Goal: Task Accomplishment & Management: Manage account settings

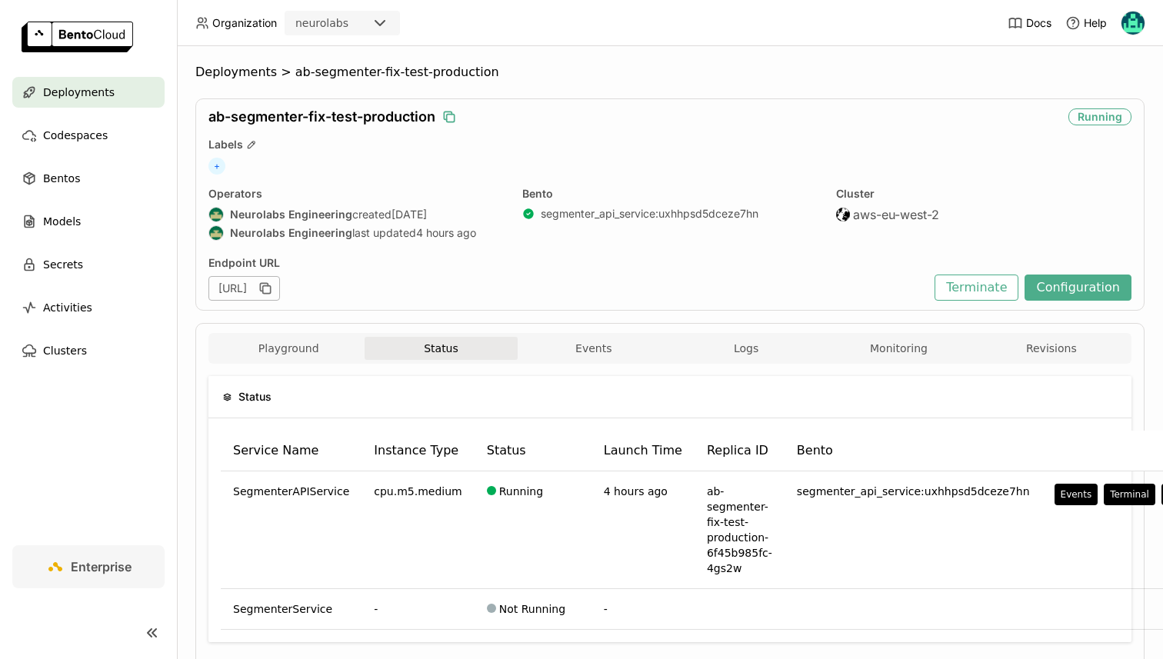
click at [448, 123] on icon "button" at bounding box center [448, 116] width 15 height 15
click at [451, 121] on icon "button" at bounding box center [448, 116] width 15 height 15
click at [271, 361] on div "Playground Status Events Logs Monitoring Revisions" at bounding box center [669, 350] width 915 height 27
click at [290, 353] on button "Playground" at bounding box center [288, 348] width 152 height 23
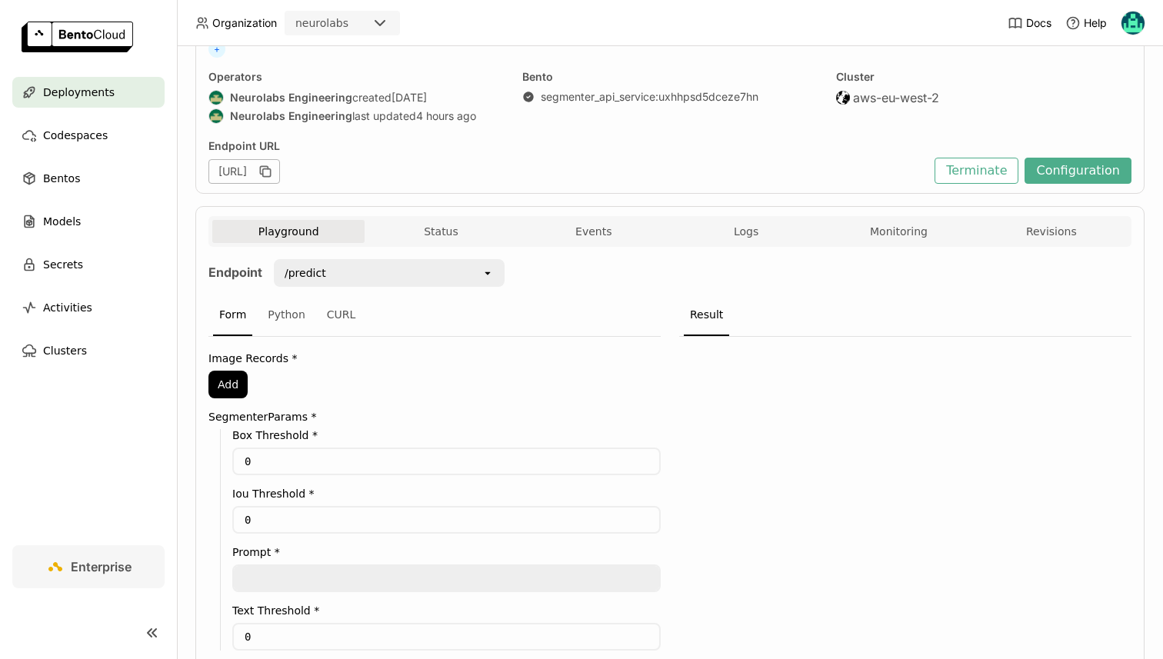
scroll to position [88, 0]
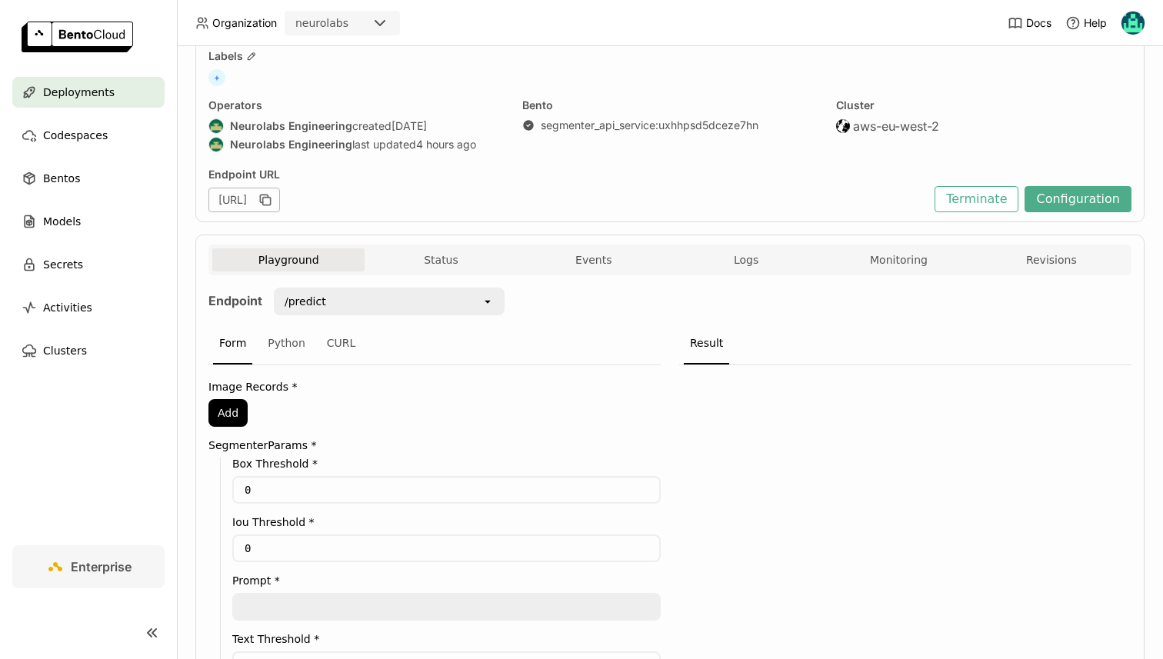
click at [420, 237] on div "Playground Status Events Logs Monitoring Revisions Endpoint /predict open Form …" at bounding box center [669, 493] width 949 height 516
click at [433, 255] on button "Status" at bounding box center [440, 259] width 152 height 23
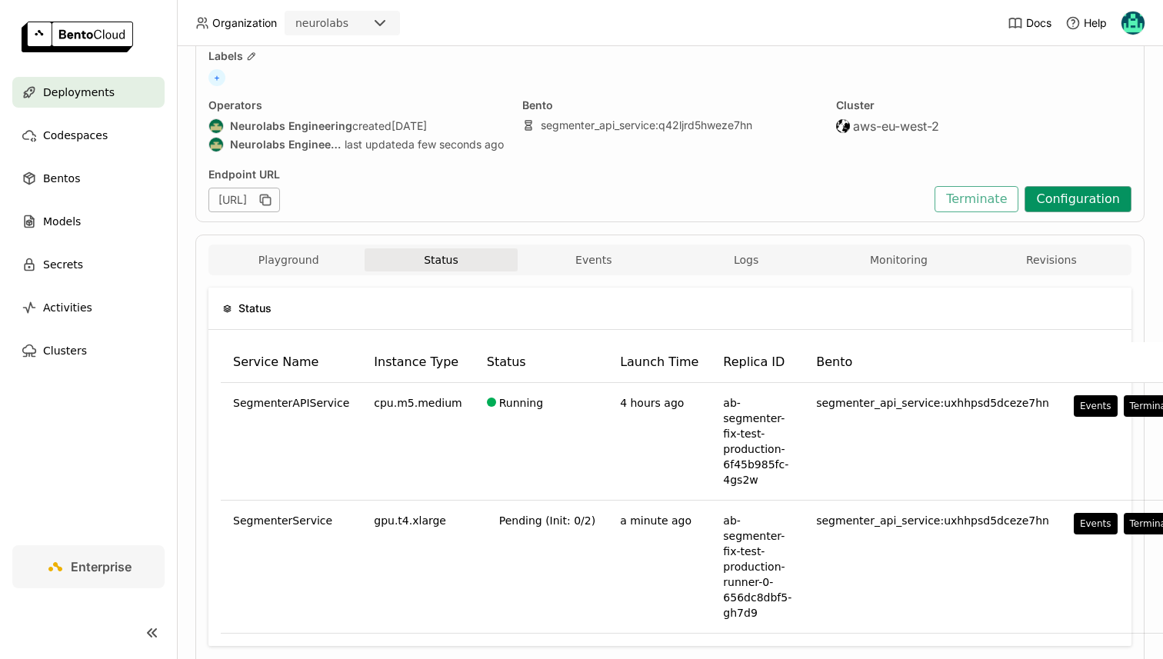
click at [1063, 190] on button "Configuration" at bounding box center [1077, 199] width 107 height 26
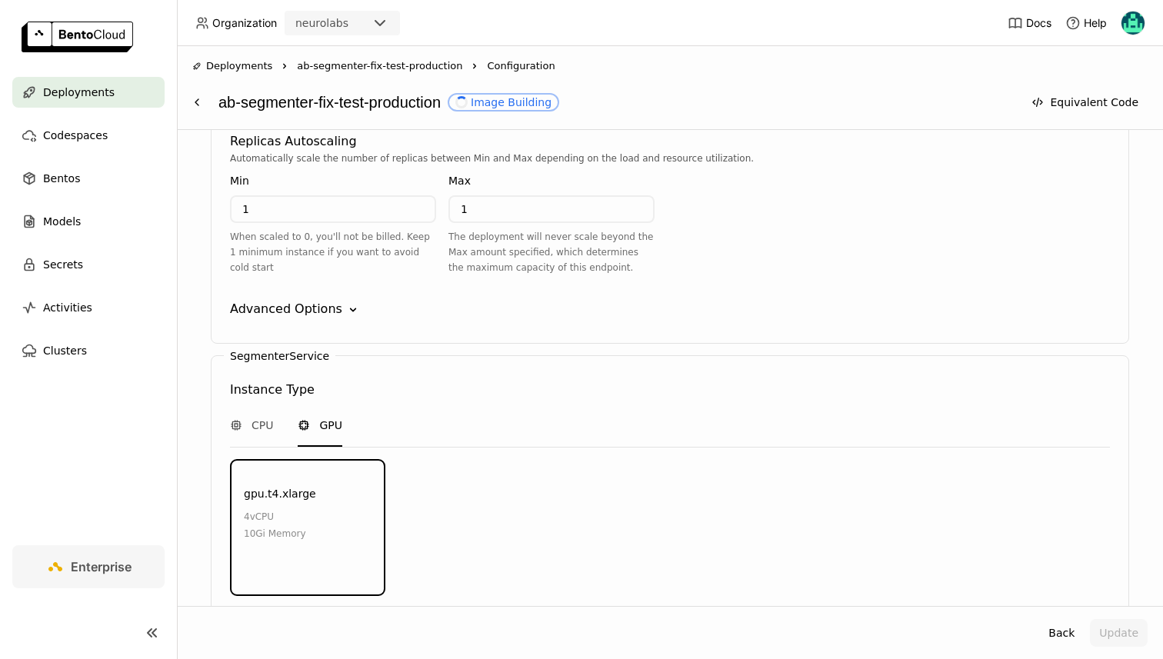
scroll to position [1949, 0]
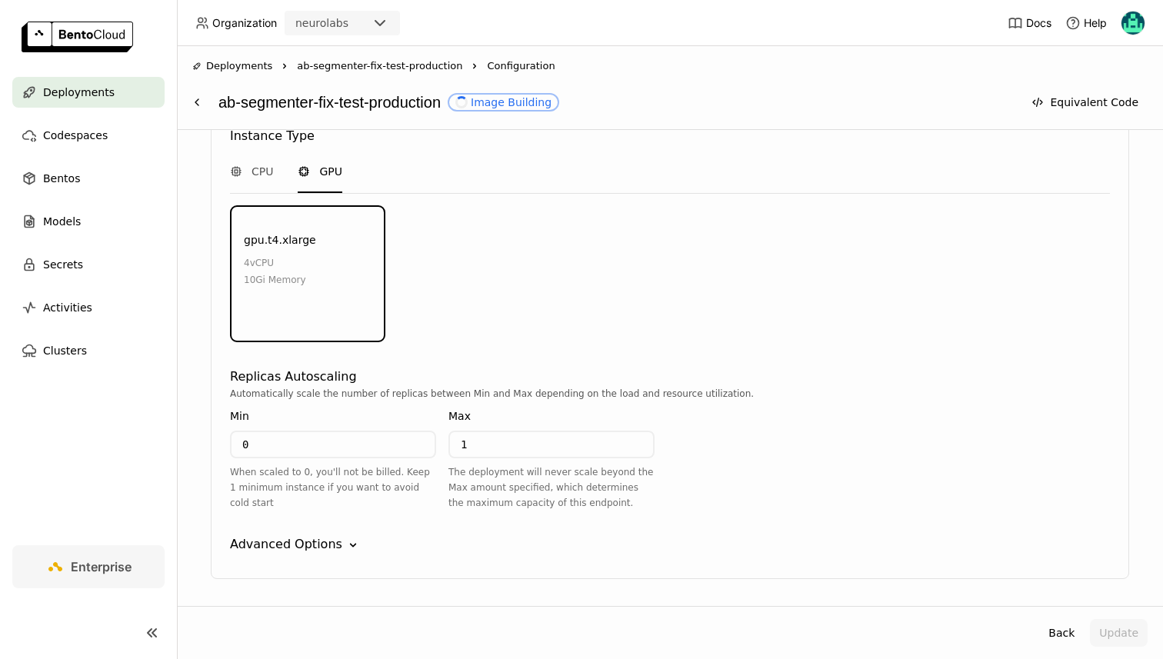
click at [293, 506] on div "SegmenterService Instance Type CPU GPU gpu.t4.xlarge 4 vCPU 10Gi Memory Environ…" at bounding box center [670, 341] width 918 height 478
click at [292, 535] on div "Advanced Options" at bounding box center [286, 544] width 112 height 18
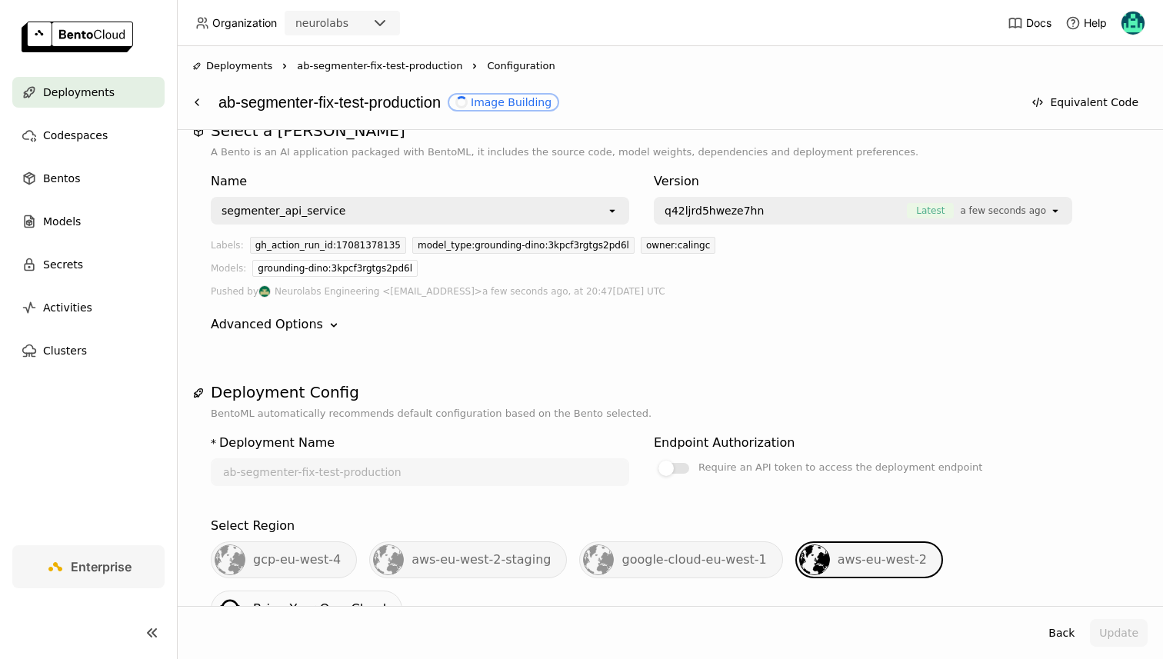
scroll to position [0, 0]
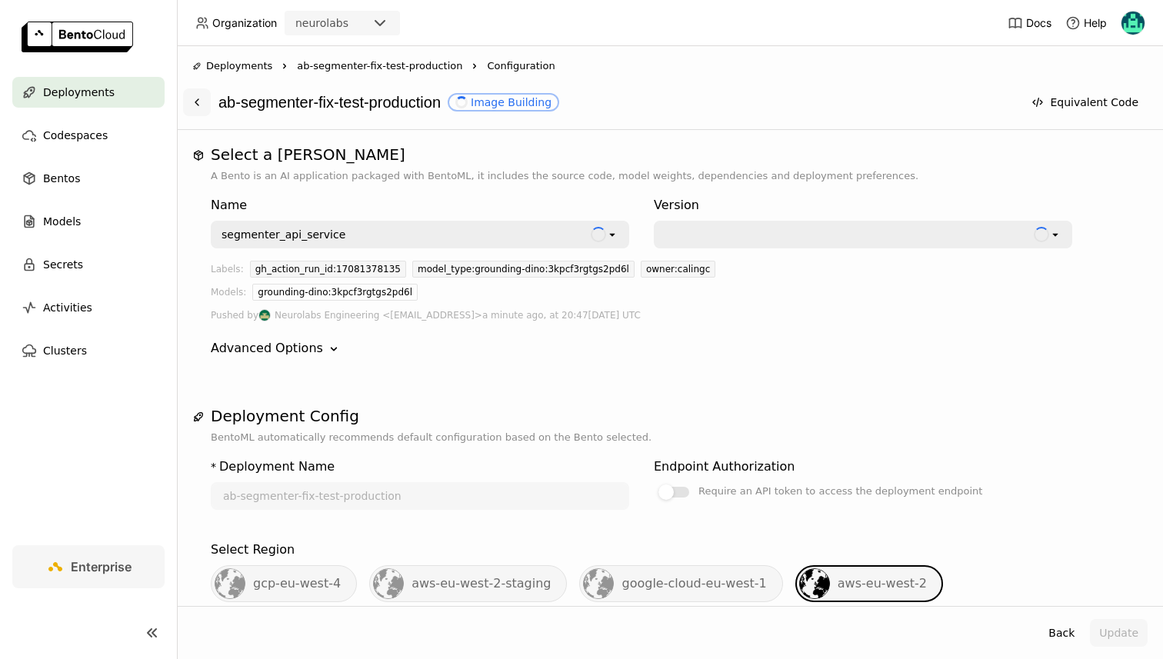
click at [206, 108] on button at bounding box center [197, 102] width 28 height 28
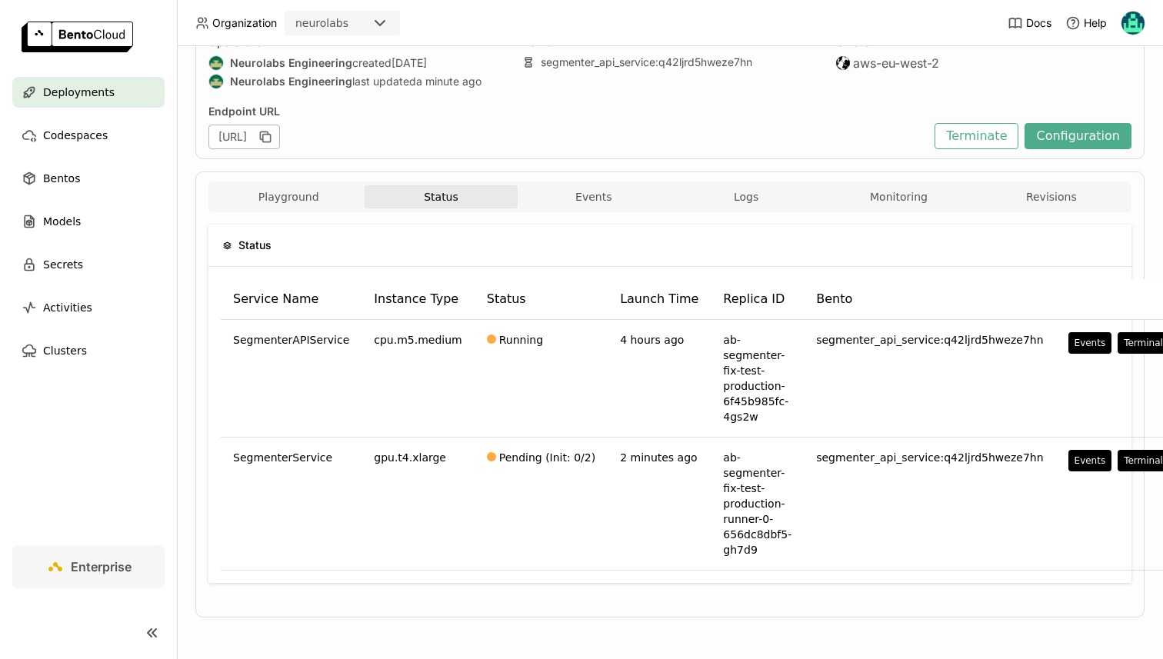
scroll to position [151, 2]
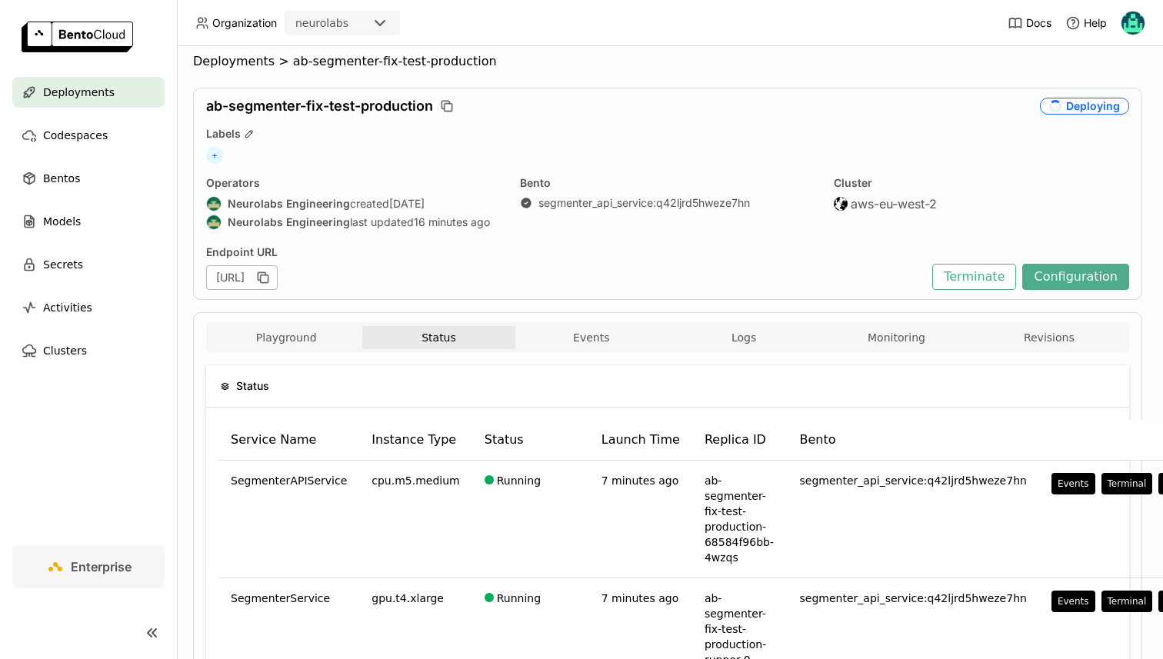
scroll to position [0, 2]
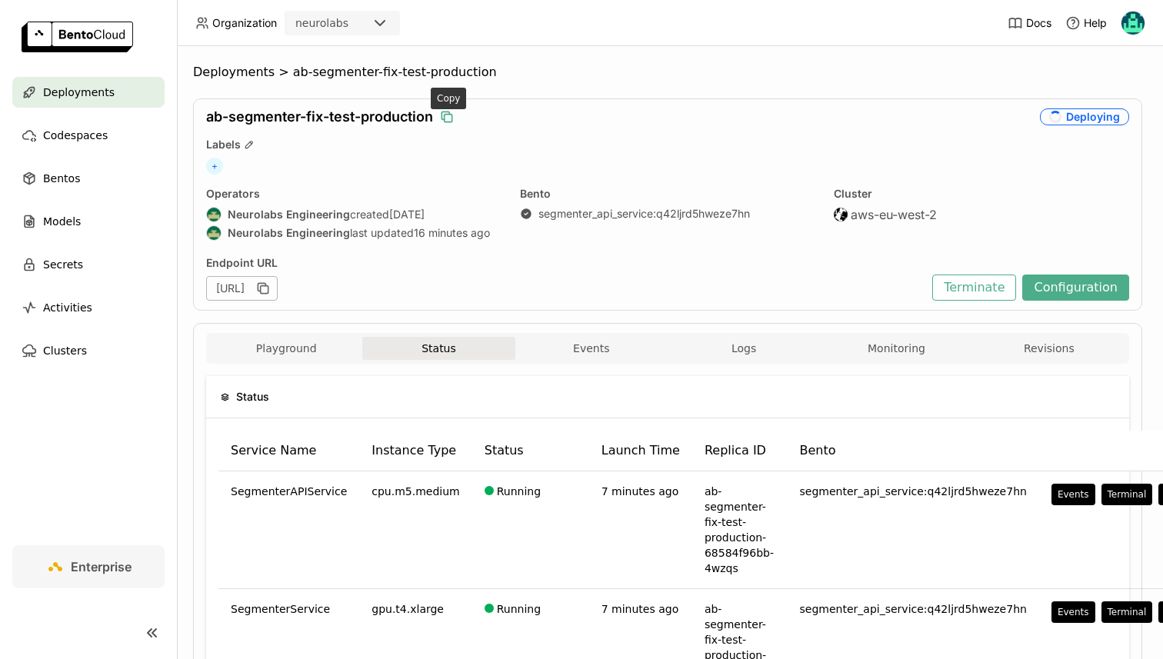
click at [452, 121] on icon "button" at bounding box center [448, 119] width 8 height 8
click at [1063, 291] on button "Configuration" at bounding box center [1075, 288] width 107 height 26
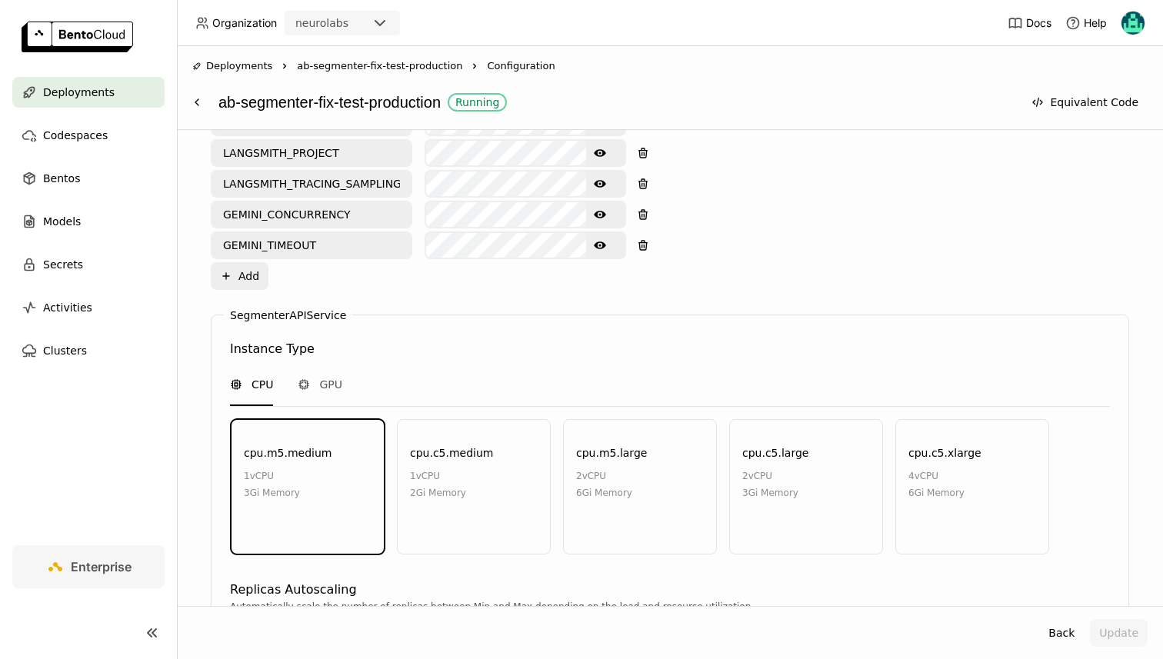
scroll to position [1244, 0]
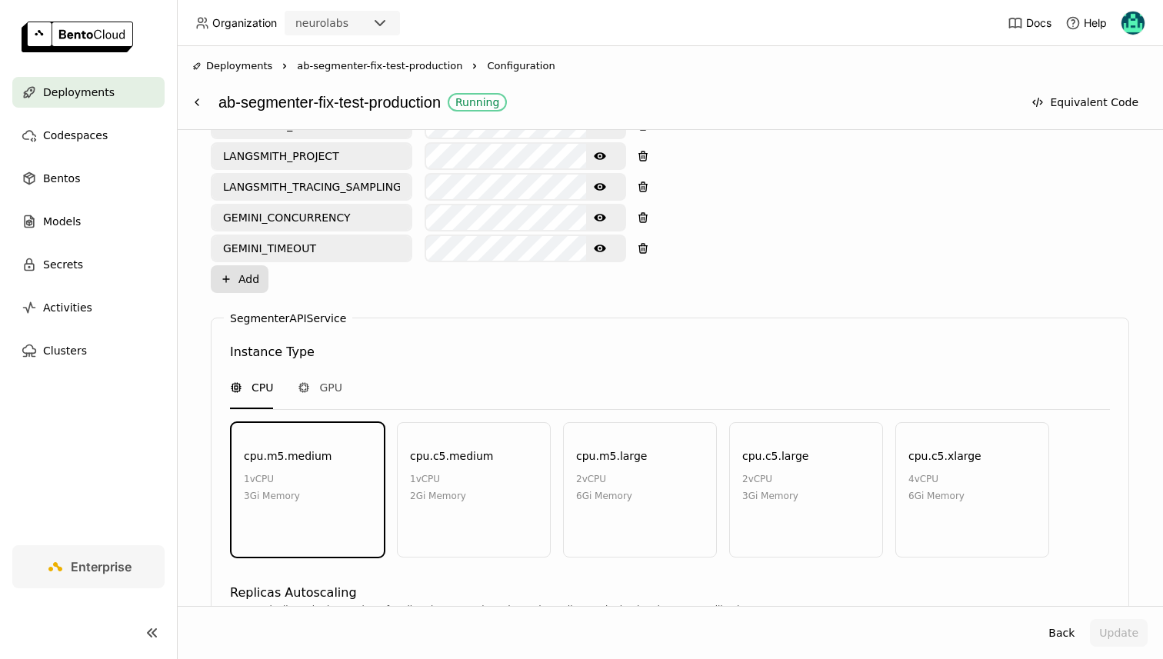
click at [233, 265] on button "Plus Add" at bounding box center [240, 279] width 58 height 28
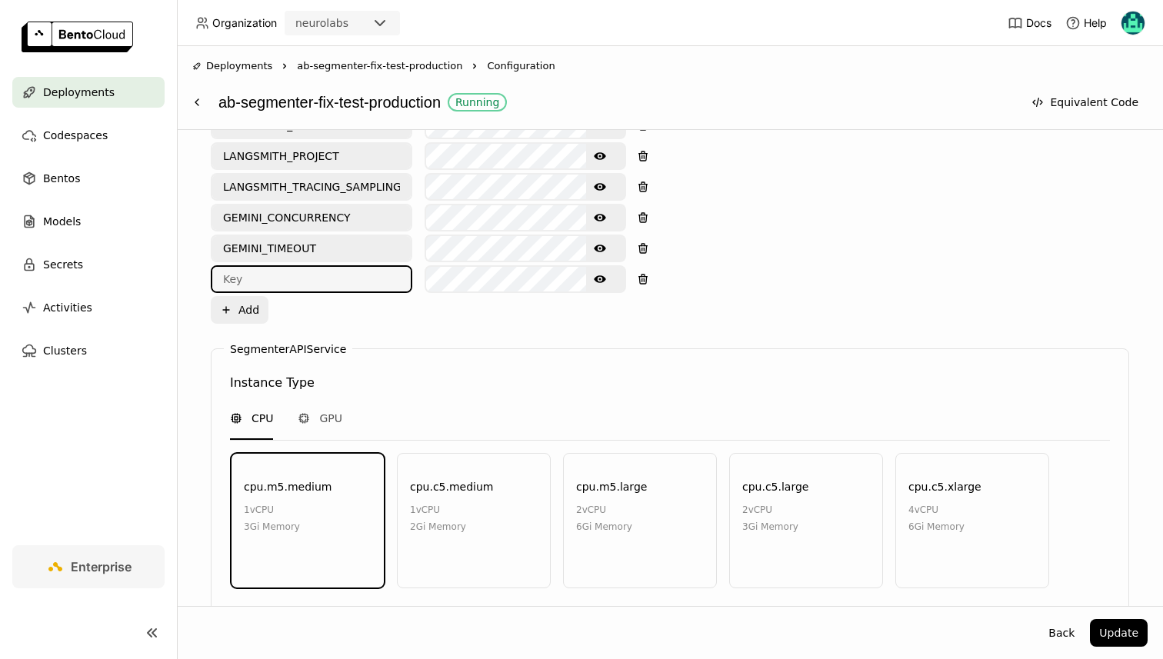
click at [288, 267] on input "text" at bounding box center [311, 279] width 198 height 25
paste input "MULTIPACK_BIAS"
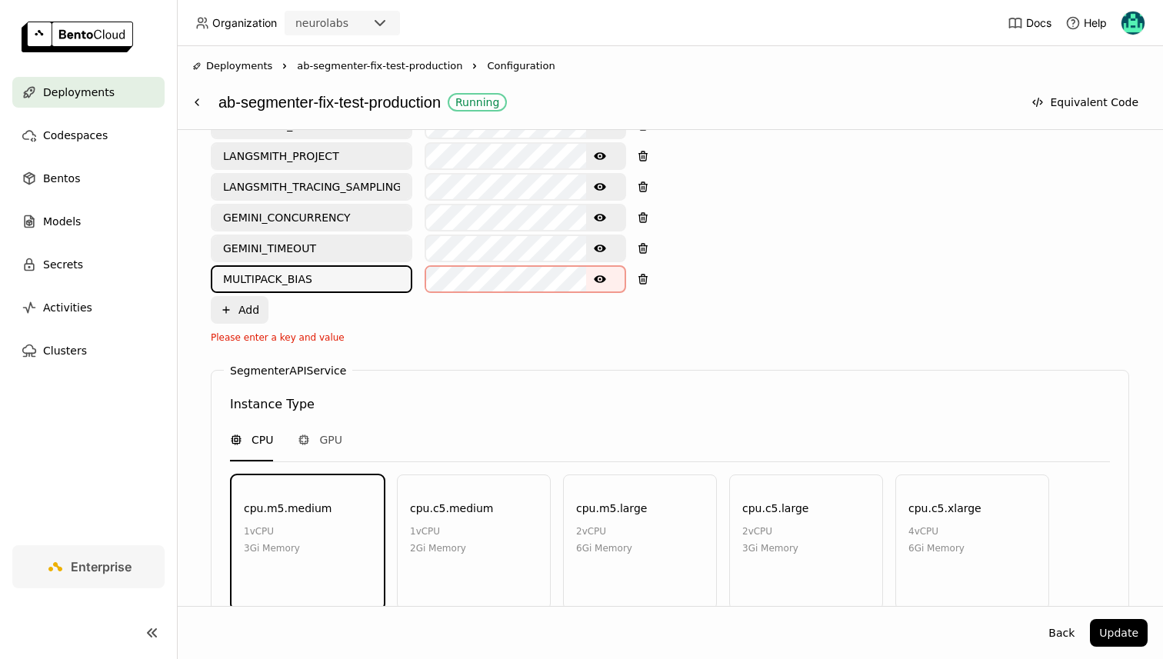
type input "MULTIPACK_BIAS"
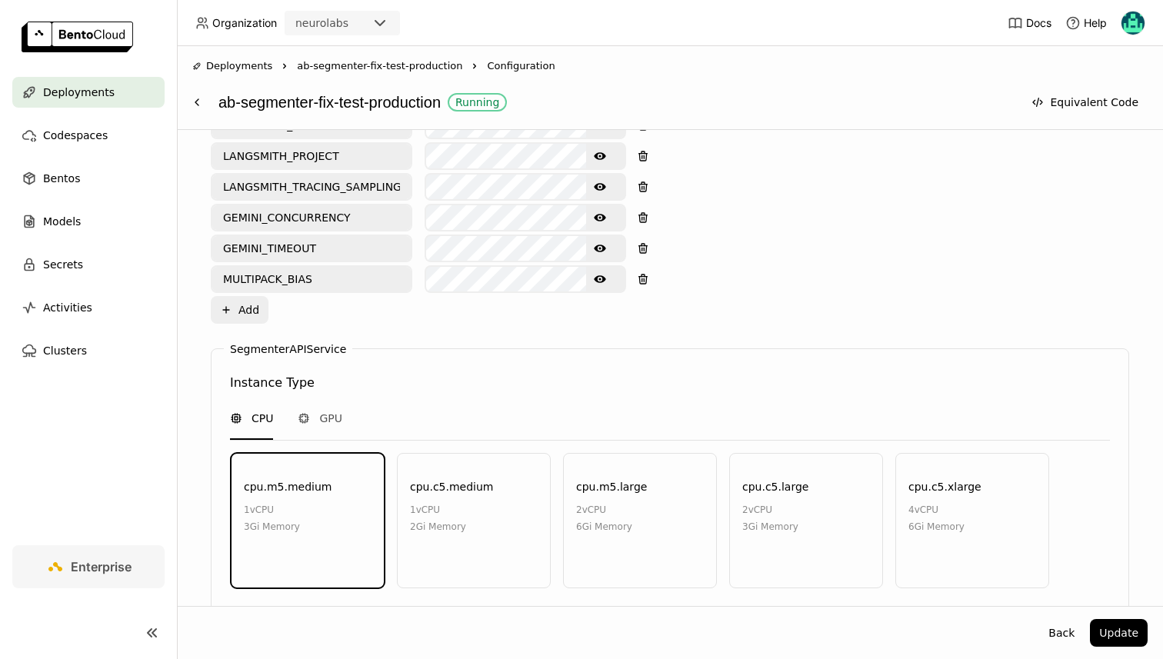
click at [604, 275] on icon "Show password text" at bounding box center [600, 279] width 12 height 8
click at [611, 348] on div "SegmenterAPIService Instance Type CPU GPU cpu.m5.medium 1 vCPU 3Gi Memory cpu.c…" at bounding box center [670, 587] width 918 height 478
click at [1121, 641] on button "Update" at bounding box center [1119, 633] width 58 height 28
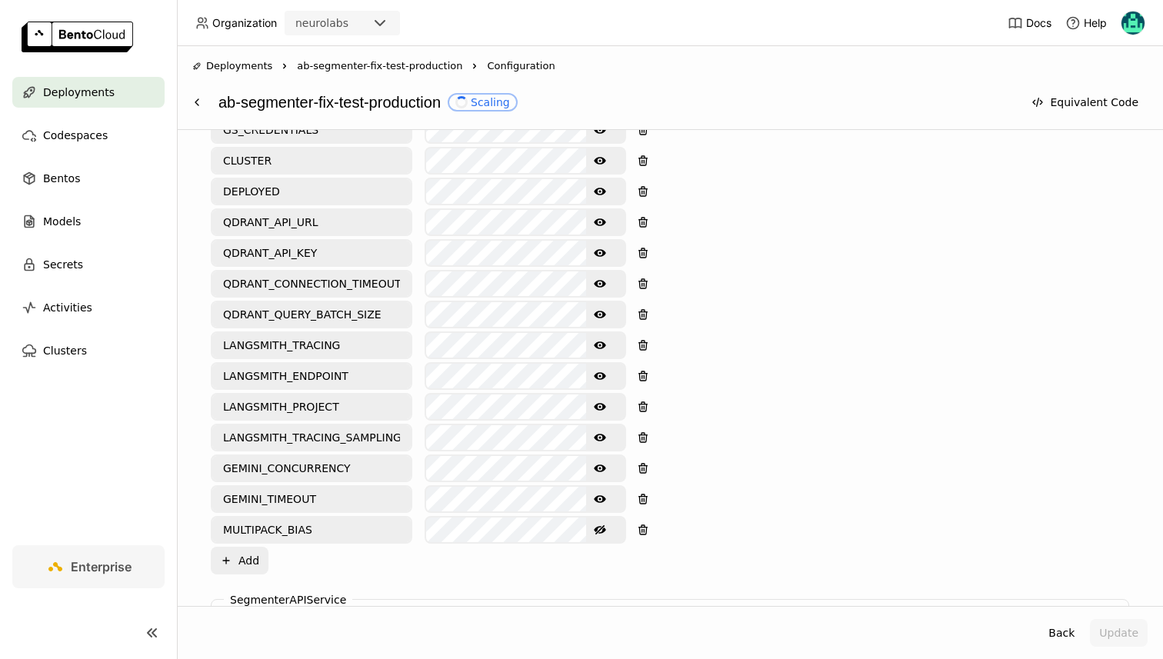
scroll to position [625, 0]
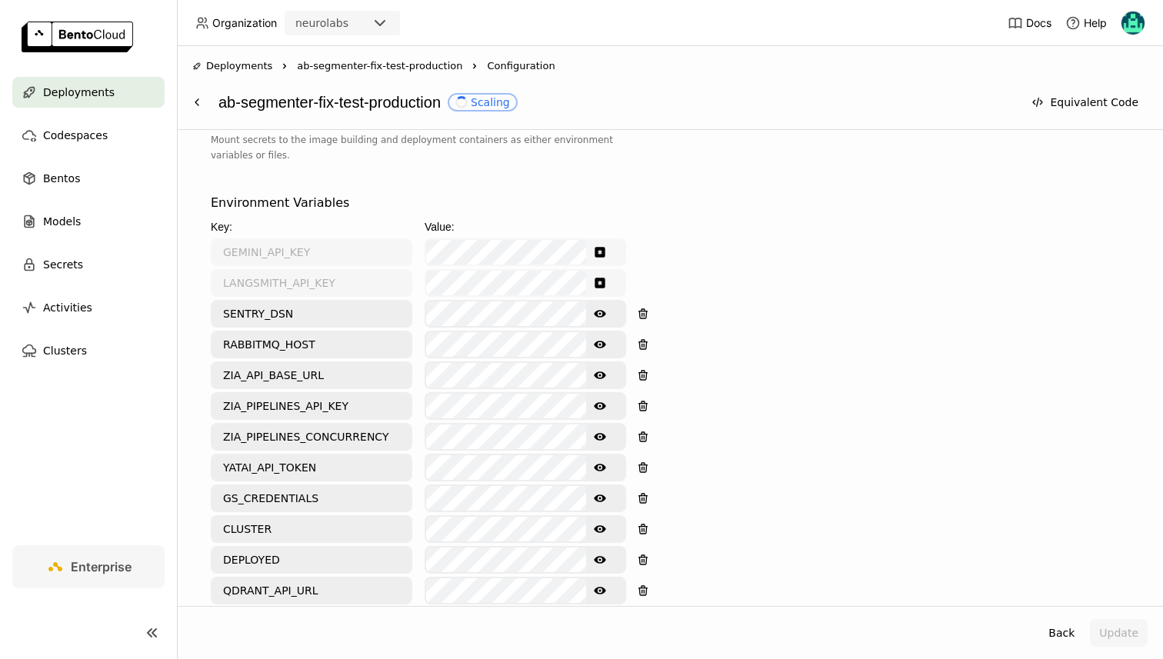
click at [214, 102] on div "ab-segmenter-fix-test-production Scaling Equivalent Code" at bounding box center [669, 102] width 955 height 29
click at [207, 102] on button at bounding box center [197, 102] width 28 height 28
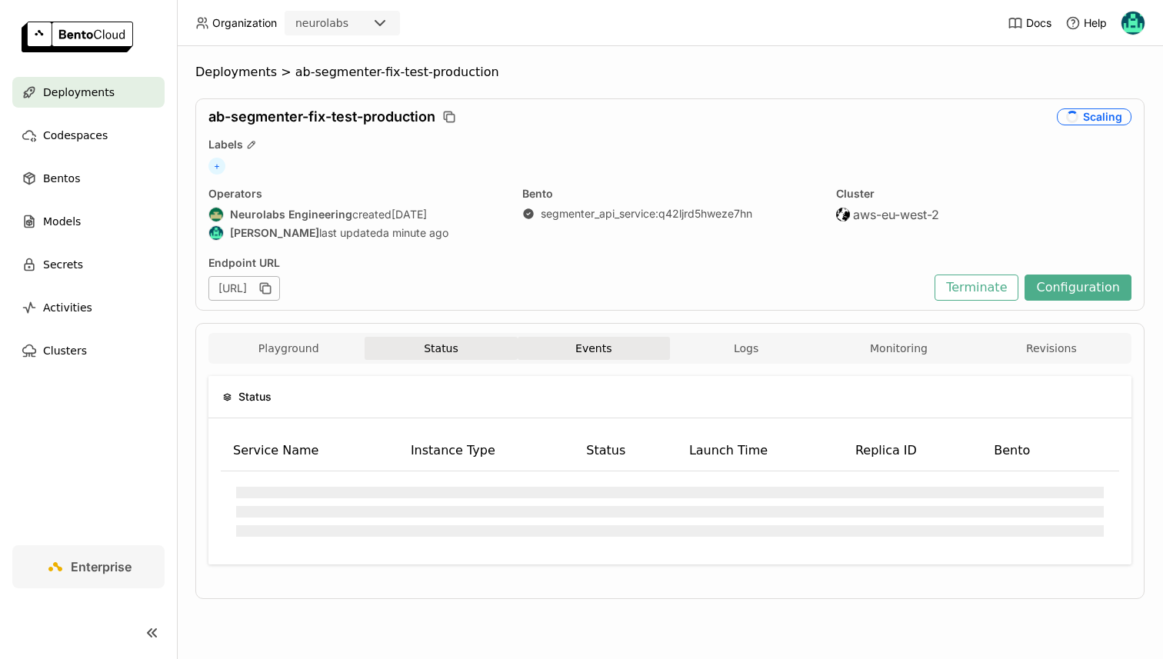
click at [601, 341] on button "Events" at bounding box center [594, 348] width 152 height 23
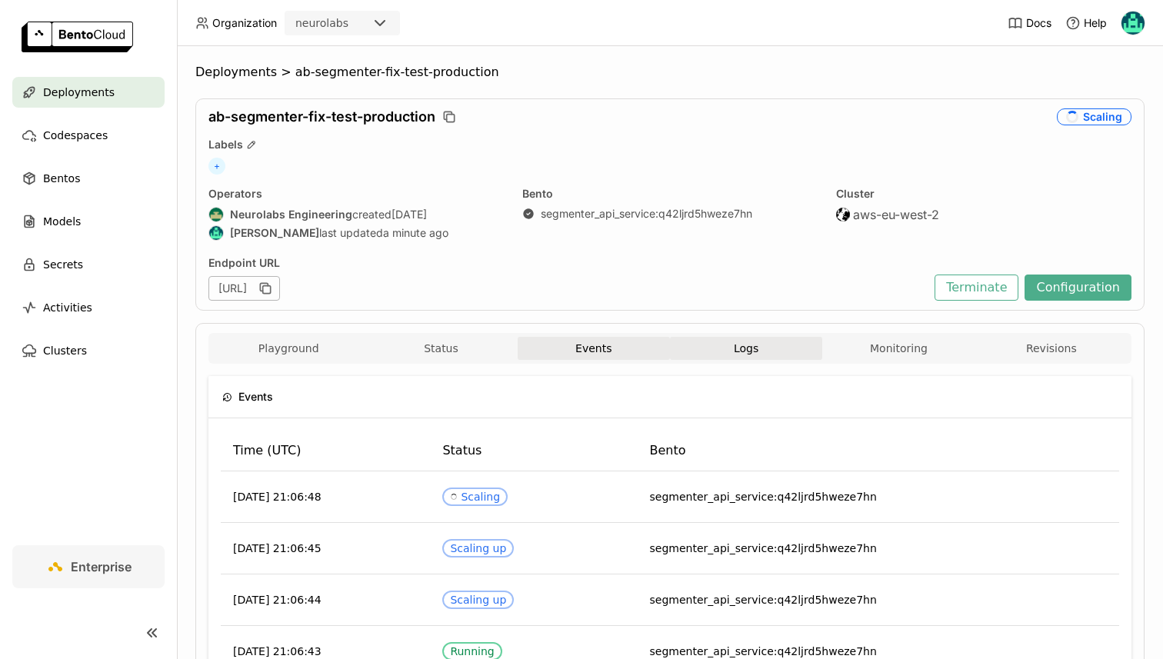
click at [707, 342] on button "Logs" at bounding box center [746, 348] width 152 height 23
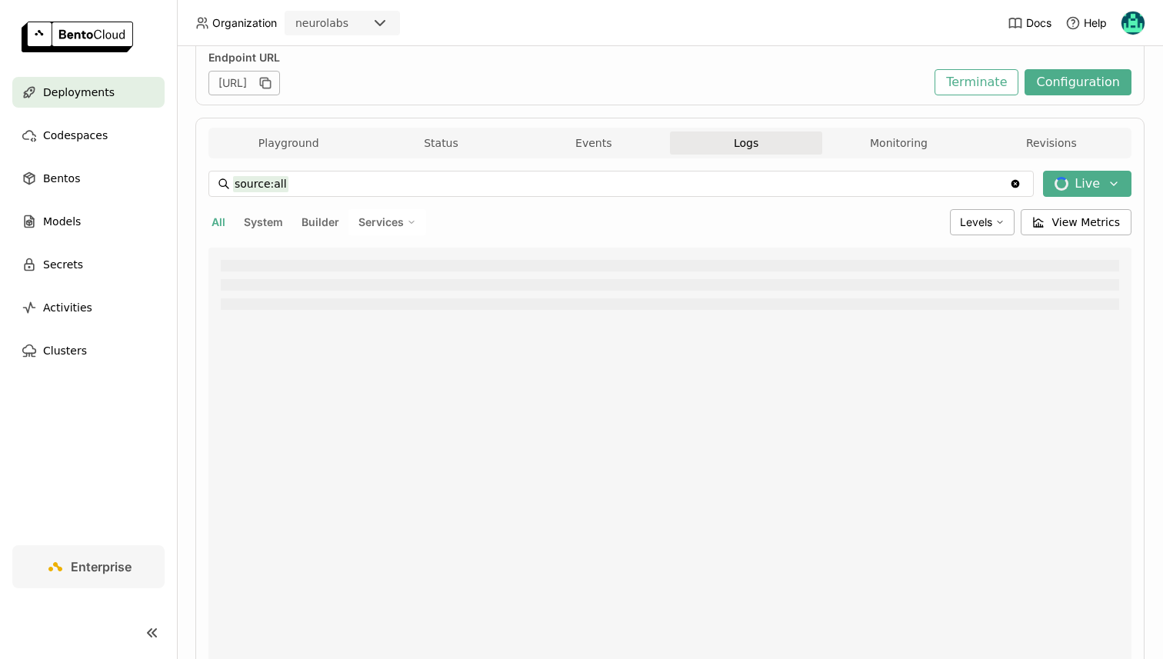
scroll to position [67, 0]
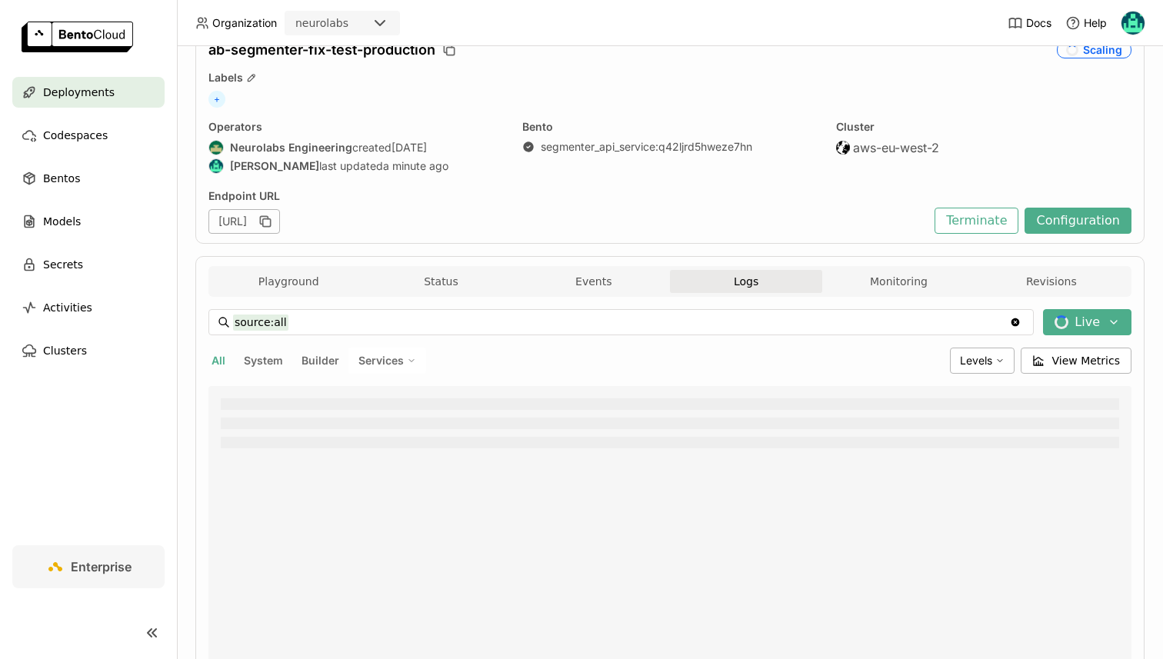
click at [368, 366] on span "Services" at bounding box center [380, 361] width 45 height 14
click at [350, 427] on div "SegmenterService" at bounding box center [334, 435] width 166 height 18
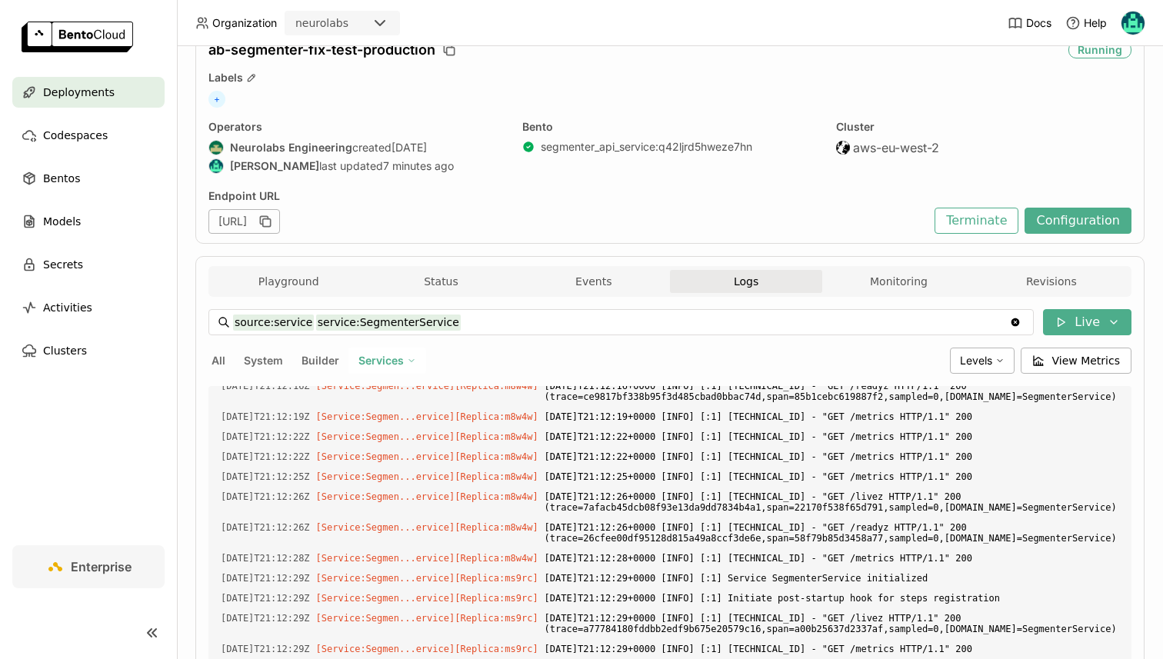
scroll to position [8844, 0]
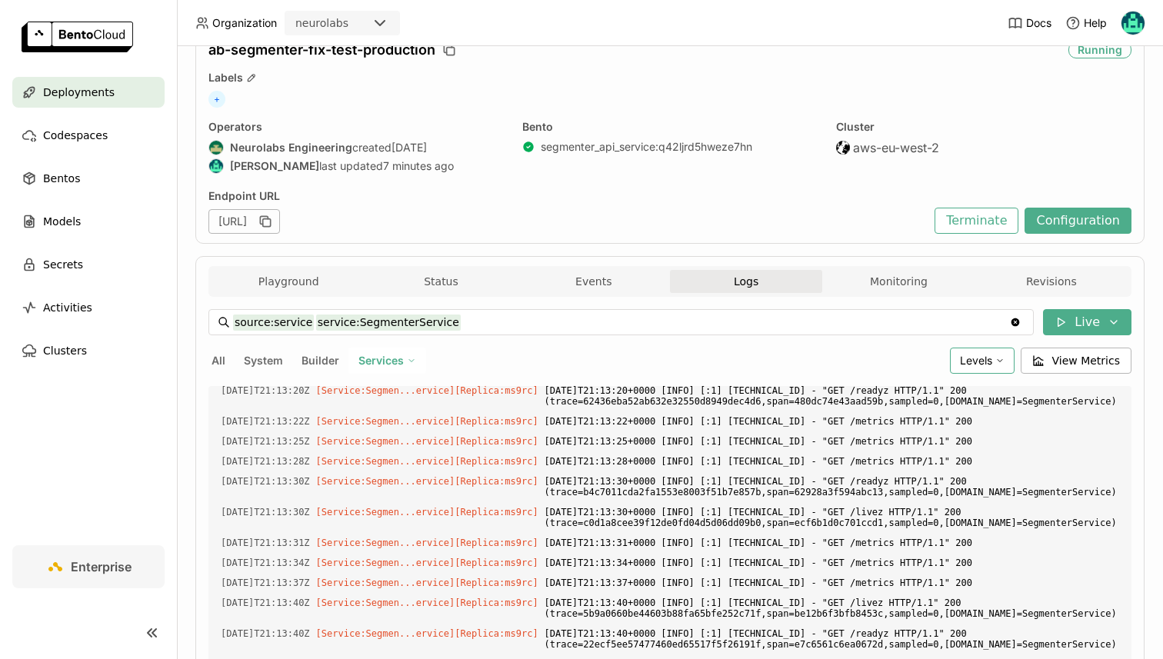
click at [990, 363] on span "Levels" at bounding box center [976, 360] width 32 height 13
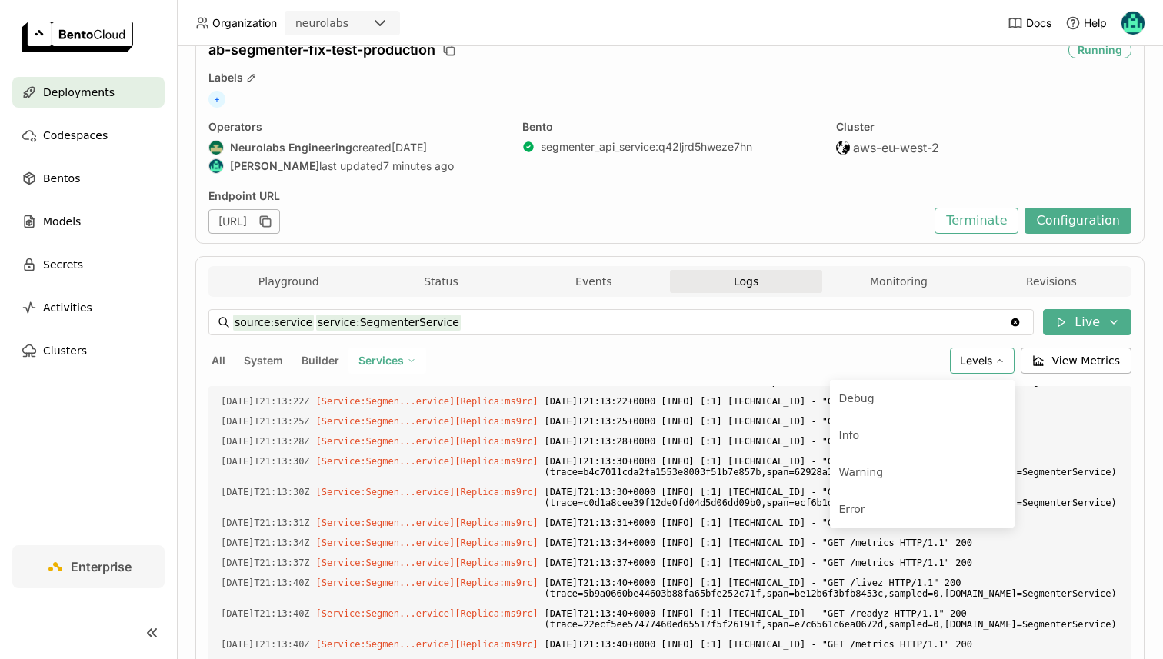
scroll to position [8864, 0]
click at [907, 471] on div "Warning" at bounding box center [922, 472] width 166 height 18
type input "source:service level:warning service:SegmenterService"
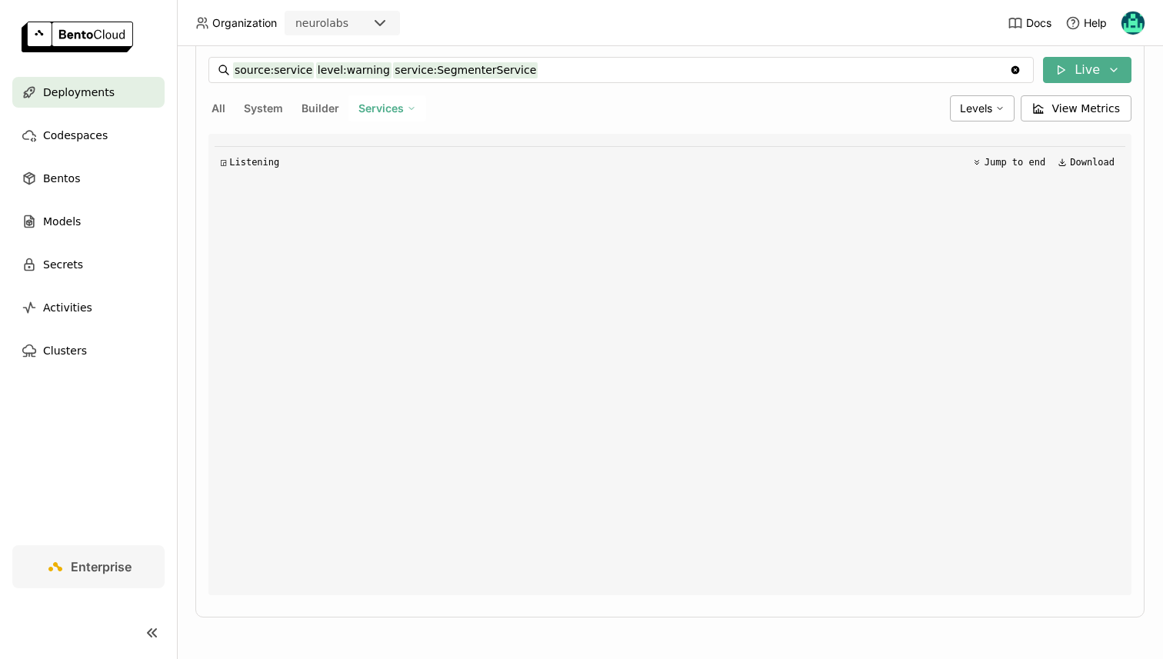
scroll to position [0, 0]
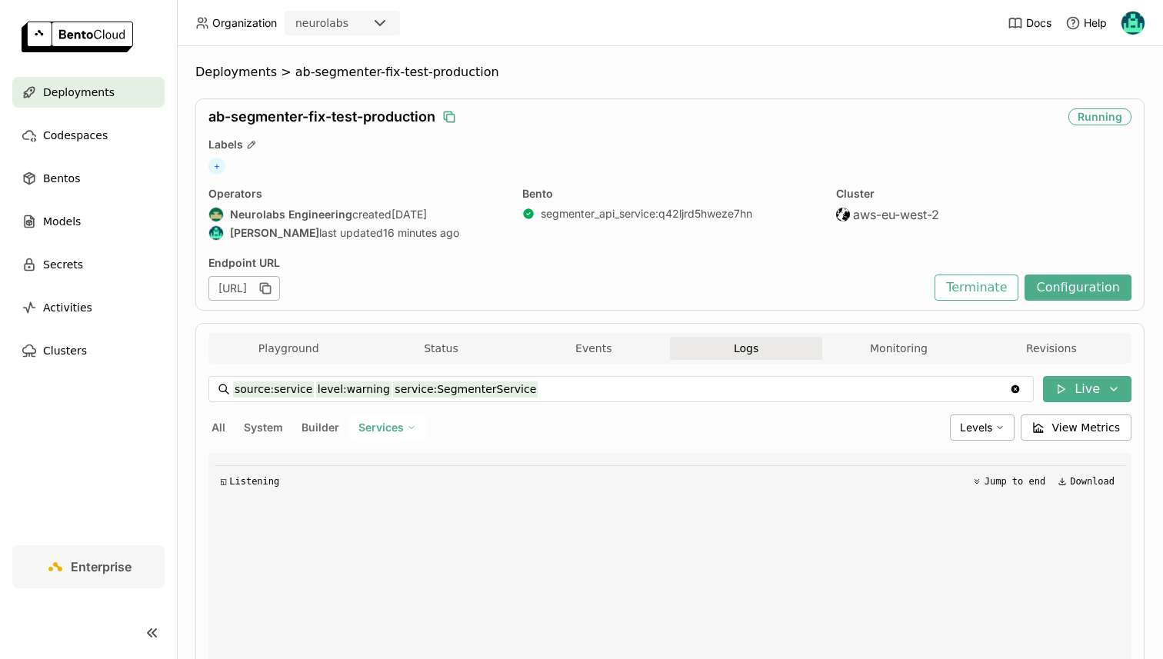
click at [449, 116] on icon "button" at bounding box center [448, 116] width 15 height 15
click at [221, 434] on button "All" at bounding box center [218, 428] width 20 height 20
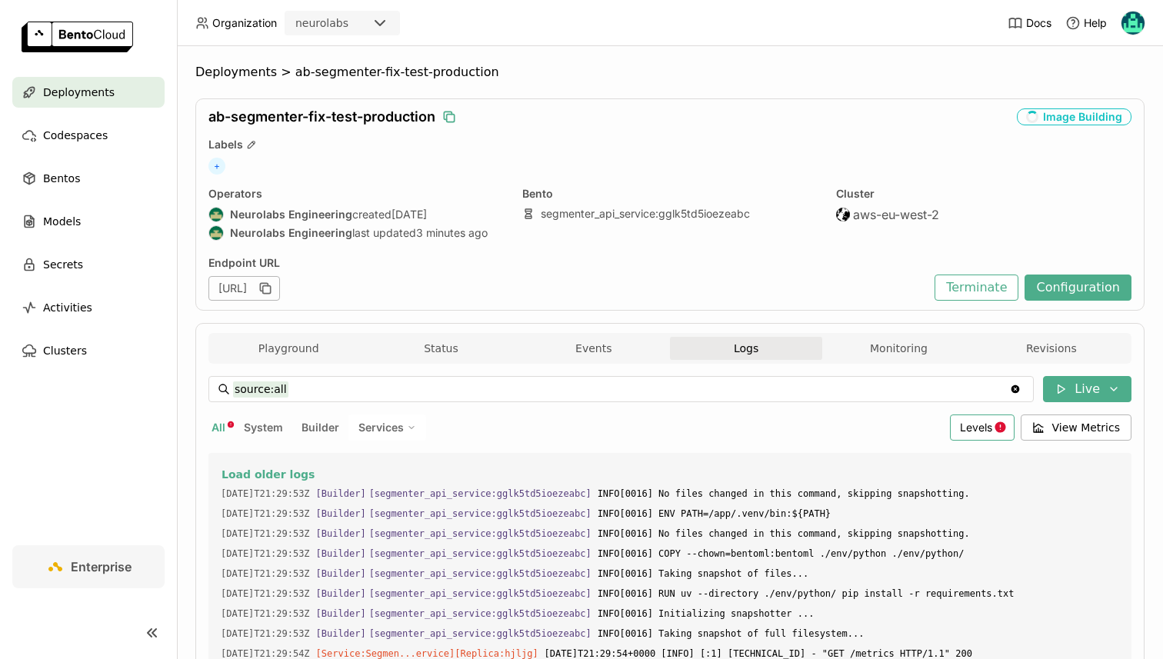
click at [977, 428] on span "Levels" at bounding box center [976, 427] width 32 height 13
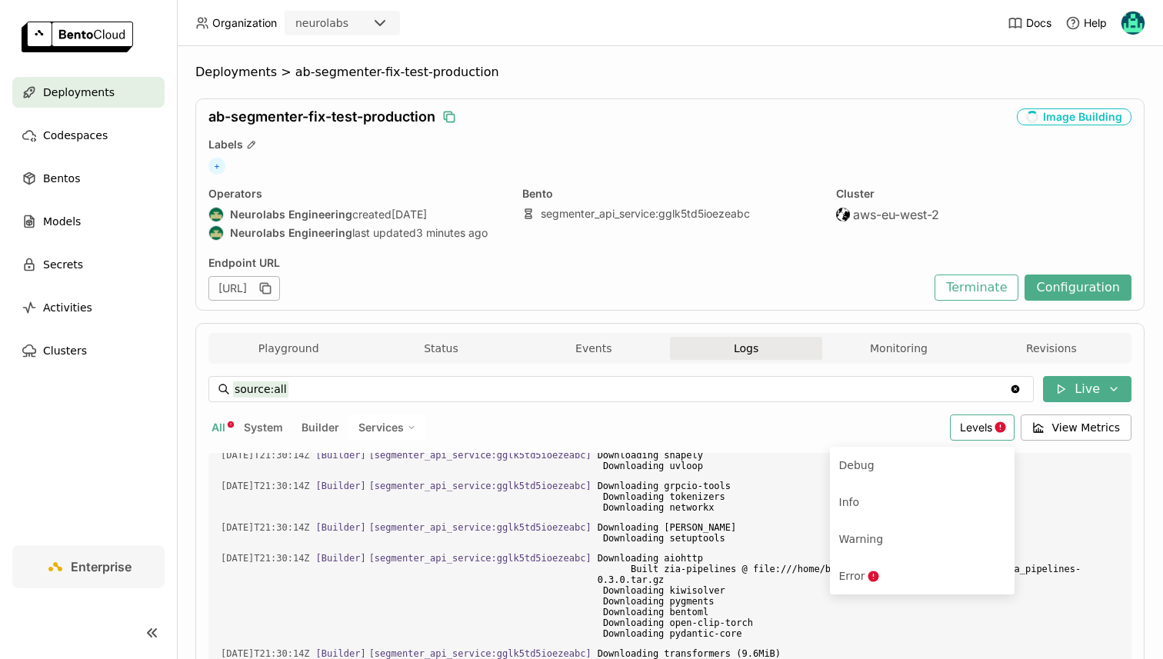
scroll to position [2202, 0]
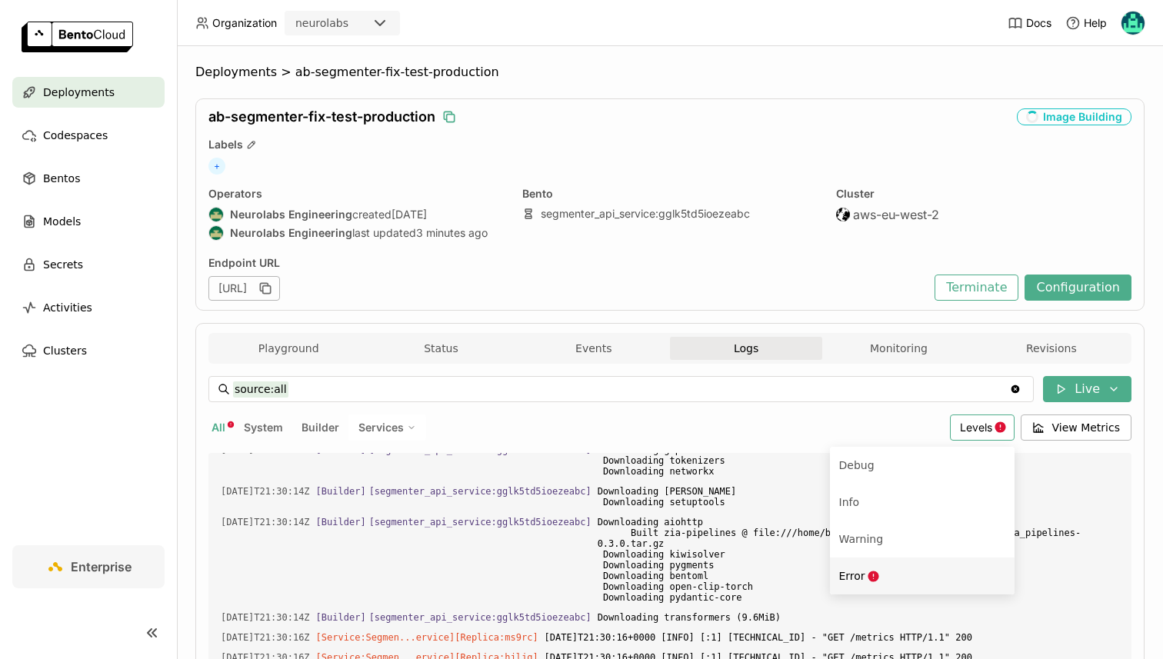
click at [884, 575] on div "Error" at bounding box center [922, 576] width 166 height 18
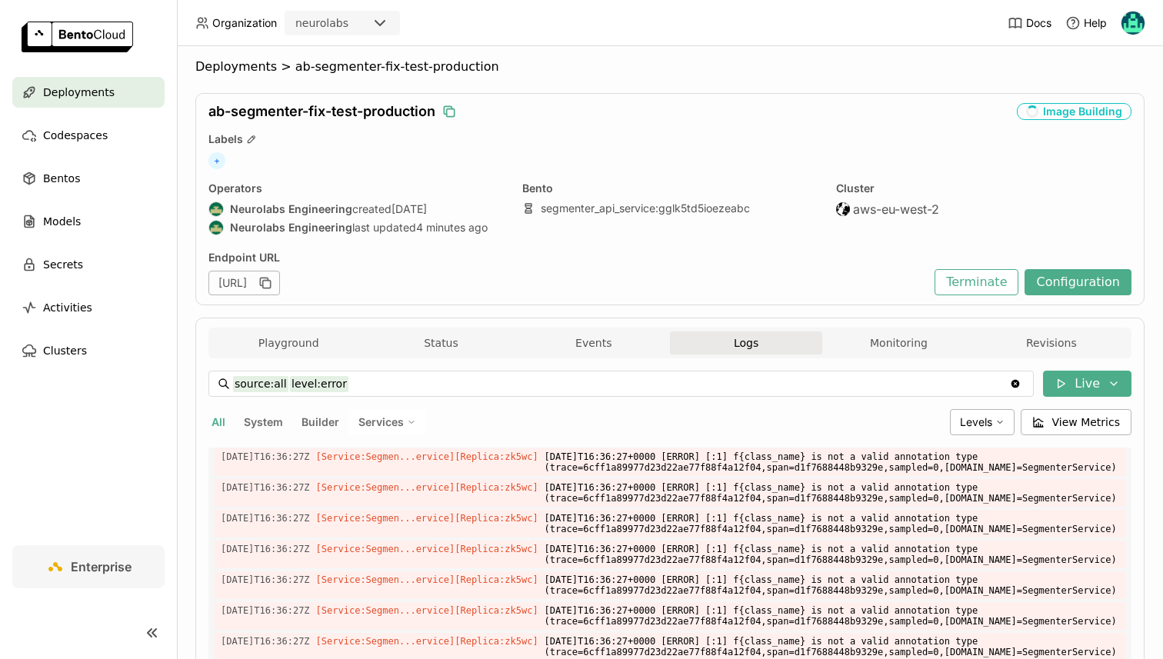
scroll to position [0, 0]
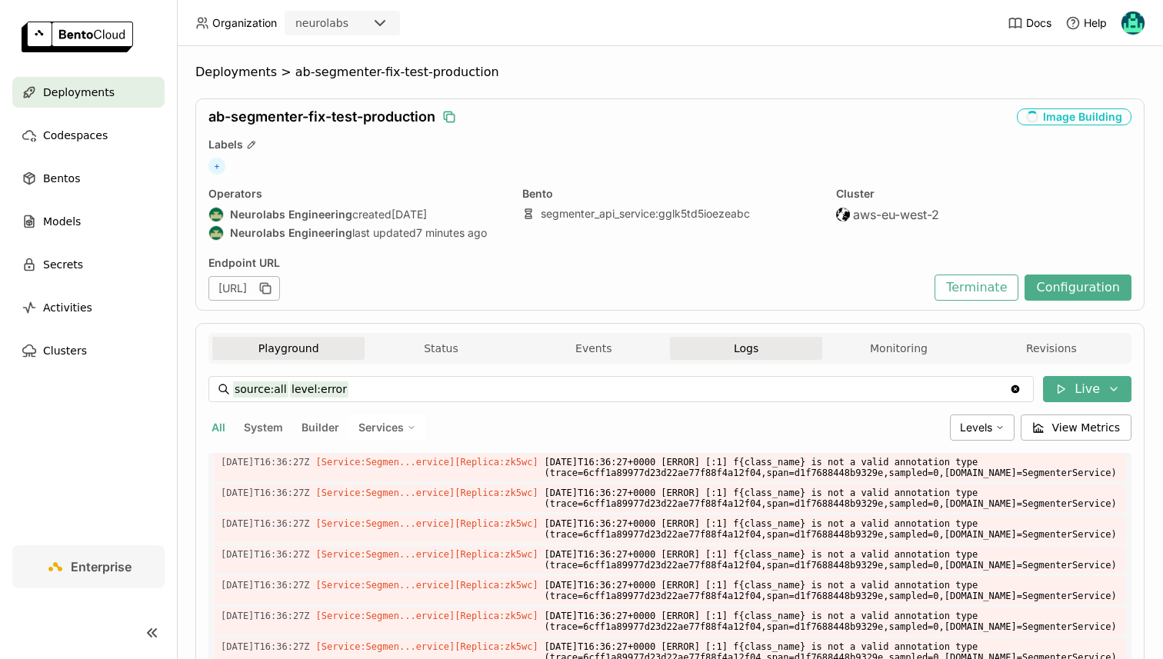
click at [316, 354] on button "Playground" at bounding box center [288, 348] width 152 height 23
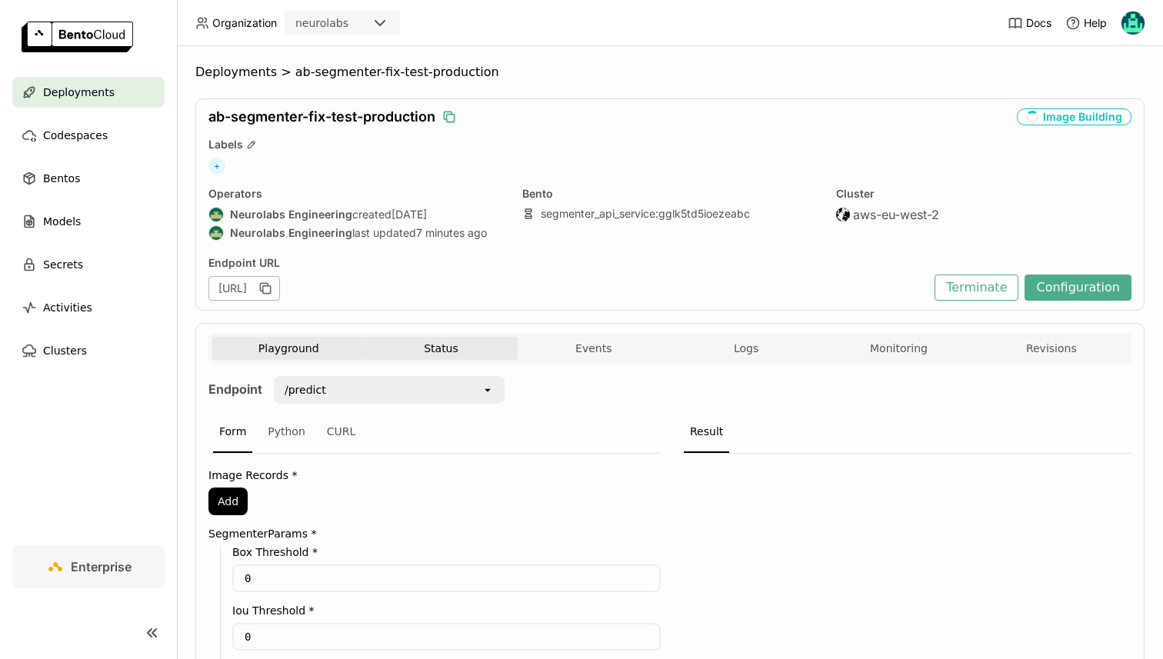
click at [390, 351] on button "Status" at bounding box center [440, 348] width 152 height 23
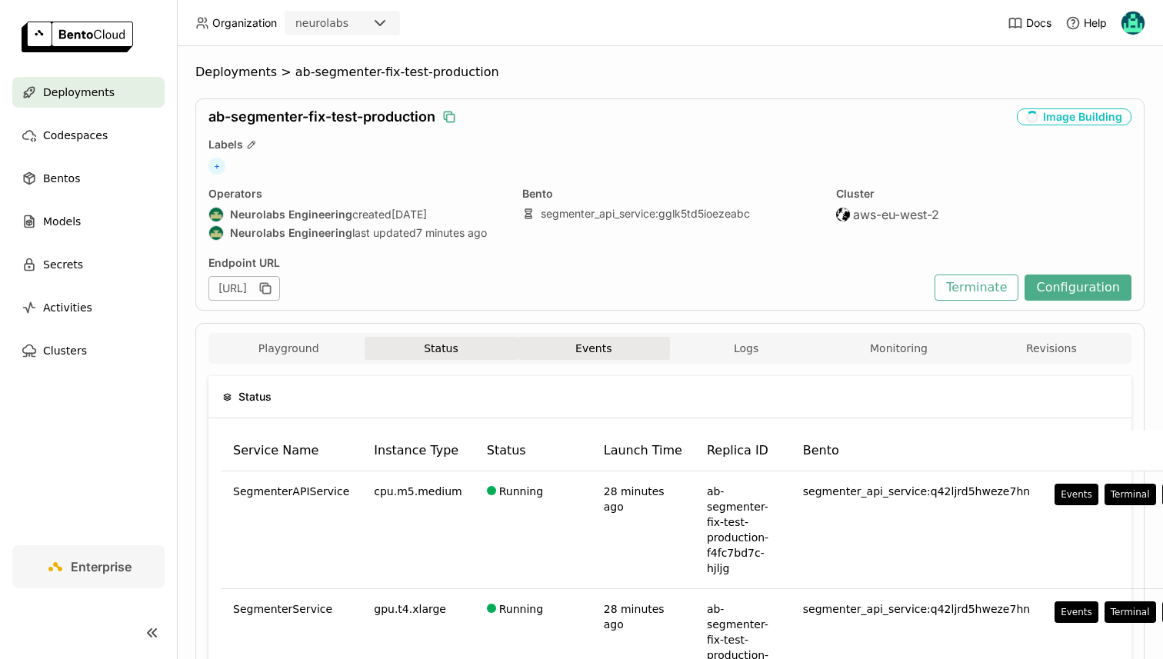
click at [628, 341] on button "Events" at bounding box center [594, 348] width 152 height 23
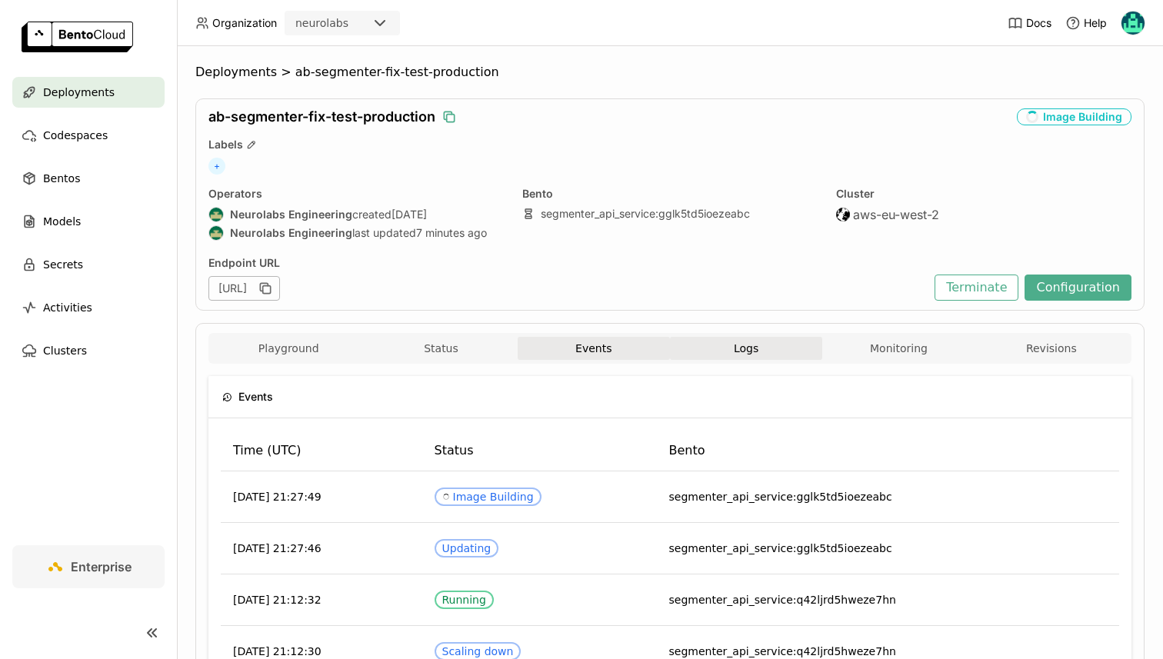
click at [702, 348] on button "Logs" at bounding box center [746, 348] width 152 height 23
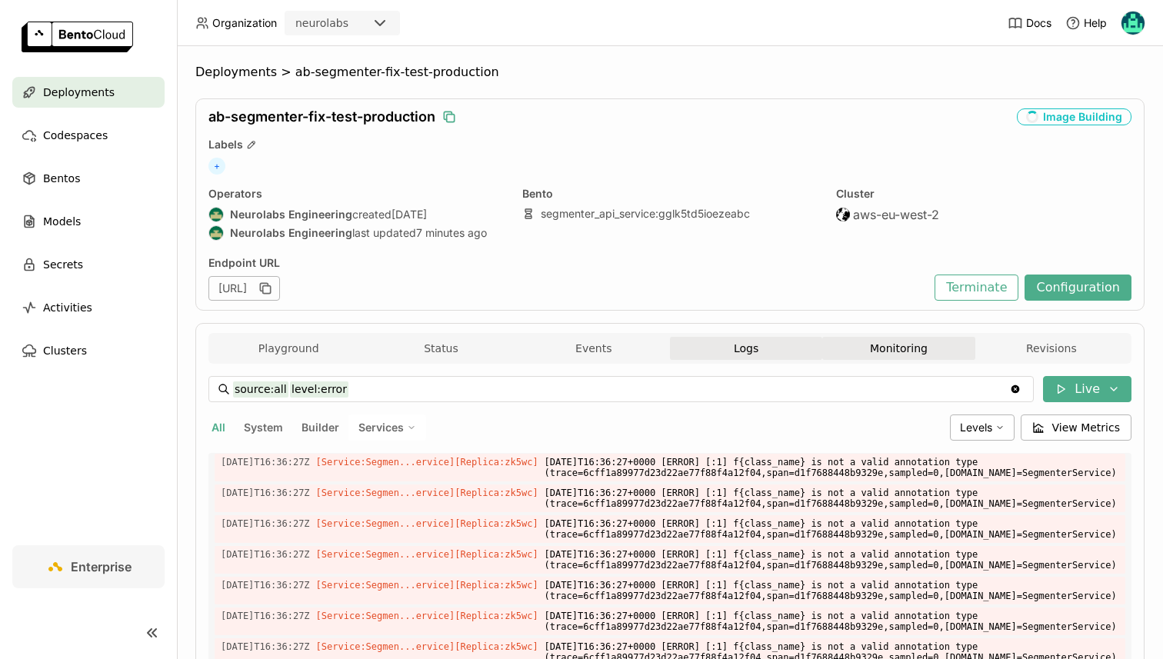
click at [881, 344] on button "Monitoring" at bounding box center [898, 348] width 152 height 23
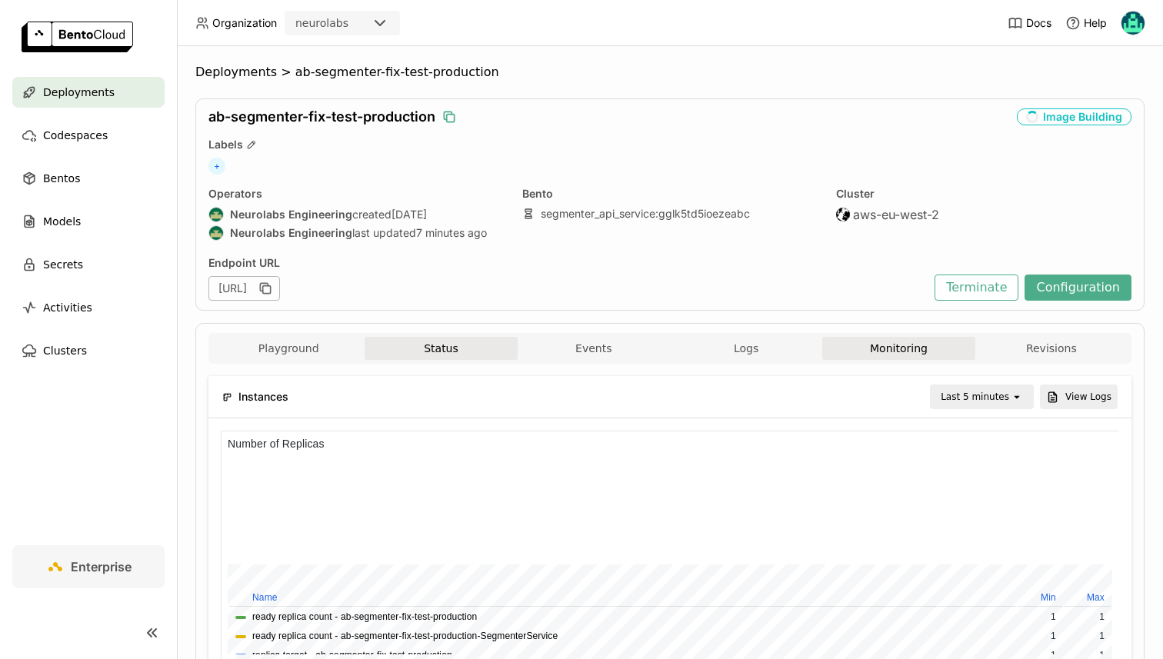
click at [424, 355] on button "Status" at bounding box center [440, 348] width 152 height 23
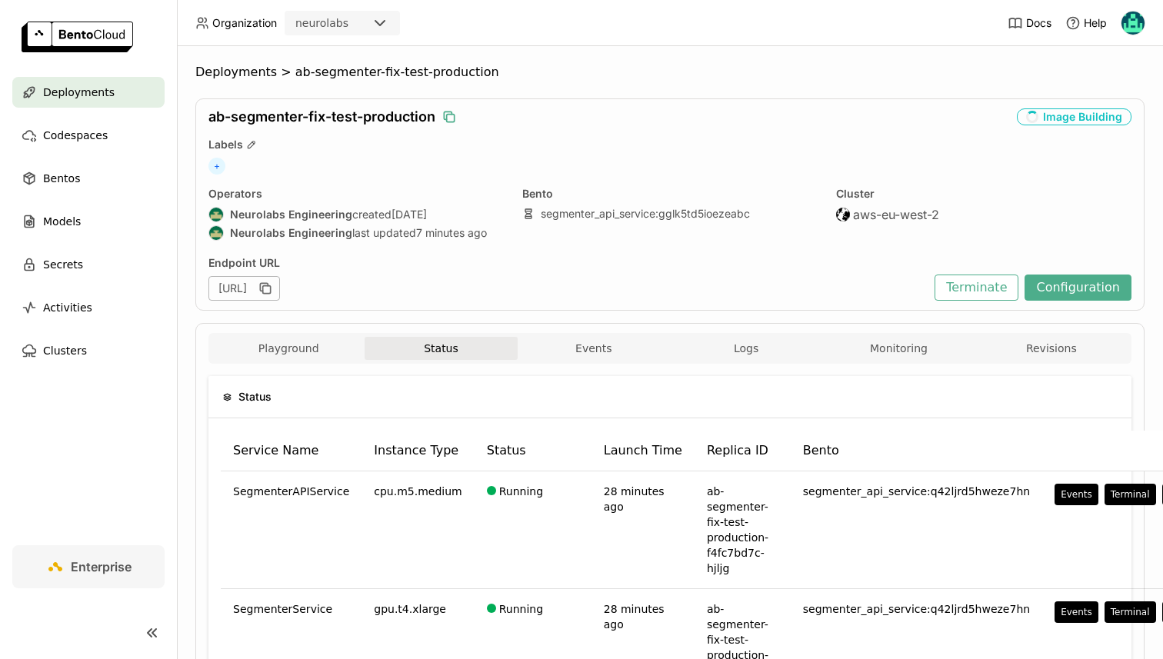
click at [1044, 331] on div "Playground Status Events Logs Monitoring Revisions Endpoint /predict open Form …" at bounding box center [669, 612] width 949 height 579
click at [1049, 347] on button "Revisions" at bounding box center [1051, 348] width 152 height 23
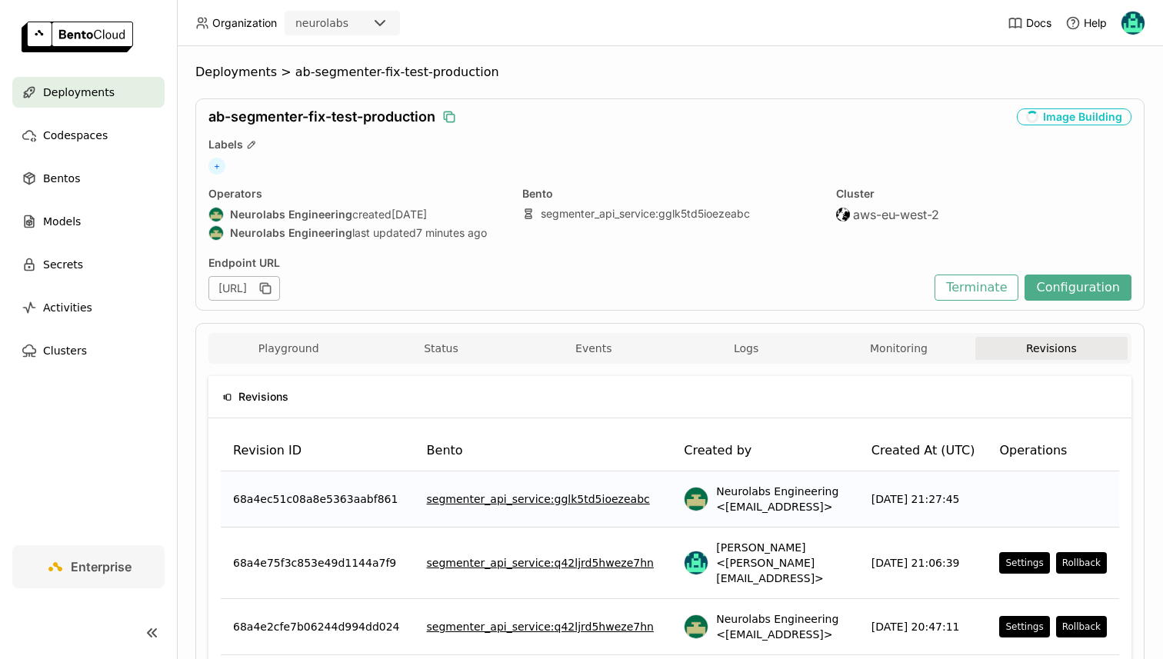
click at [885, 358] on button "Monitoring" at bounding box center [898, 348] width 152 height 23
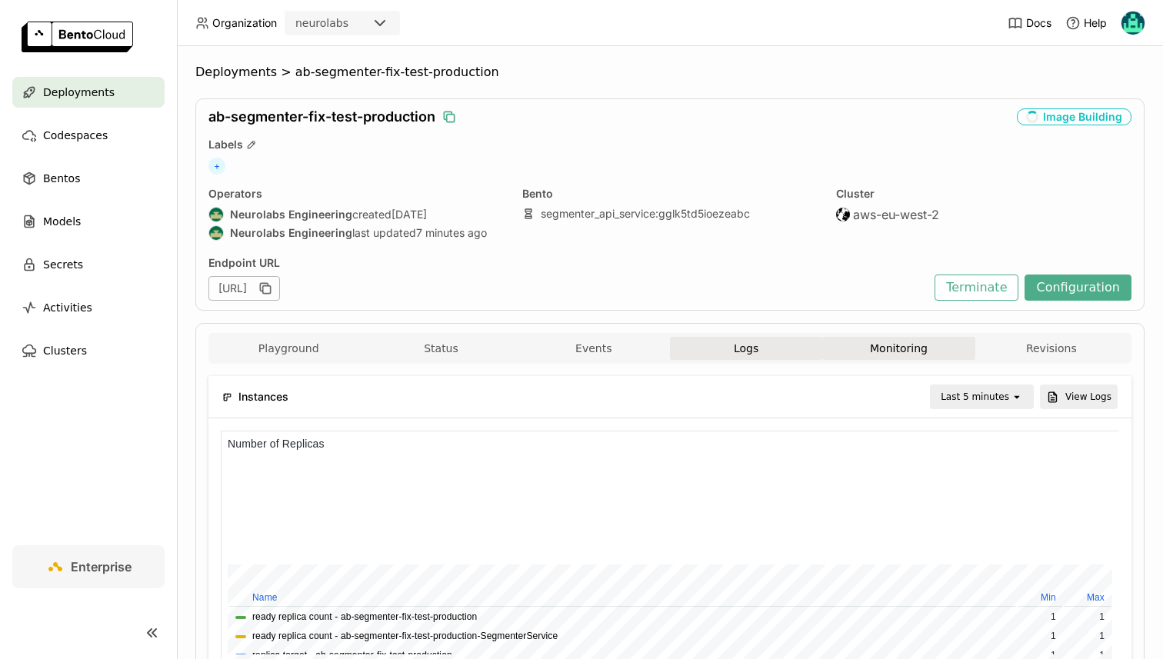
click at [689, 356] on button "Logs" at bounding box center [746, 348] width 152 height 23
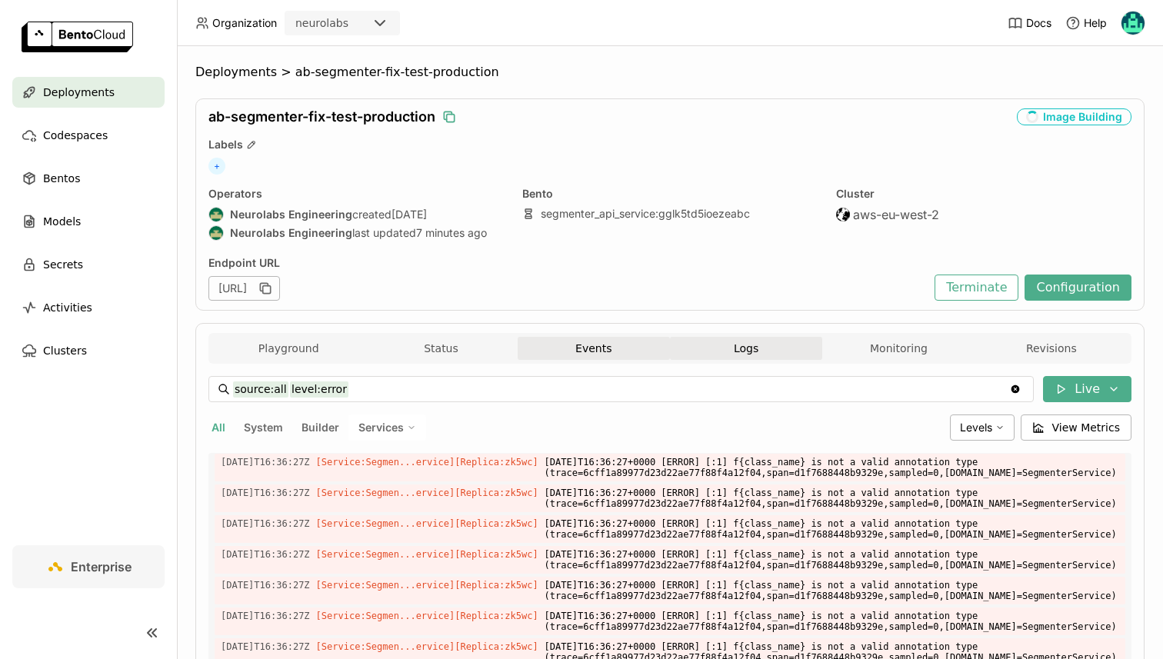
click at [576, 349] on button "Events" at bounding box center [594, 348] width 152 height 23
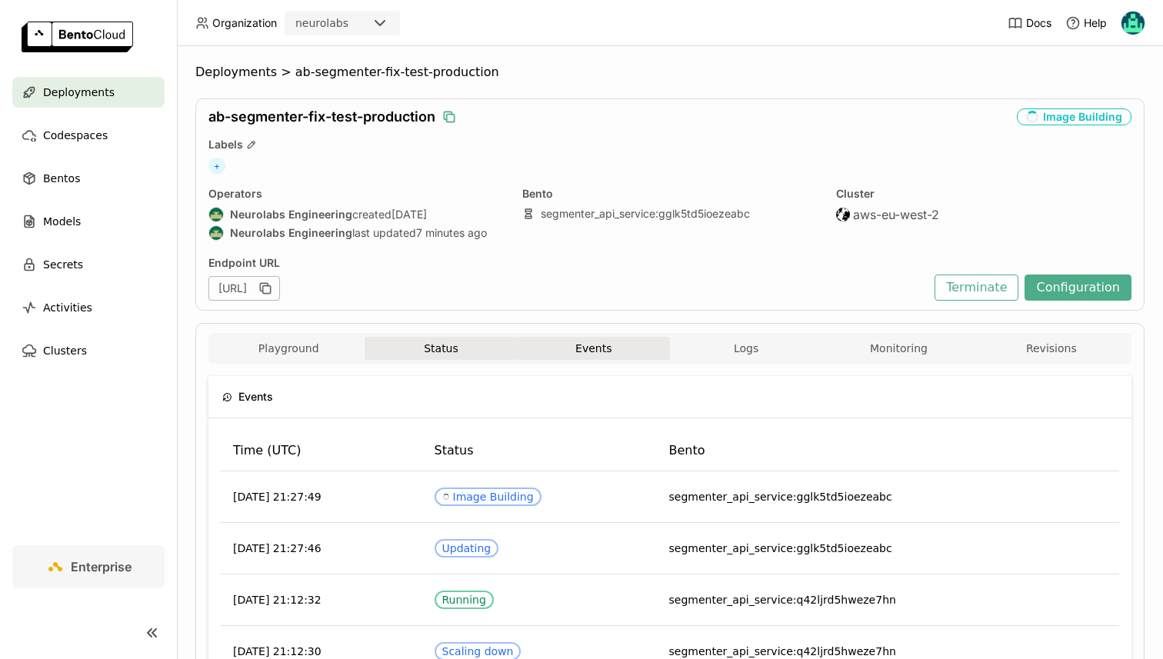
click at [474, 348] on button "Status" at bounding box center [440, 348] width 152 height 23
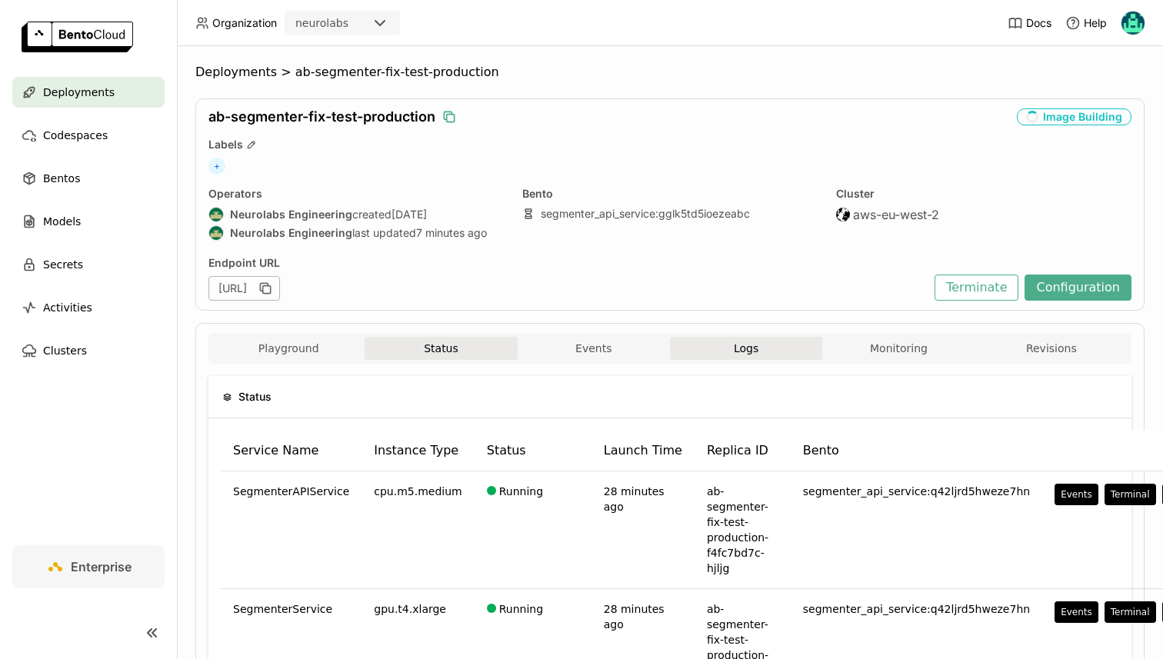
click at [779, 349] on button "Logs" at bounding box center [746, 348] width 152 height 23
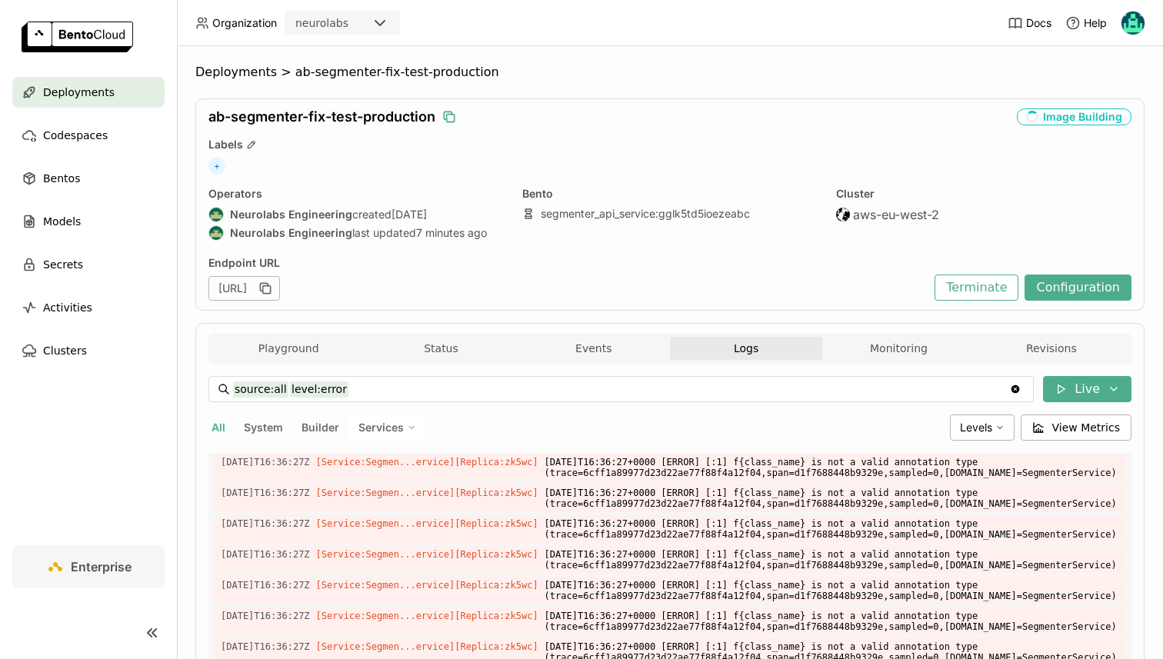
click at [316, 426] on span "Builder" at bounding box center [320, 427] width 38 height 13
type input "source:builder"
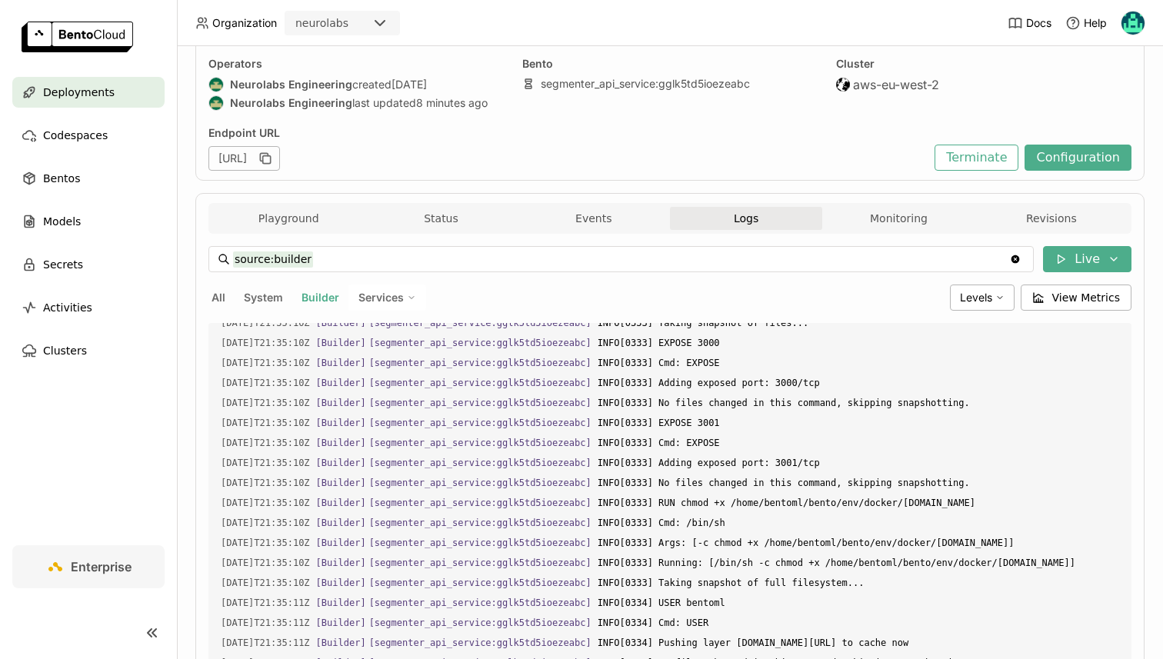
scroll to position [128, 0]
click at [404, 211] on button "Status" at bounding box center [440, 219] width 152 height 23
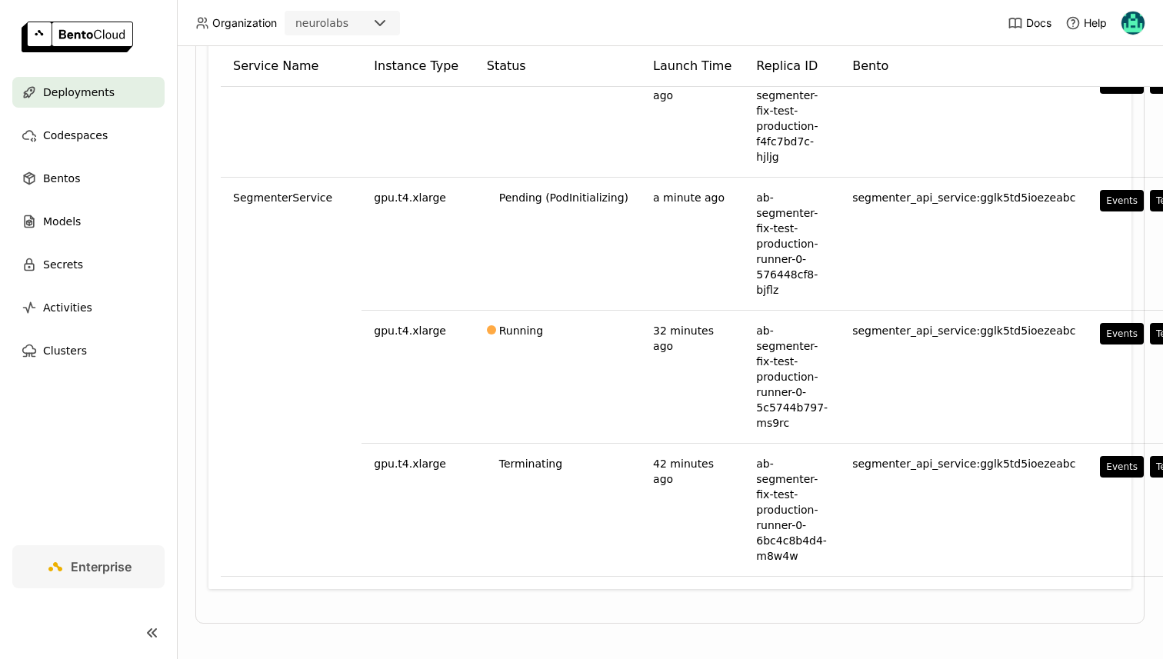
scroll to position [534, 0]
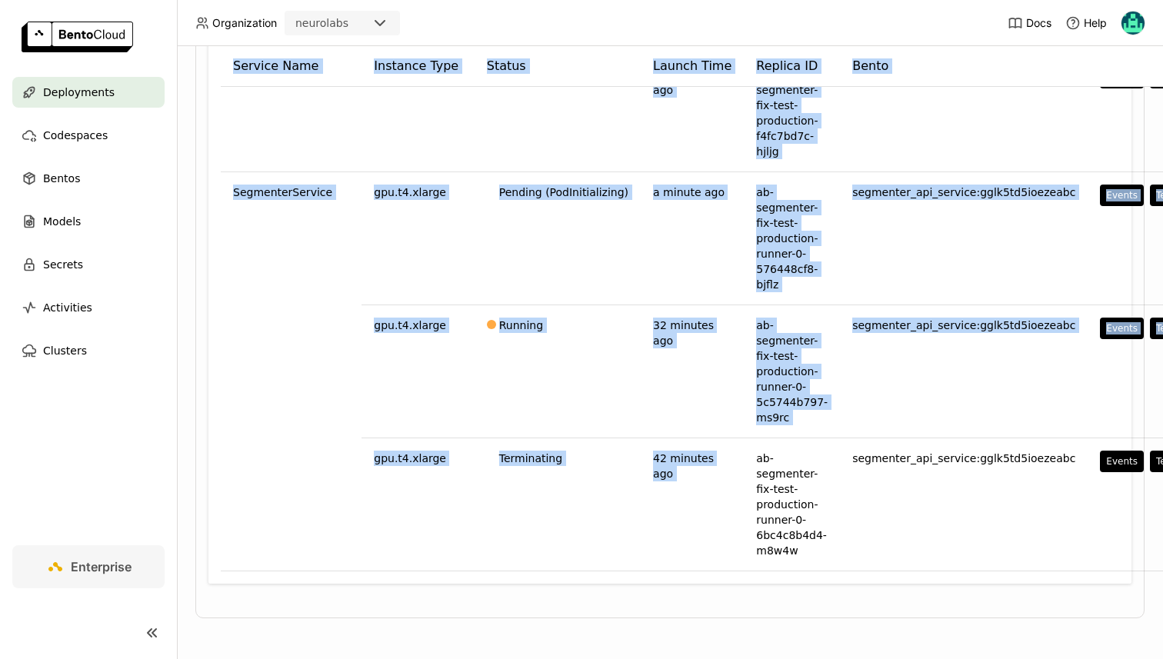
drag, startPoint x: 724, startPoint y: 455, endPoint x: 794, endPoint y: 596, distance: 157.2
click at [794, 596] on div "Status Service Name Instance Type Status Launch Time Replica ID Bento Segmenter…" at bounding box center [669, 218] width 923 height 779
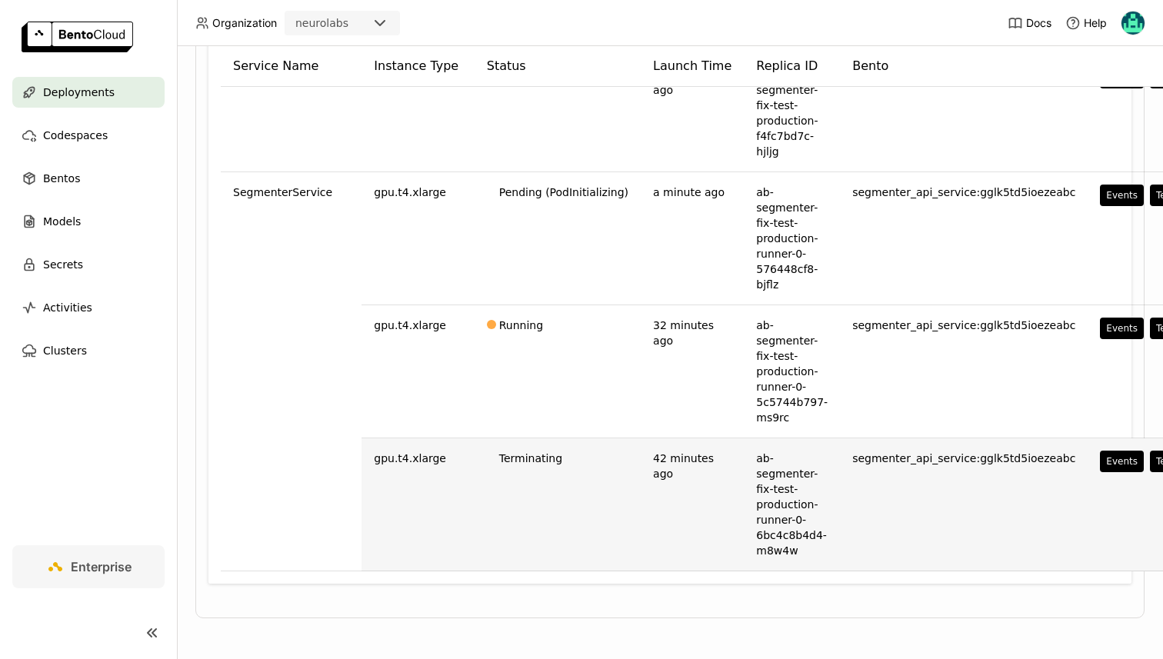
click at [769, 561] on td "ab-segmenter-fix-test-production-runner-0-6bc4c8b4d4-m8w4w" at bounding box center [792, 504] width 96 height 133
drag, startPoint x: 771, startPoint y: 557, endPoint x: 720, endPoint y: 455, distance: 113.8
click at [744, 455] on td "ab-segmenter-fix-test-production-runner-0-6bc4c8b4d4-m8w4w" at bounding box center [792, 504] width 96 height 133
copy td "ab-segmenter-fix-test-production-runner-0-6bc4c8b4d4-m8w4w"
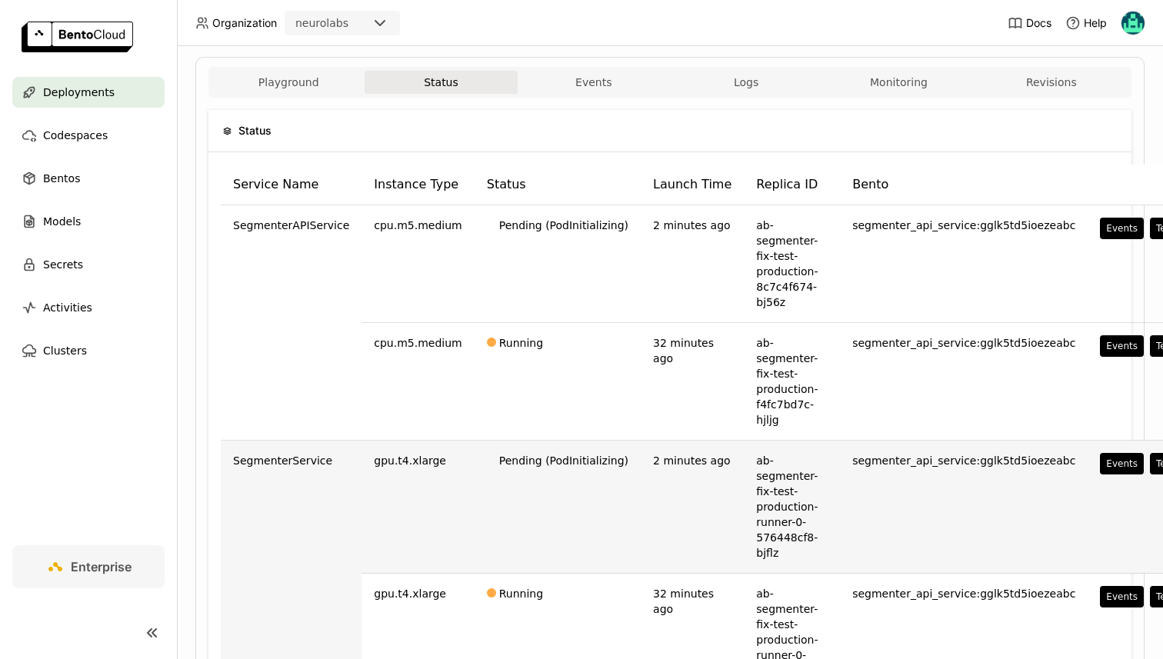
scroll to position [261, 0]
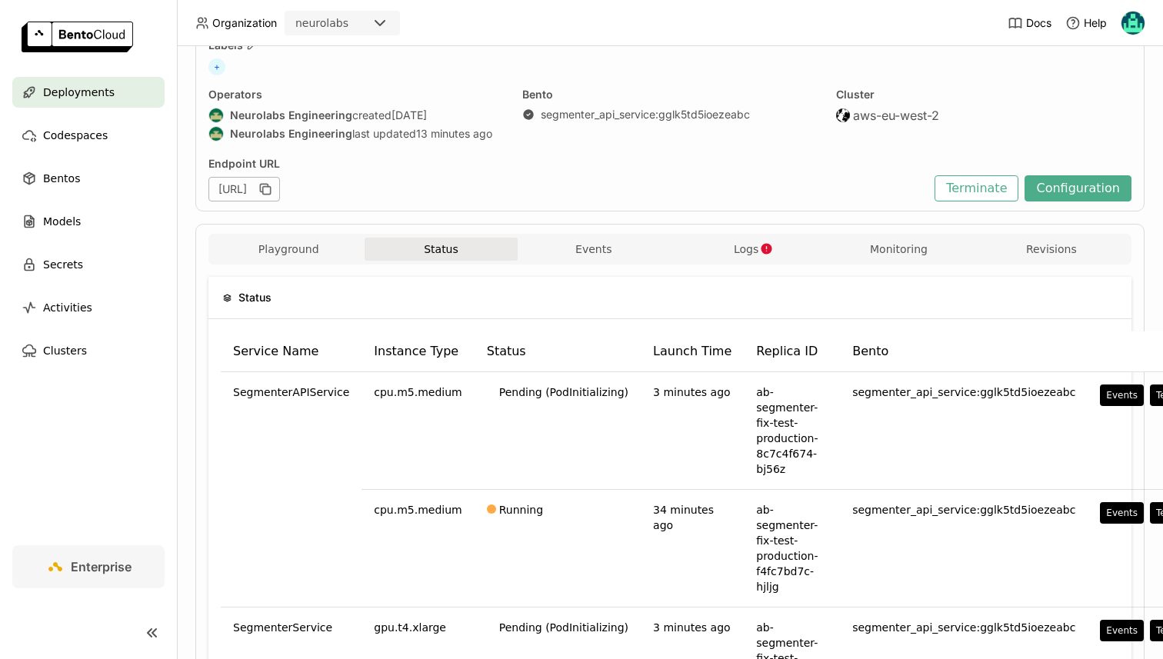
scroll to position [106, 1]
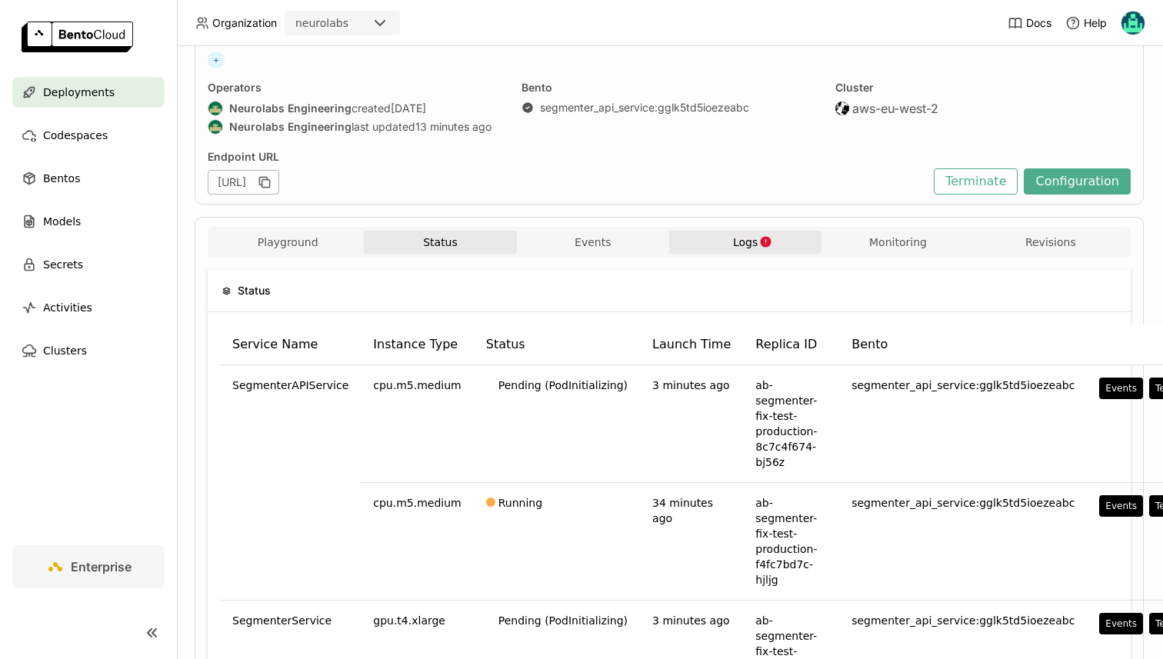
click at [739, 248] on span "Logs" at bounding box center [745, 242] width 25 height 14
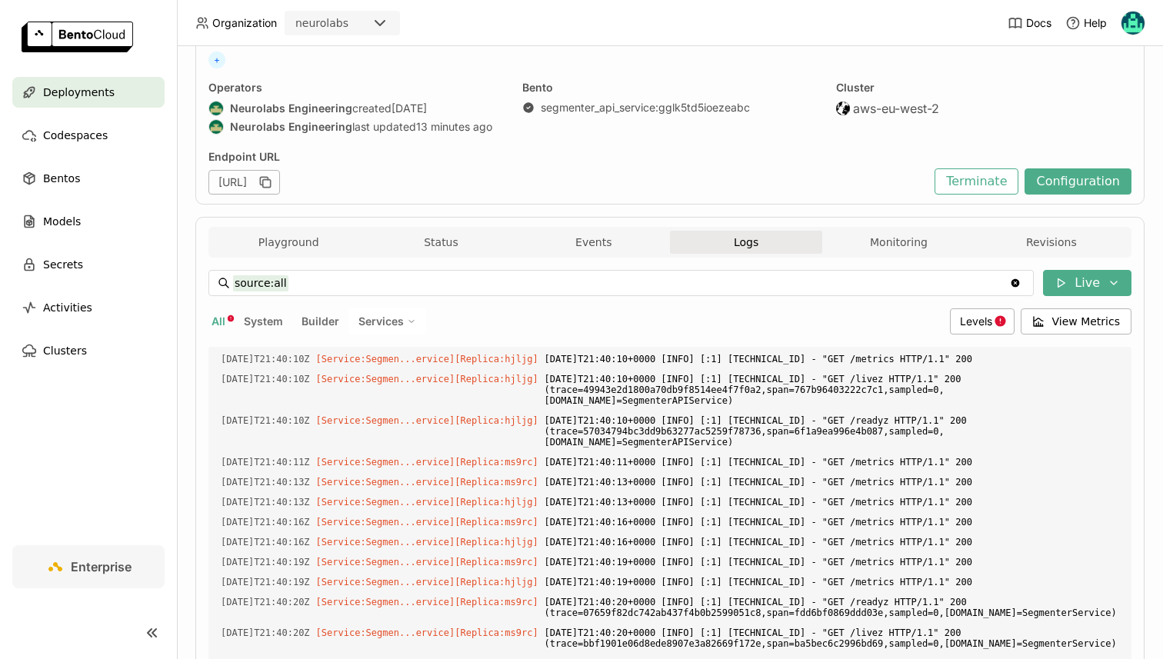
scroll to position [2415, 0]
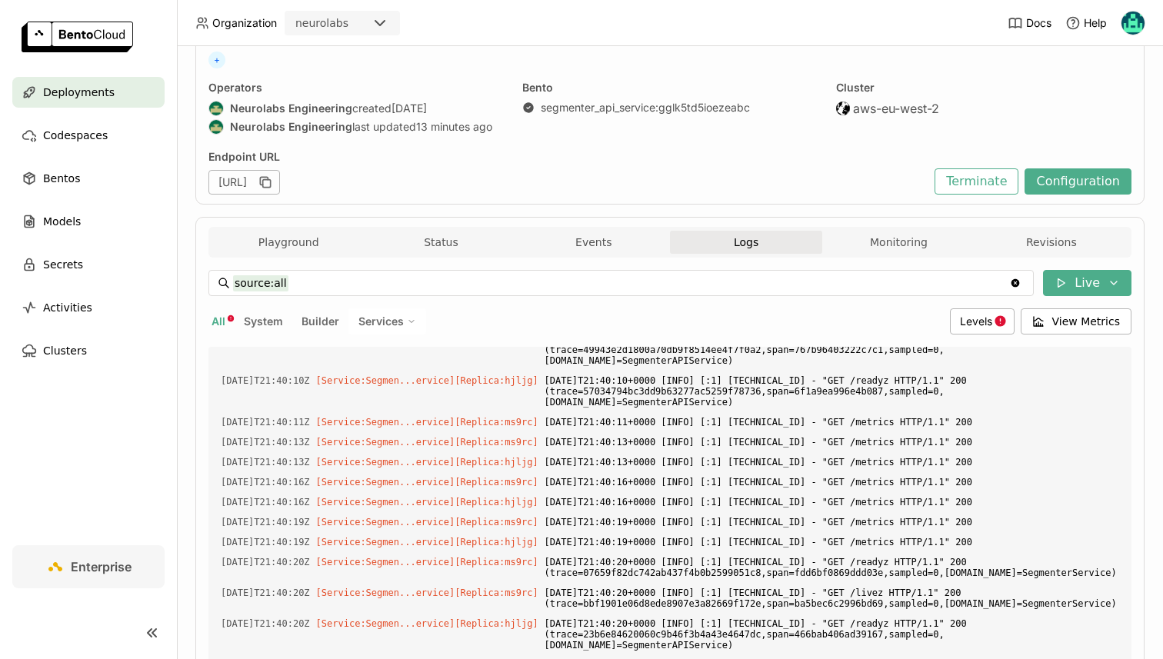
click at [217, 325] on span "All" at bounding box center [218, 321] width 14 height 13
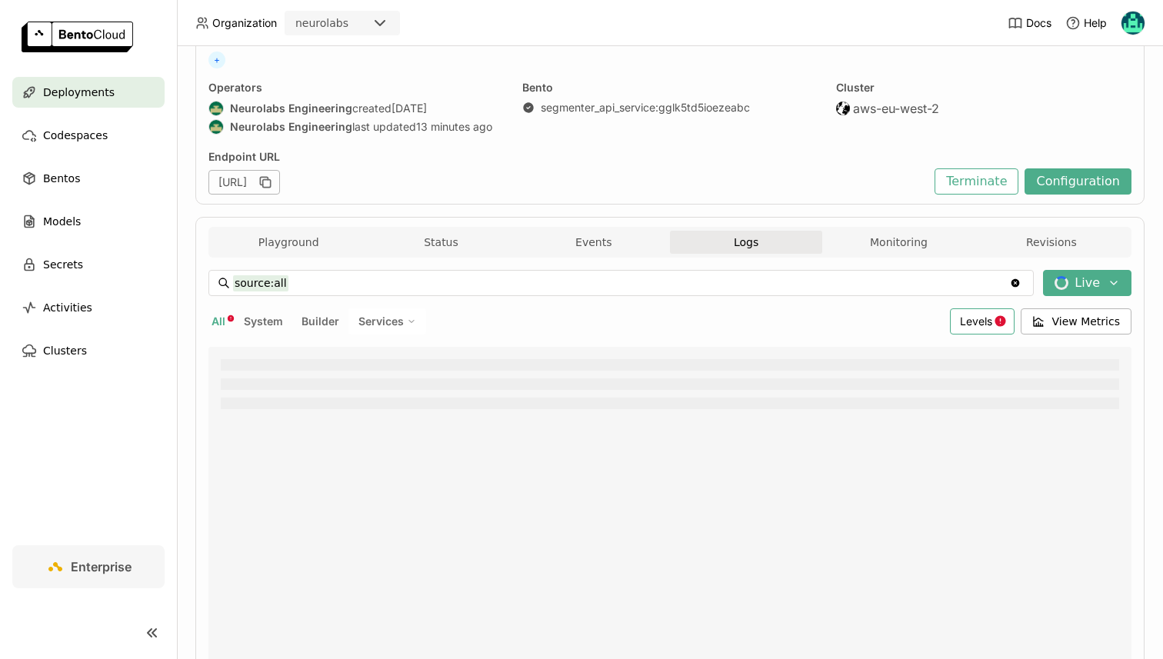
click at [972, 328] on div "Levels" at bounding box center [982, 321] width 65 height 26
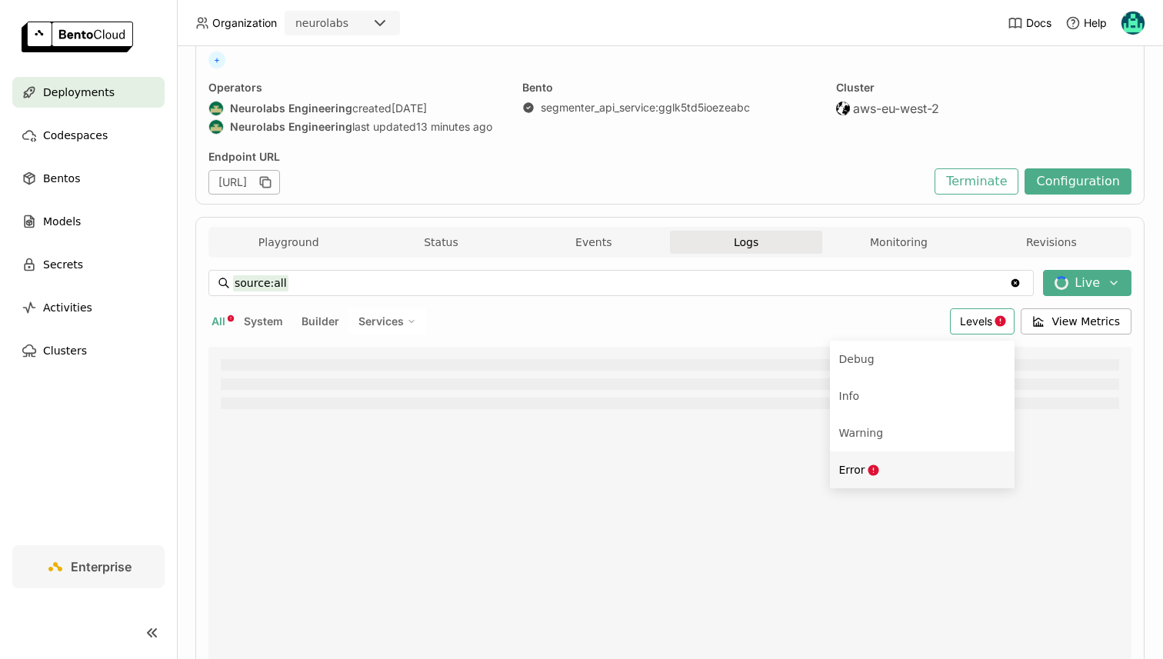
click at [907, 464] on div "Error" at bounding box center [922, 470] width 166 height 18
type input "source:all level:error"
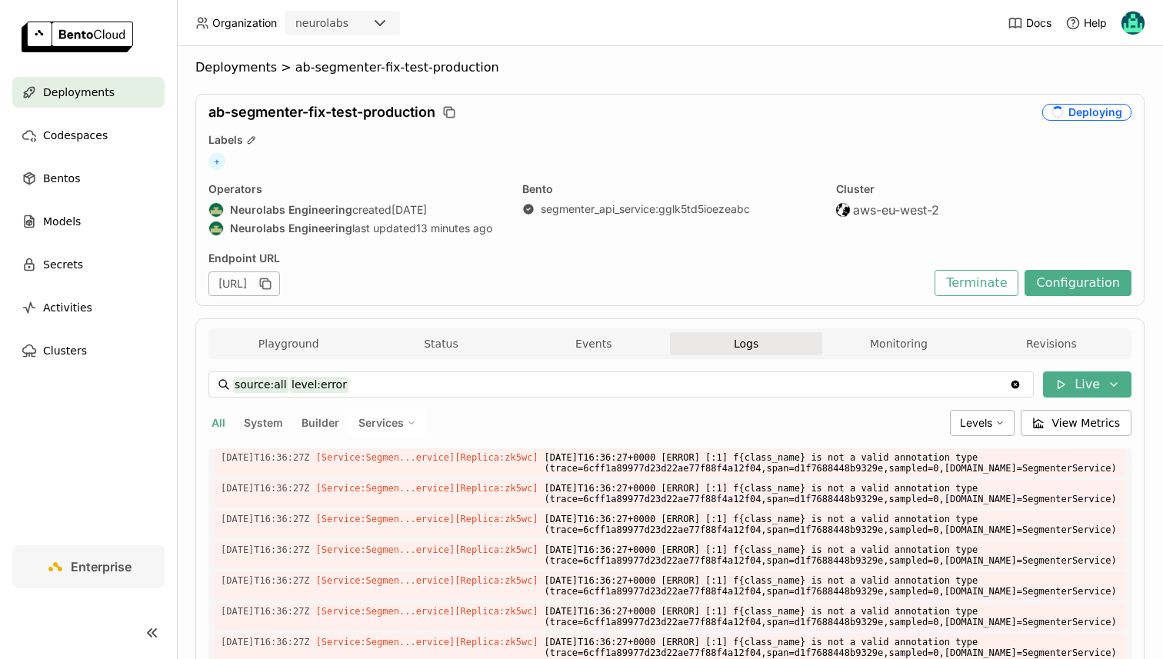
scroll to position [0, 0]
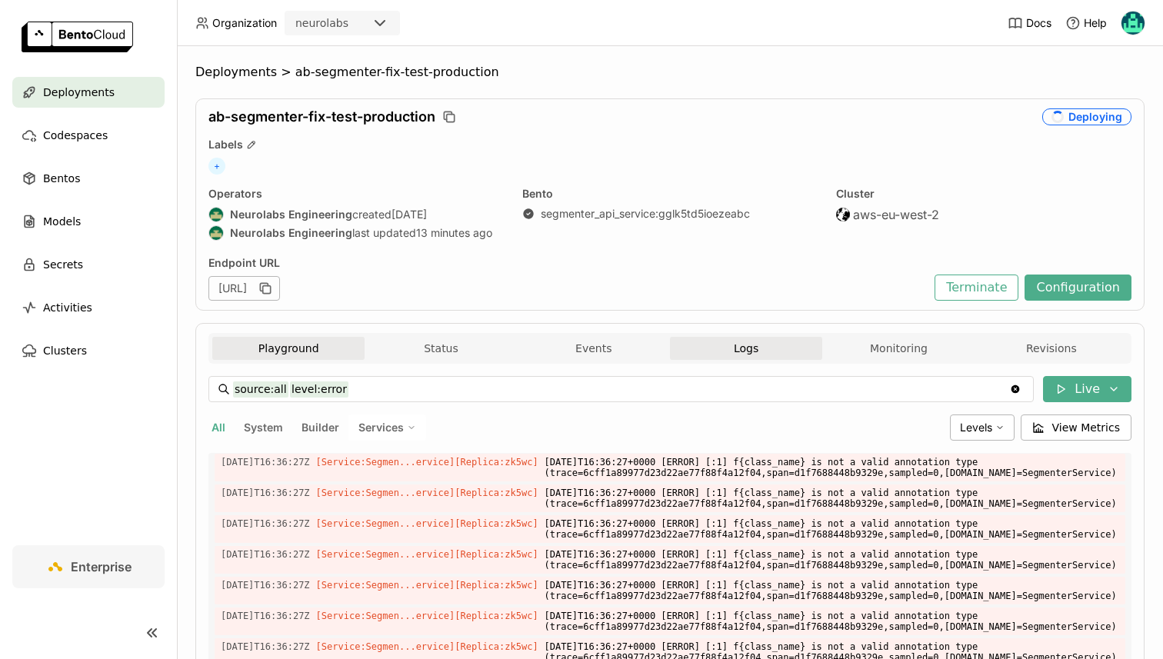
click at [311, 339] on button "Playground" at bounding box center [288, 348] width 152 height 23
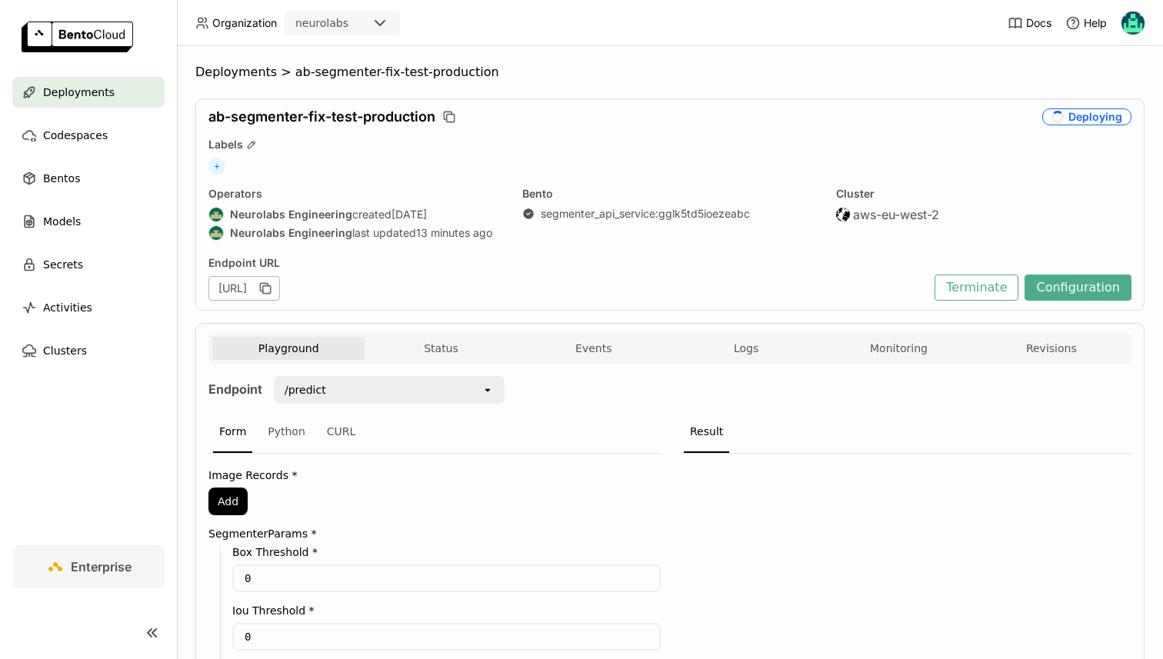
click at [441, 372] on div "Endpoint /predict open Form Python CURL Image Records * Add SegmenterParams * B…" at bounding box center [669, 596] width 923 height 465
click at [442, 344] on button "Status" at bounding box center [440, 348] width 152 height 23
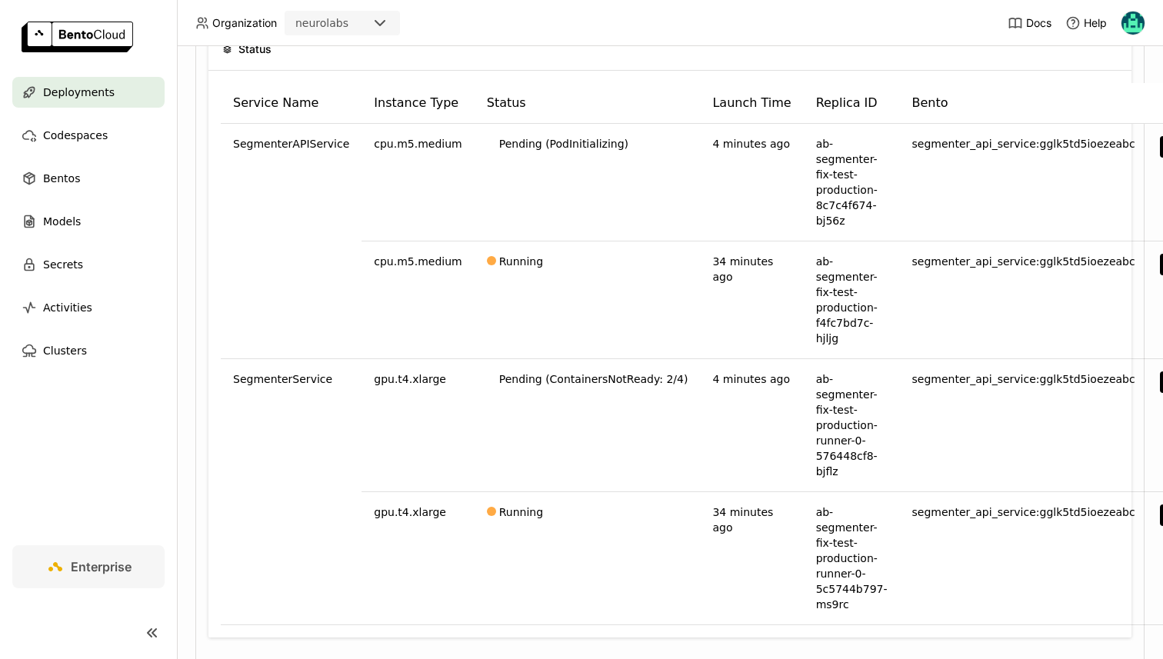
scroll to position [347, 0]
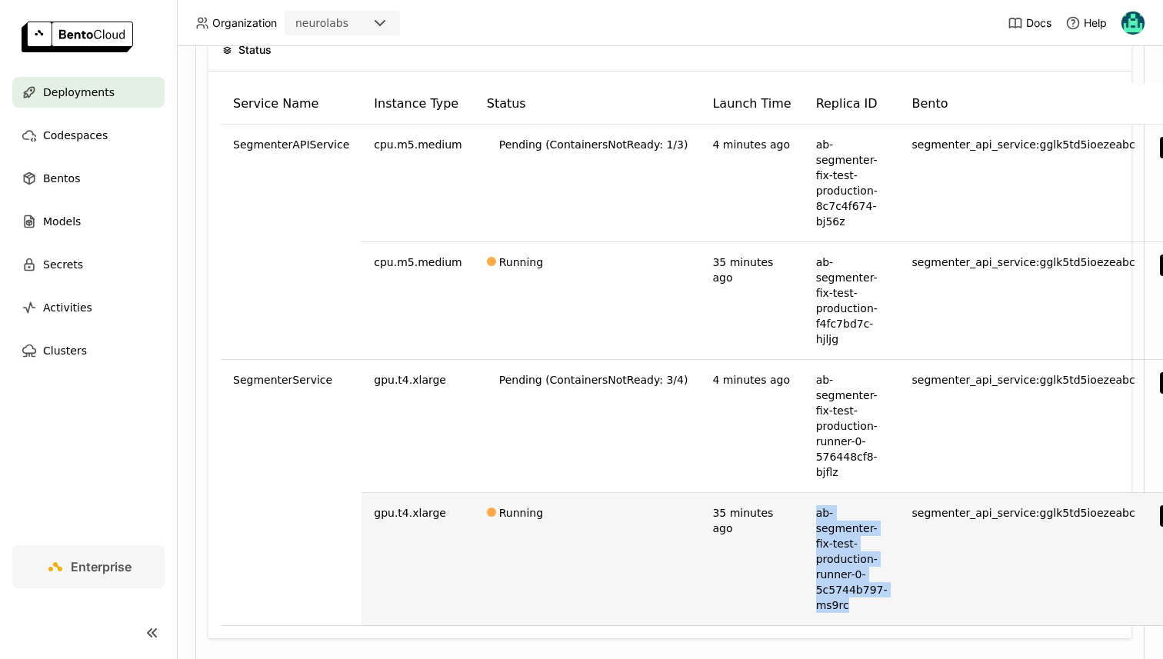
drag, startPoint x: 779, startPoint y: 512, endPoint x: 847, endPoint y: 604, distance: 113.8
click at [847, 604] on td "ab-segmenter-fix-test-production-runner-0-5c5744b797-ms9rc" at bounding box center [852, 559] width 96 height 133
copy td "ab-segmenter-fix-test-production-runner-0-5c5744b797-ms9rc"
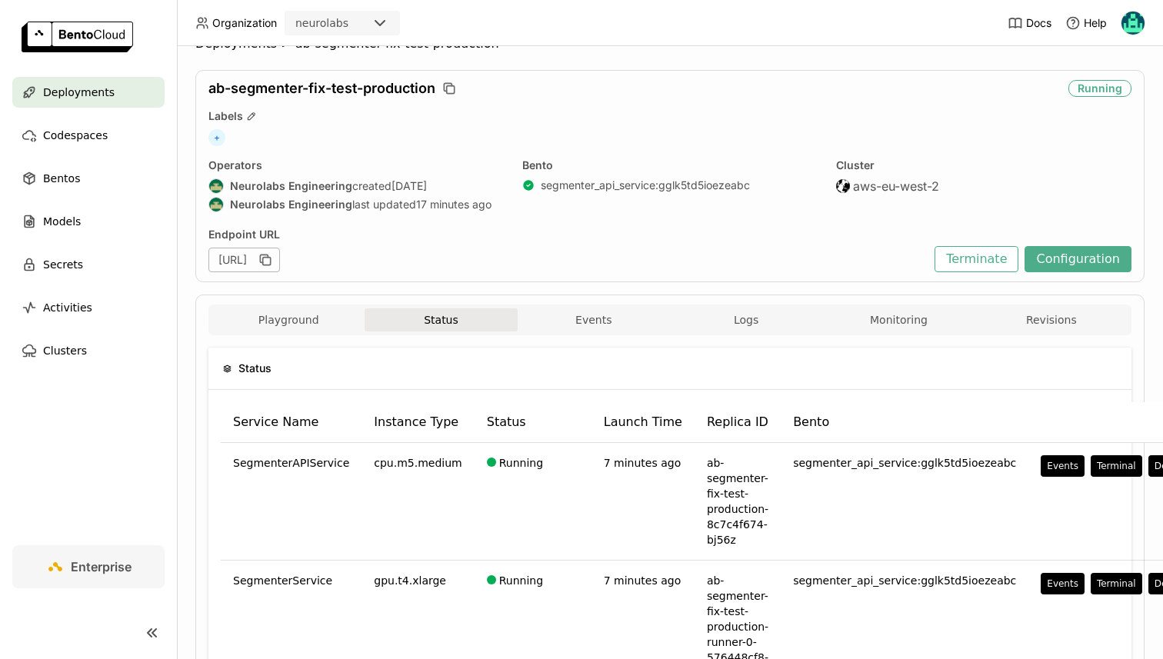
scroll to position [0, 0]
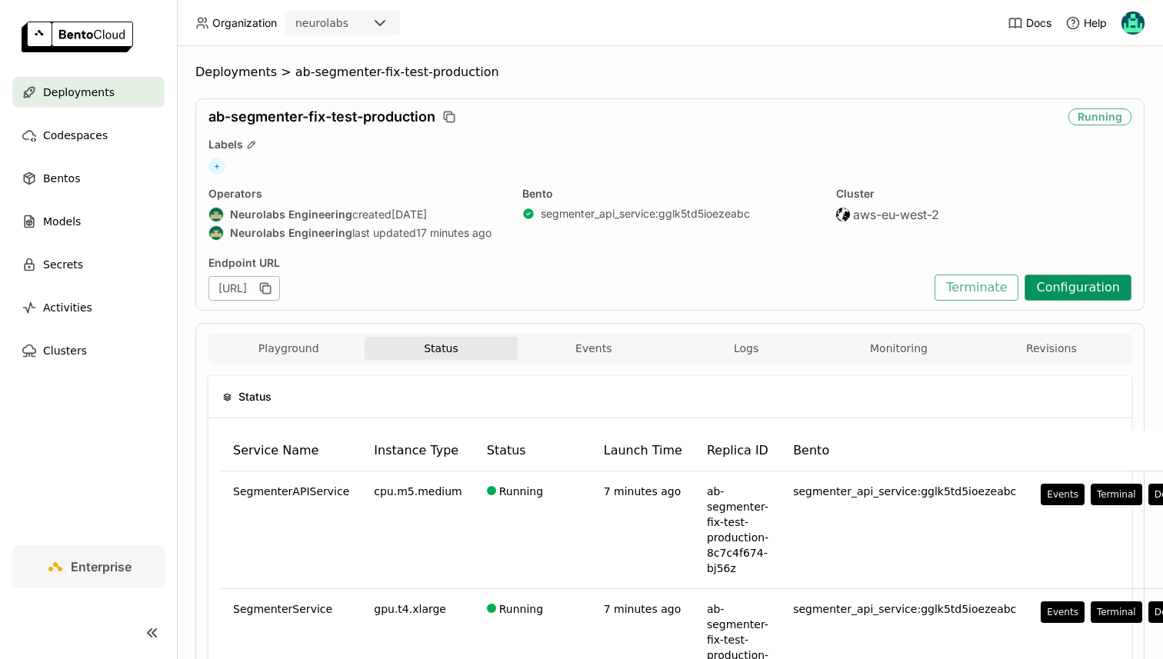
click at [1073, 297] on button "Configuration" at bounding box center [1077, 288] width 107 height 26
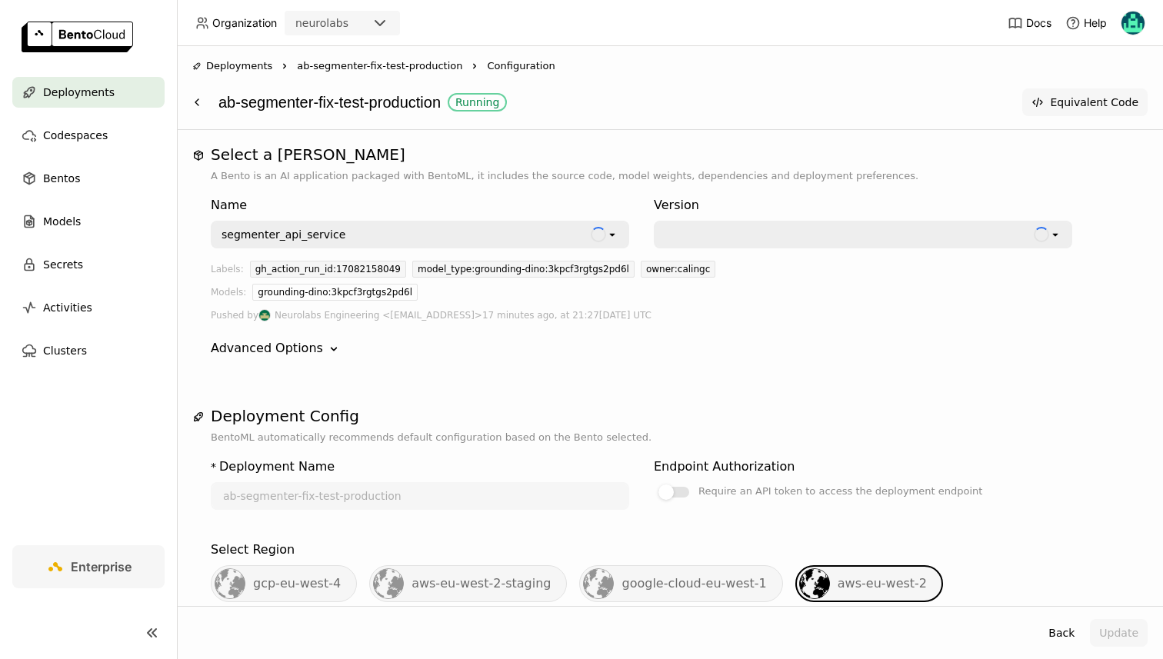
click at [1067, 91] on button "Equivalent Code" at bounding box center [1084, 102] width 125 height 28
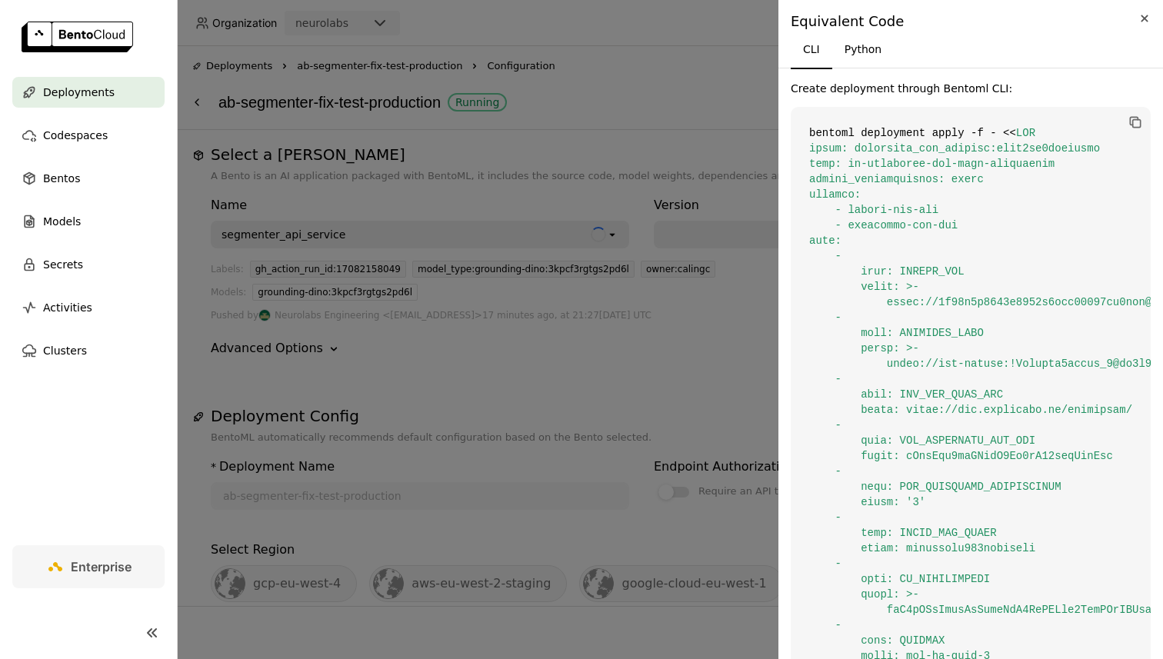
click at [1135, 15] on button "Close" at bounding box center [1144, 18] width 18 height 18
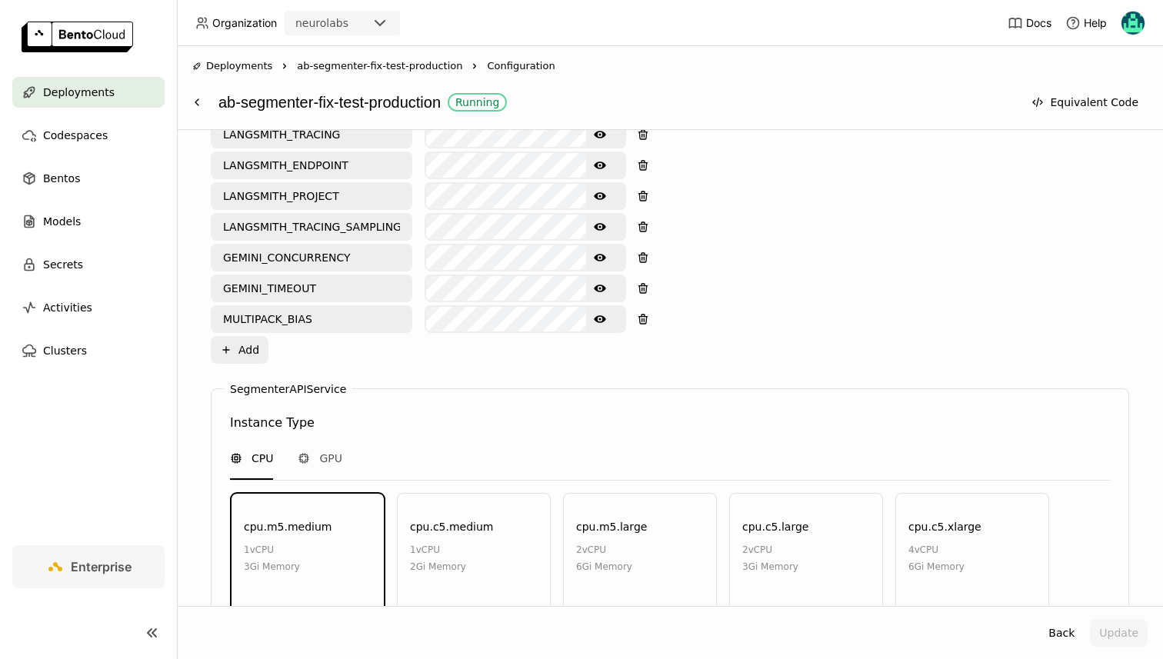
scroll to position [1191, 0]
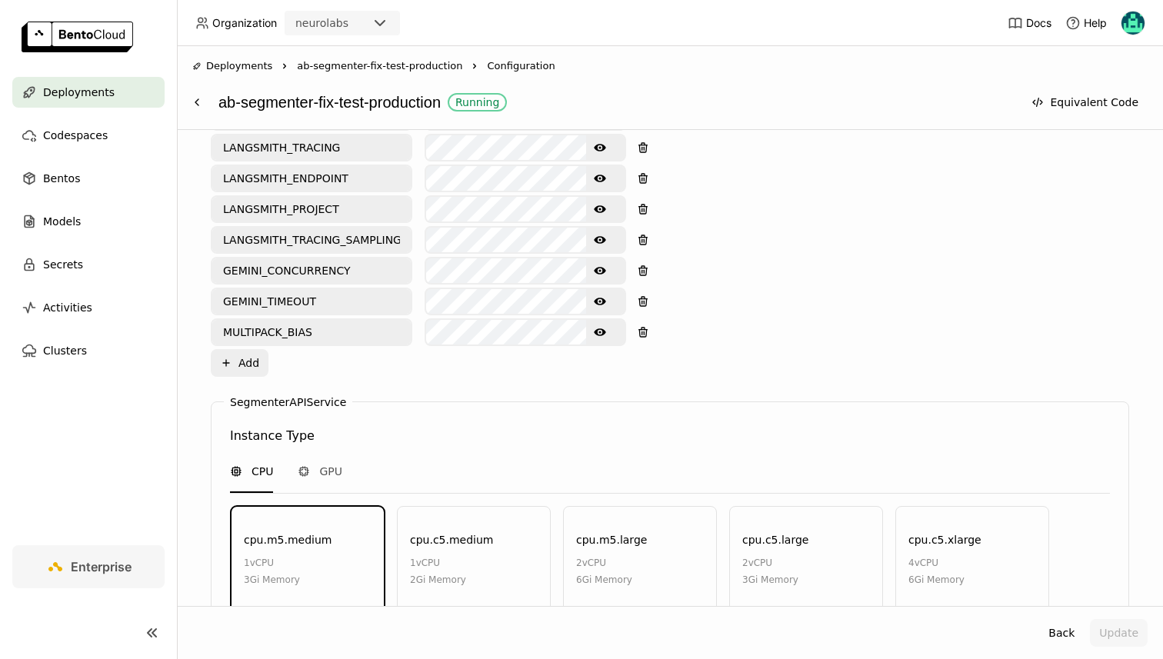
click at [597, 326] on icon "Show password text" at bounding box center [600, 332] width 12 height 12
click at [798, 277] on div "Environment Variables Key: Value: GEMINI_API_KEY LANGSMITH_API_KEY SENTRY_DSN S…" at bounding box center [670, 2] width 918 height 749
click at [1129, 637] on button "Update" at bounding box center [1119, 633] width 58 height 28
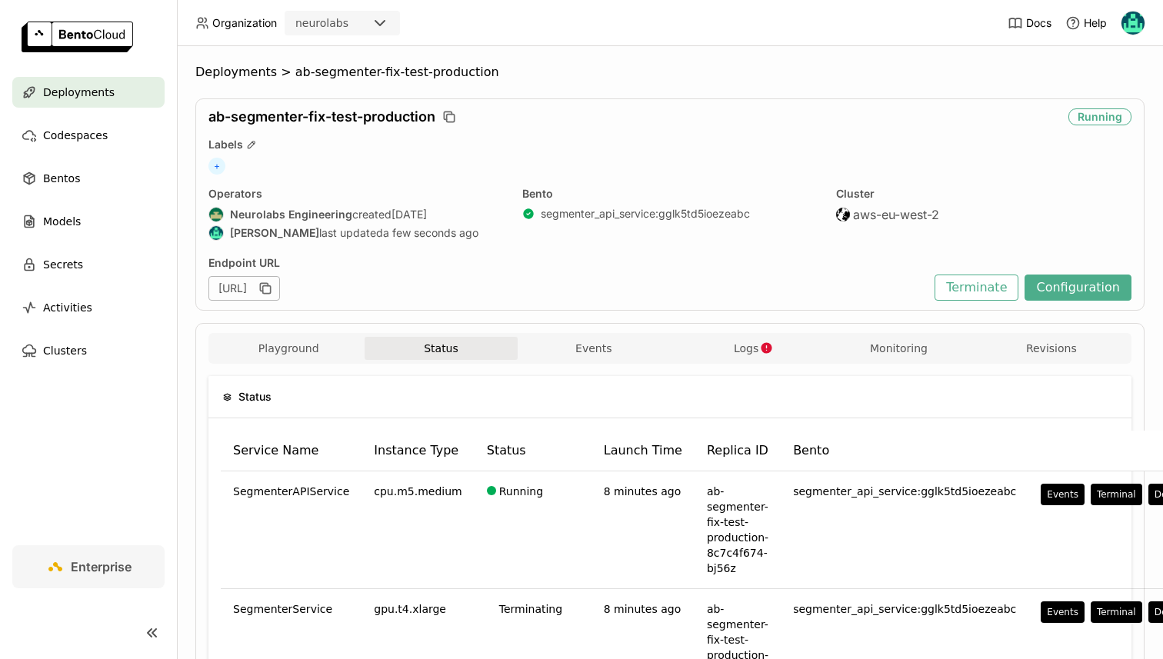
click at [748, 360] on div "Playground Status Events Logs Monitoring Revisions" at bounding box center [669, 350] width 915 height 27
click at [747, 358] on button "Logs" at bounding box center [746, 348] width 152 height 23
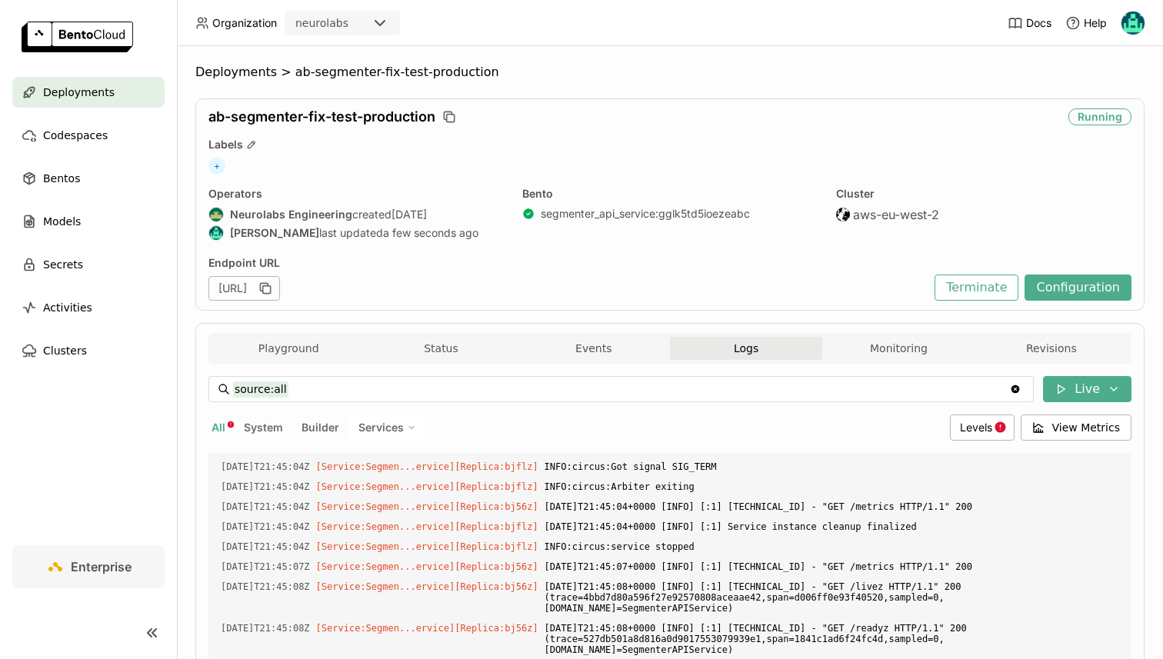
scroll to position [2535, 0]
click at [957, 427] on div "Levels" at bounding box center [982, 427] width 65 height 26
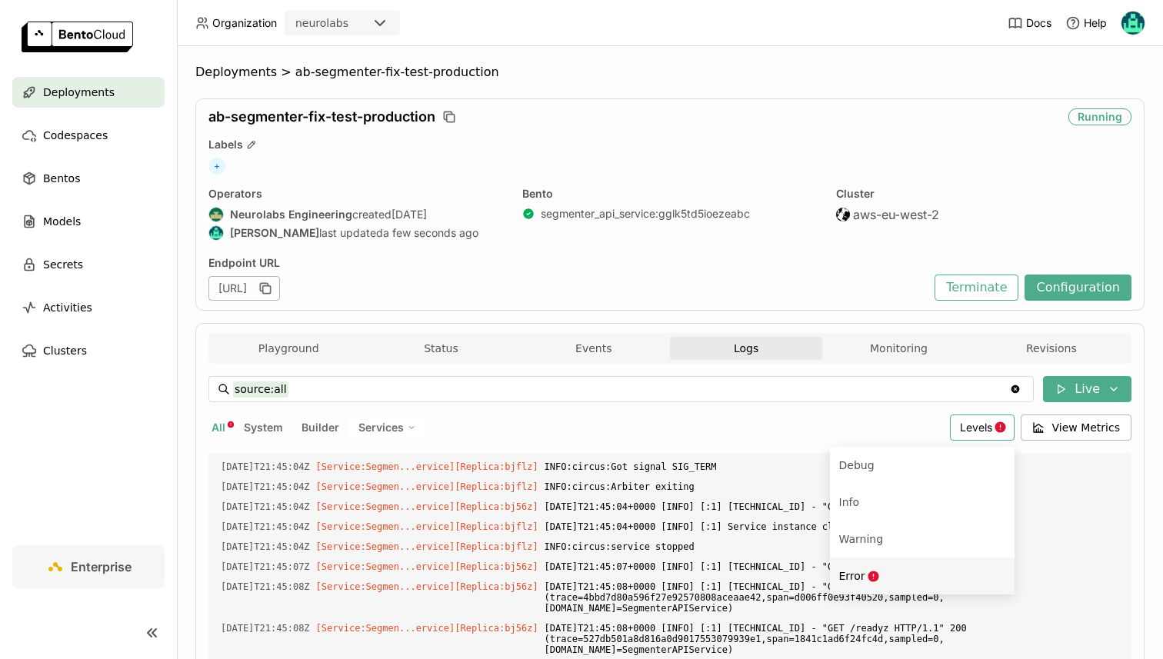
click at [904, 578] on div "Error" at bounding box center [922, 576] width 166 height 18
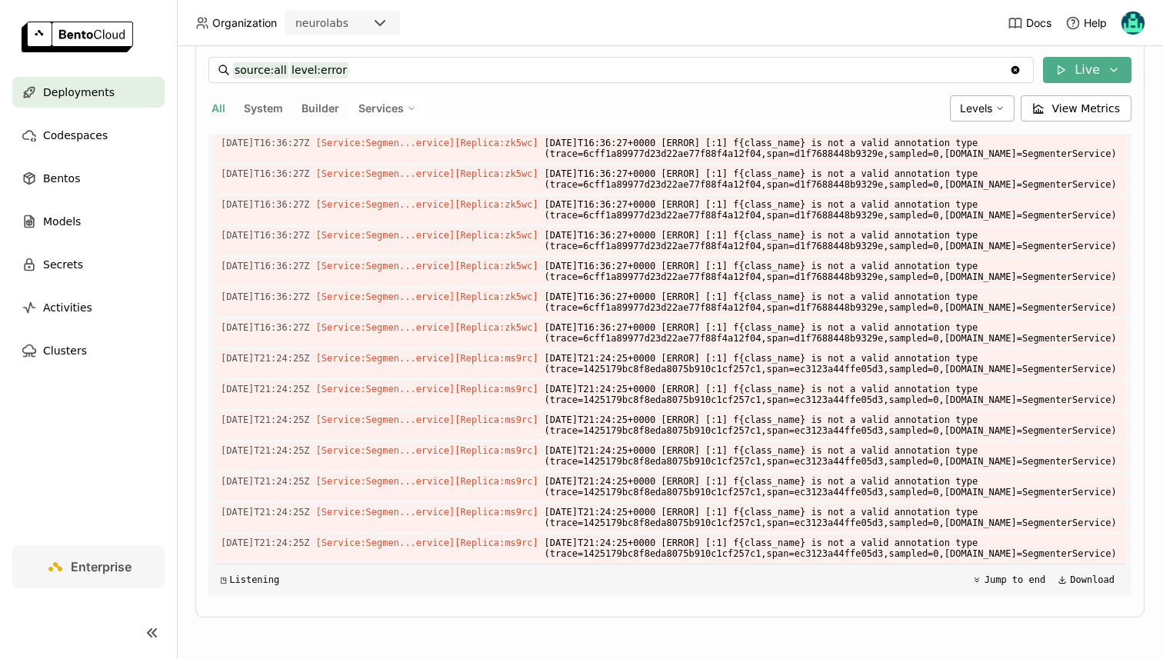
scroll to position [3421, 0]
click at [1110, 488] on icon "button" at bounding box center [1110, 491] width 4 height 7
type input "source:all"
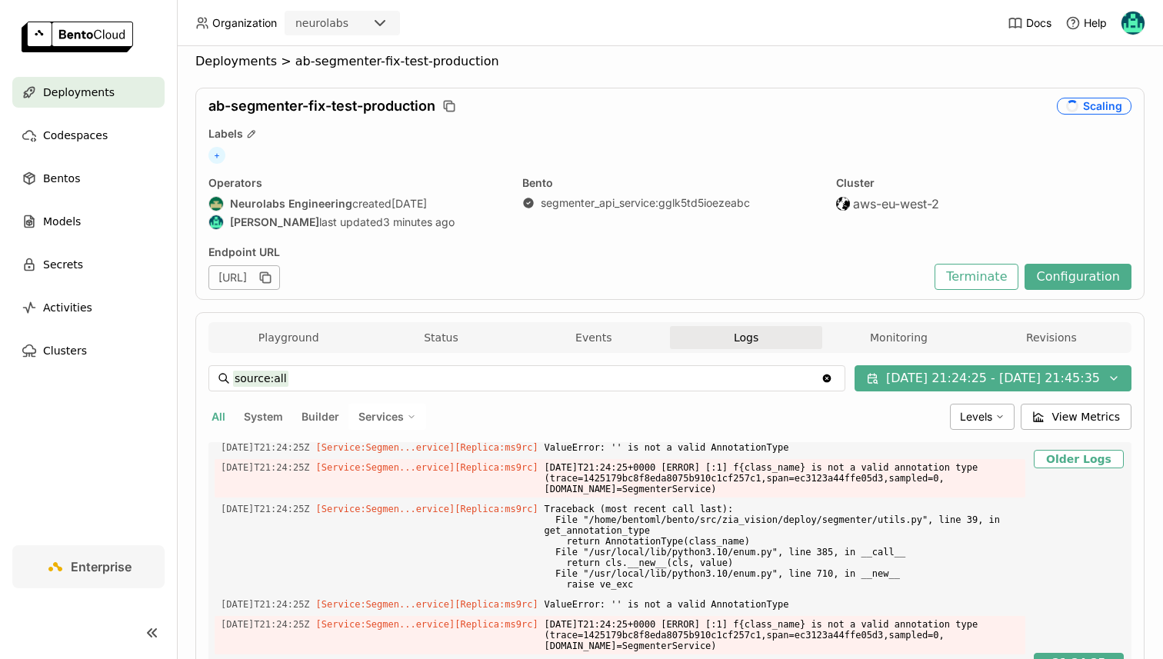
scroll to position [0, 0]
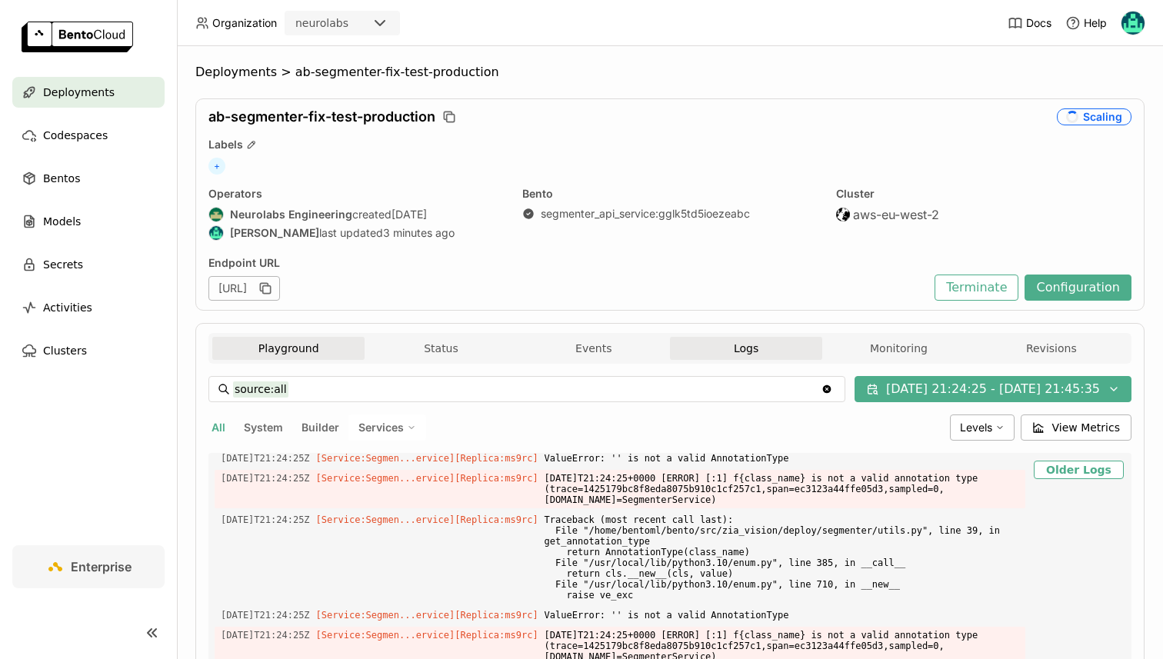
click at [291, 342] on button "Playground" at bounding box center [288, 348] width 152 height 23
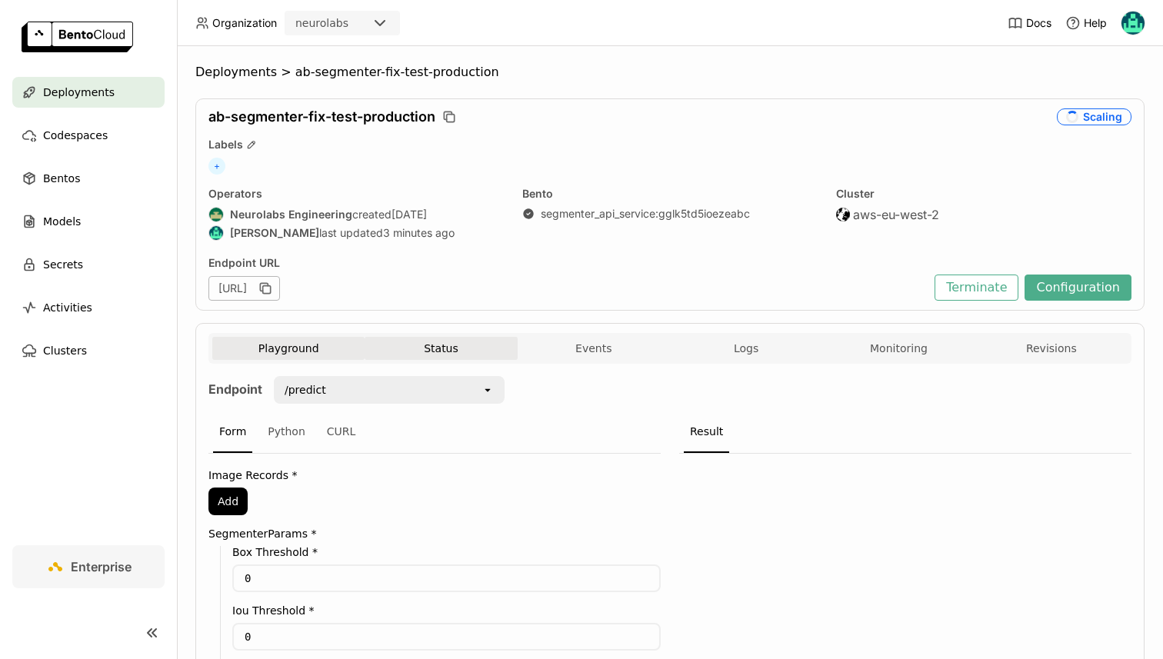
click at [431, 357] on button "Status" at bounding box center [440, 348] width 152 height 23
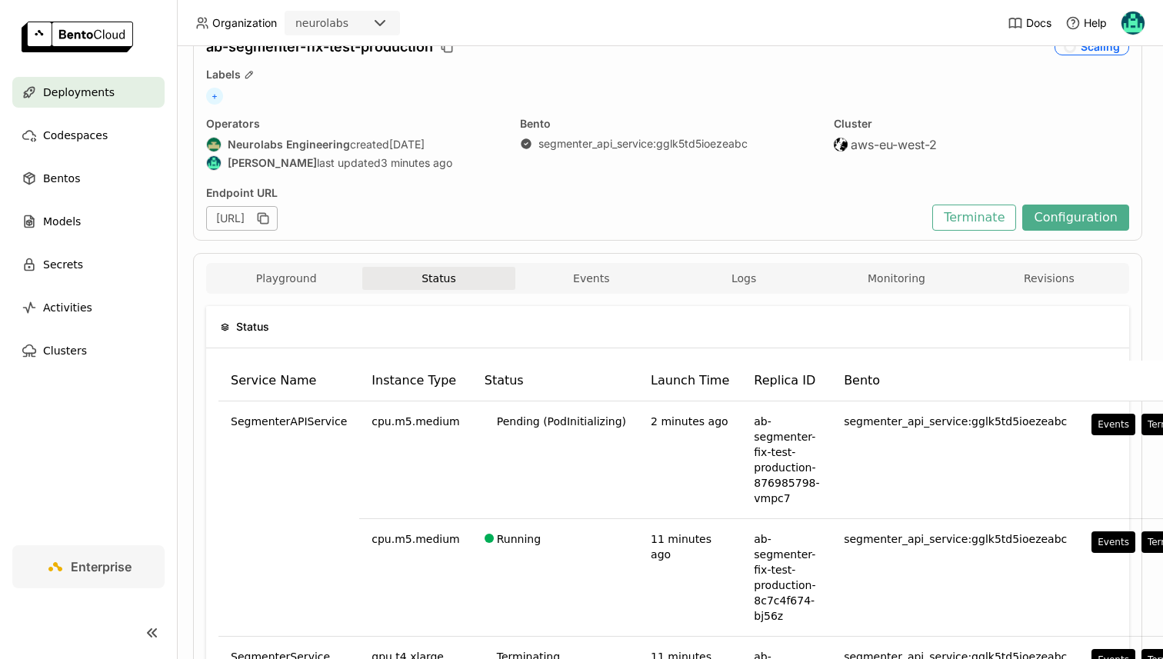
scroll to position [0, 2]
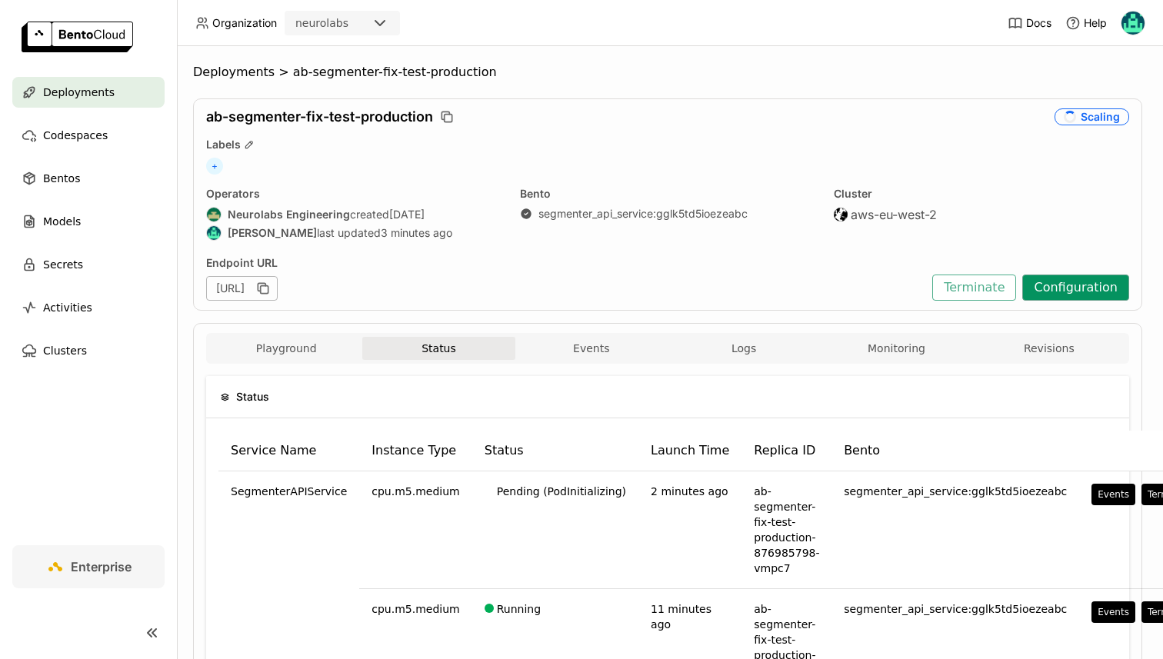
click at [1091, 298] on button "Configuration" at bounding box center [1075, 288] width 107 height 26
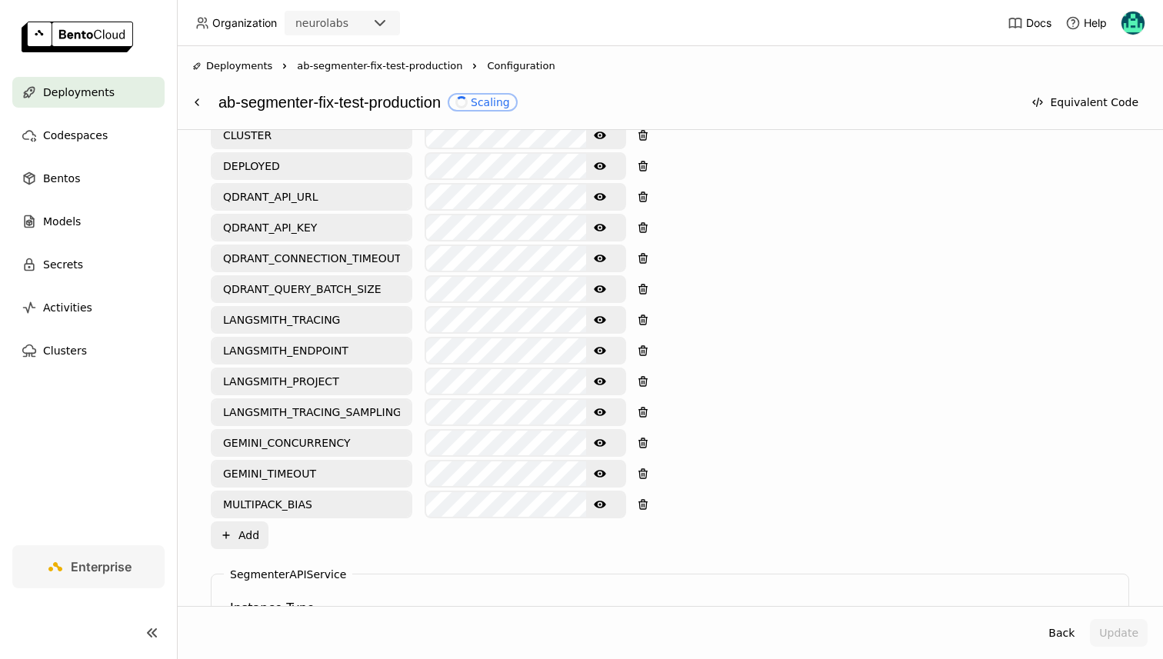
scroll to position [1021, 0]
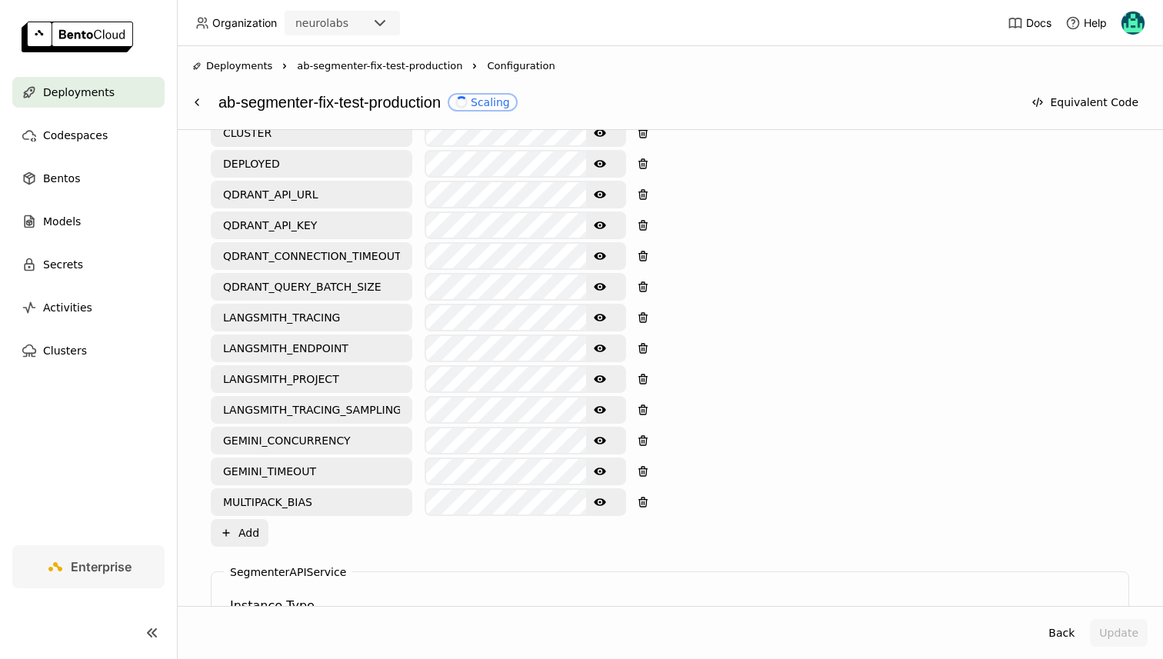
click at [594, 496] on icon "Show password text" at bounding box center [600, 502] width 12 height 12
click at [594, 496] on icon "Hide password text" at bounding box center [600, 502] width 12 height 12
click at [195, 97] on icon at bounding box center [197, 102] width 12 height 12
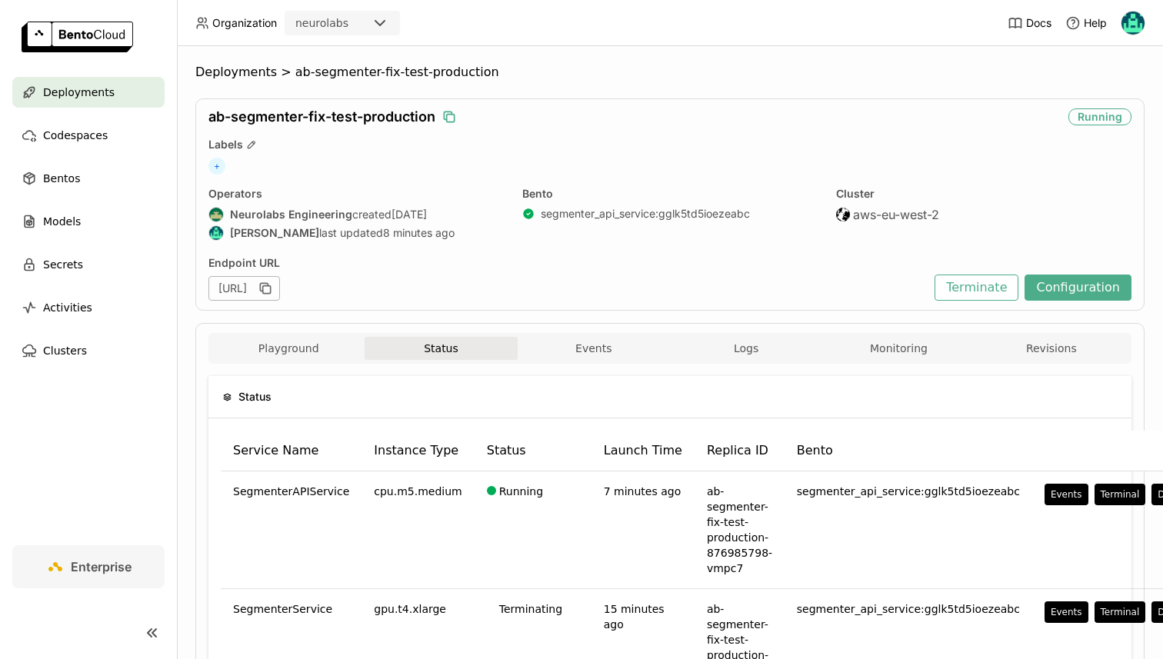
click at [444, 111] on icon "button" at bounding box center [448, 116] width 15 height 15
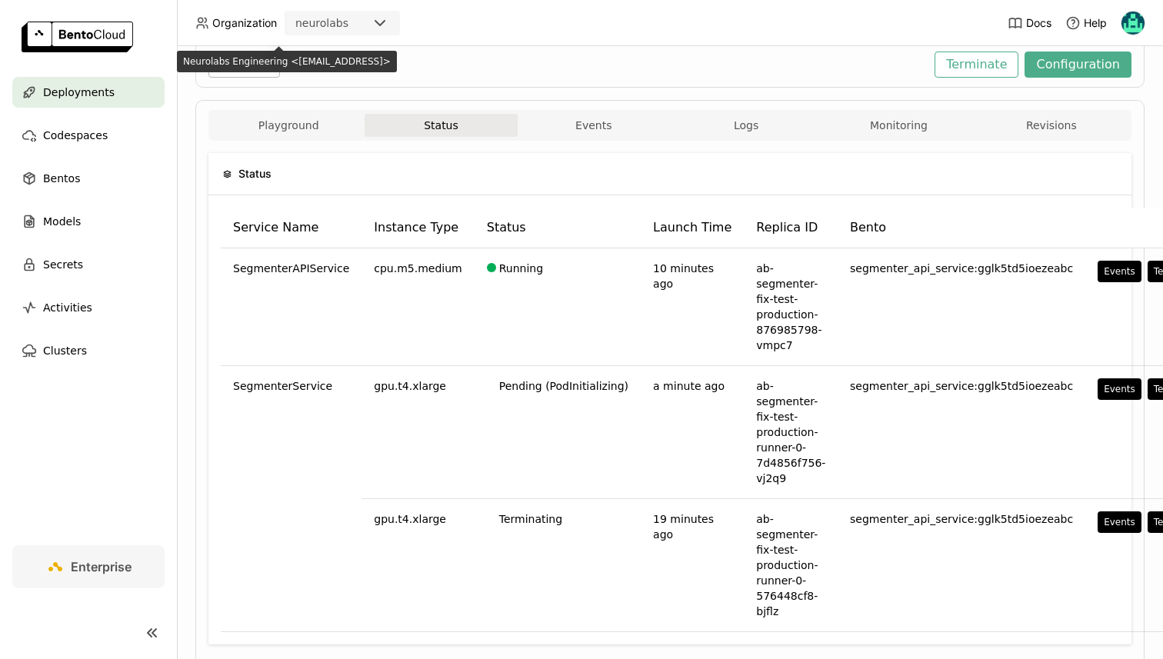
scroll to position [224, 0]
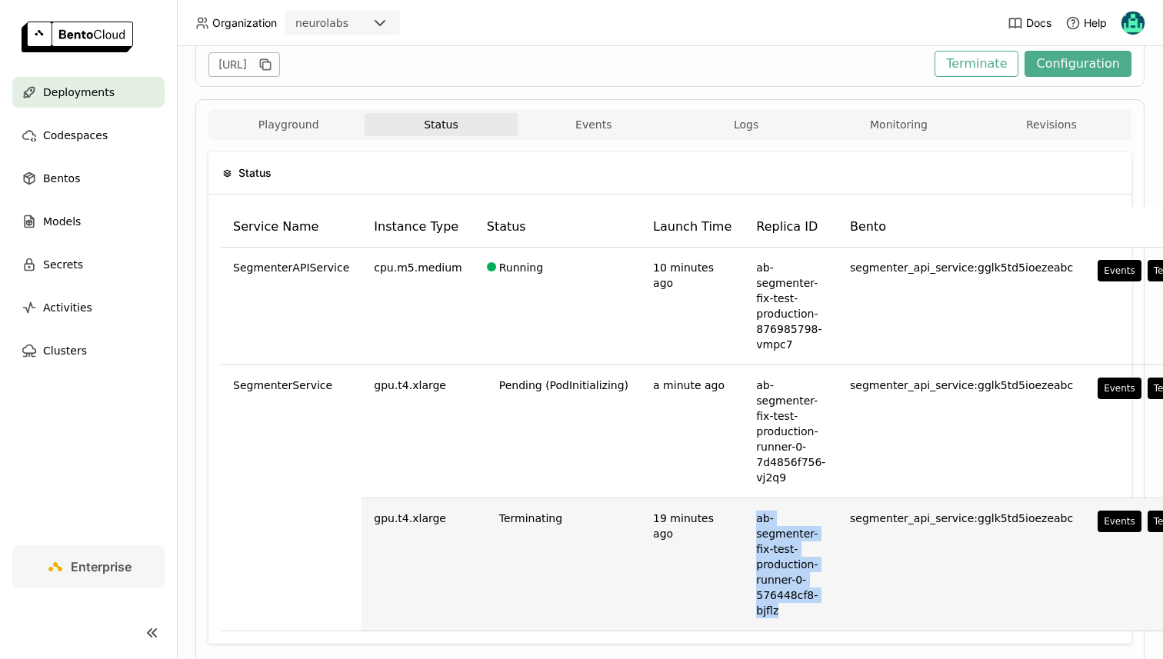
drag, startPoint x: 726, startPoint y: 517, endPoint x: 773, endPoint y: 614, distance: 107.6
click at [773, 614] on td "ab-segmenter-fix-test-production-runner-0-576448cf8-bjflz" at bounding box center [791, 564] width 94 height 133
copy td "ab-segmenter-fix-test-production-runner-0-576448cf8-bjflz"
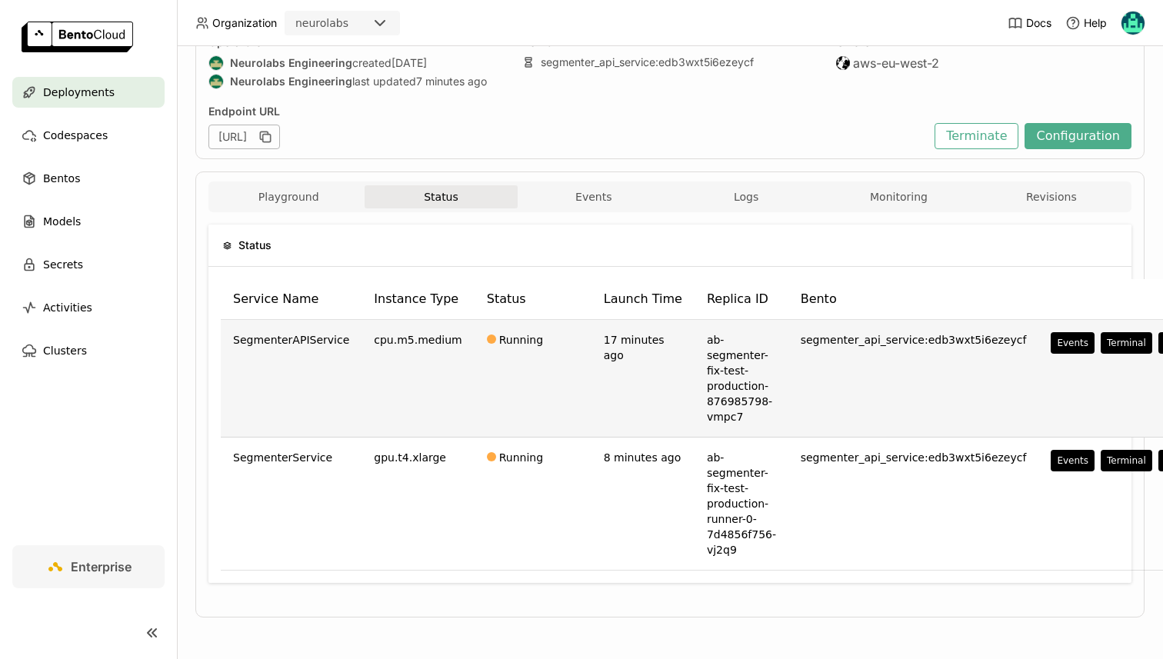
scroll to position [0, 0]
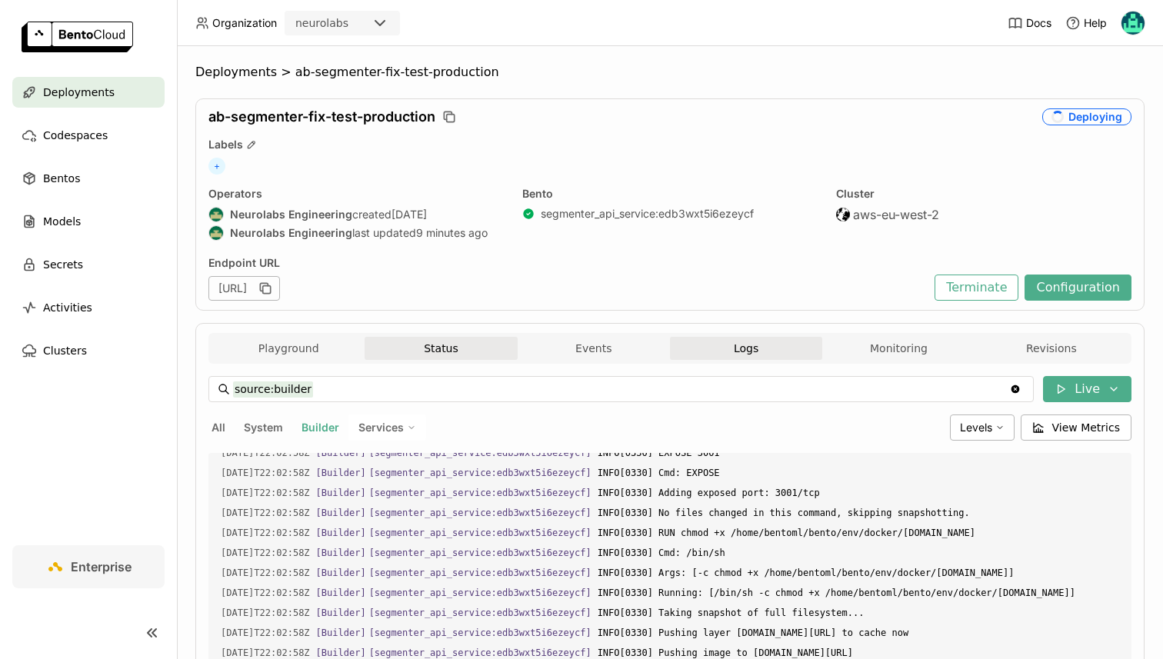
click at [424, 357] on button "Status" at bounding box center [440, 348] width 152 height 23
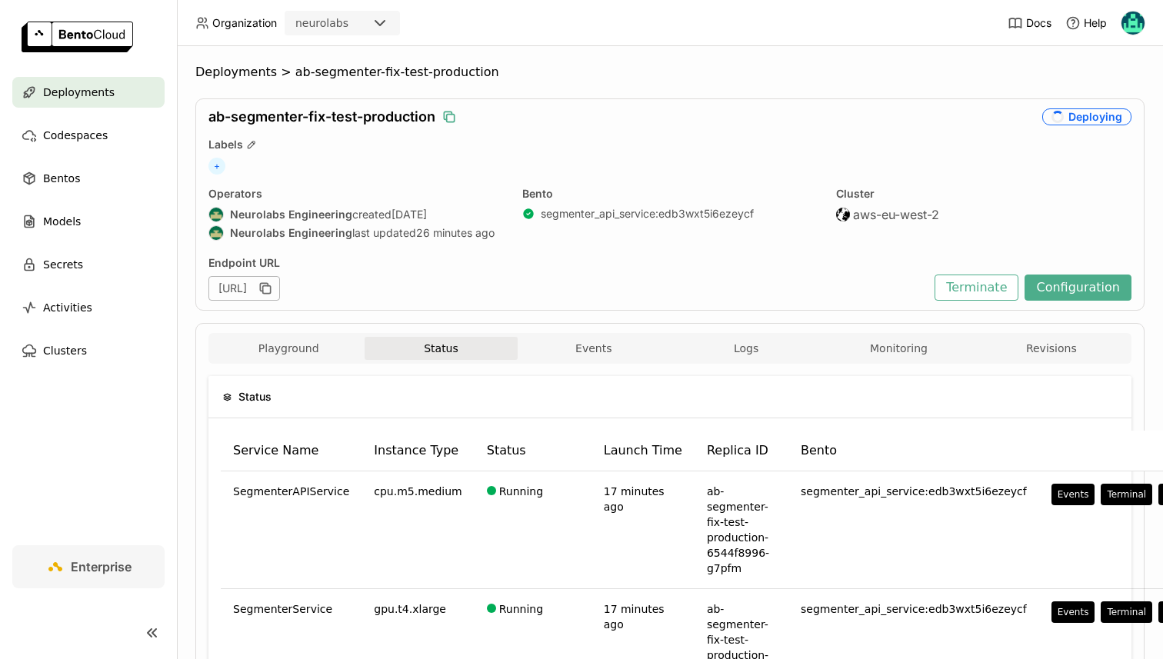
click at [450, 115] on icon "button" at bounding box center [451, 119] width 8 height 8
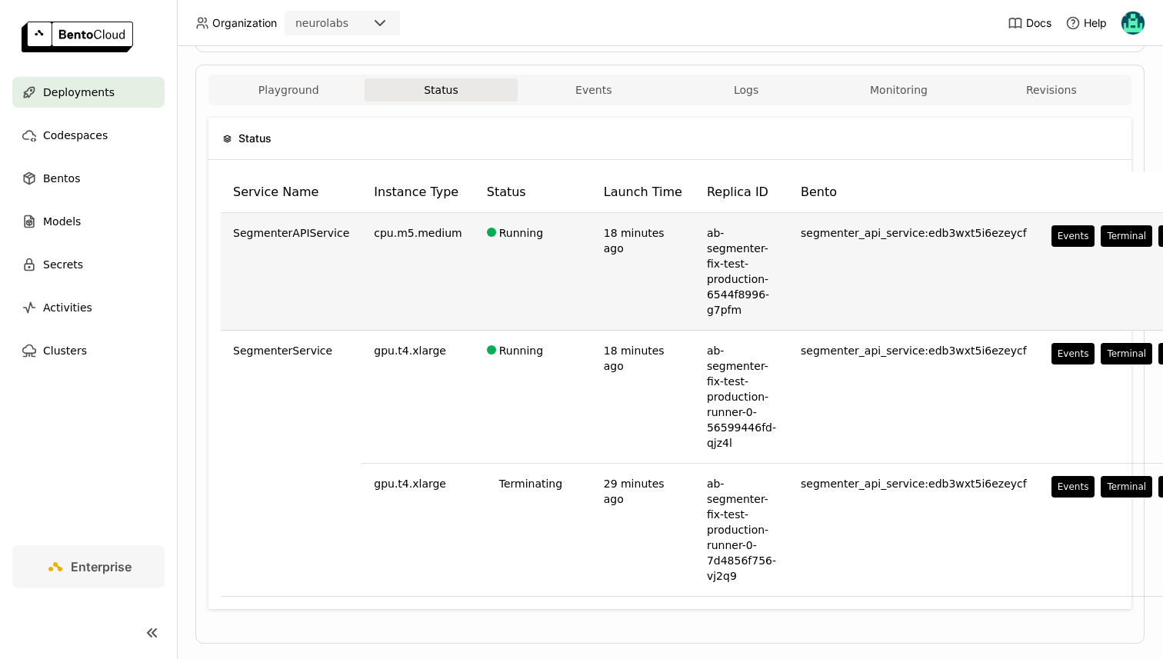
scroll to position [285, 0]
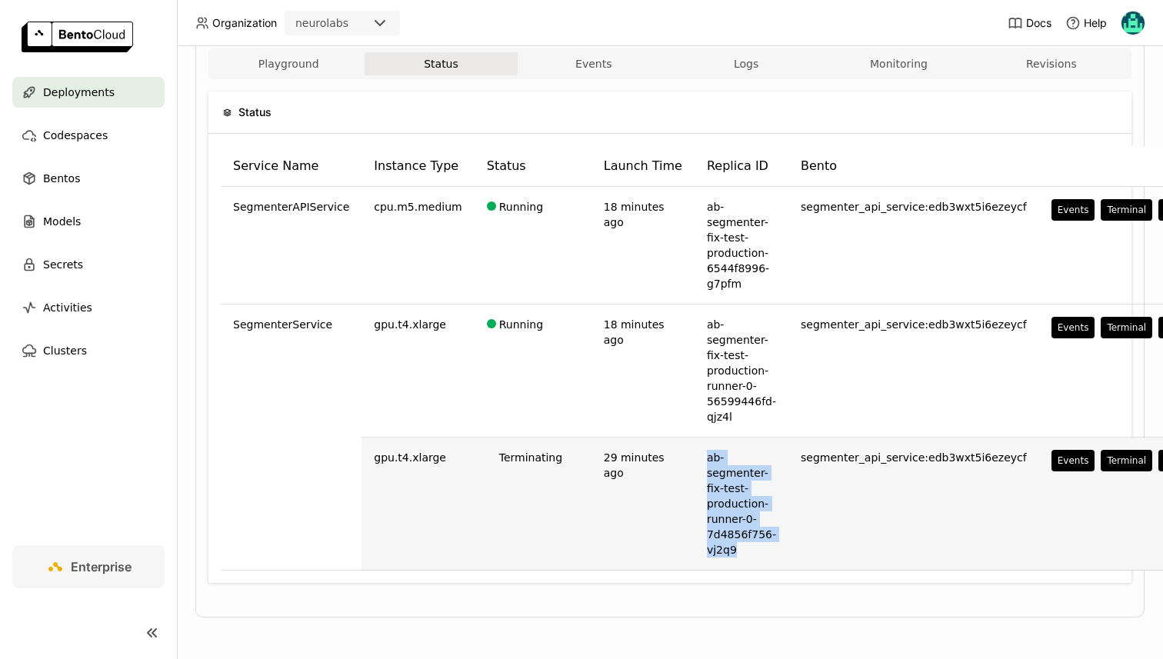
drag, startPoint x: 685, startPoint y: 453, endPoint x: 744, endPoint y: 566, distance: 127.6
click at [744, 566] on td "ab-segmenter-fix-test-production-runner-0-7d4856f756-vj2q9" at bounding box center [741, 504] width 94 height 133
copy td "ab-segmenter-fix-test-production-runner-0-7d4856f756-vj2q9"
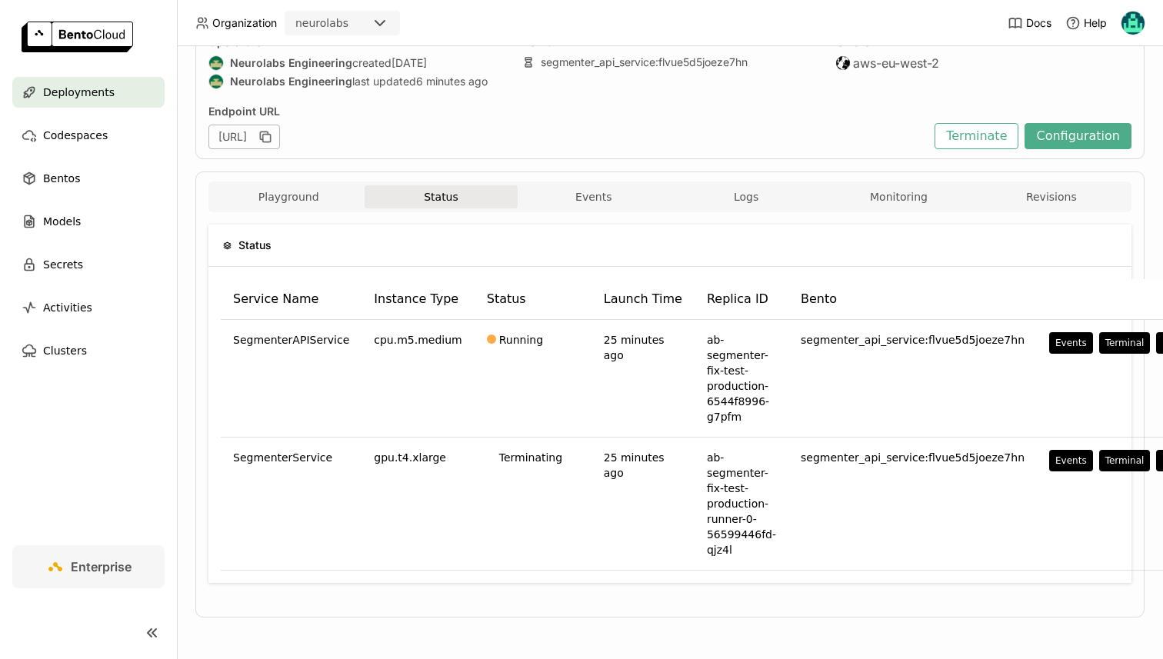
scroll to position [0, 0]
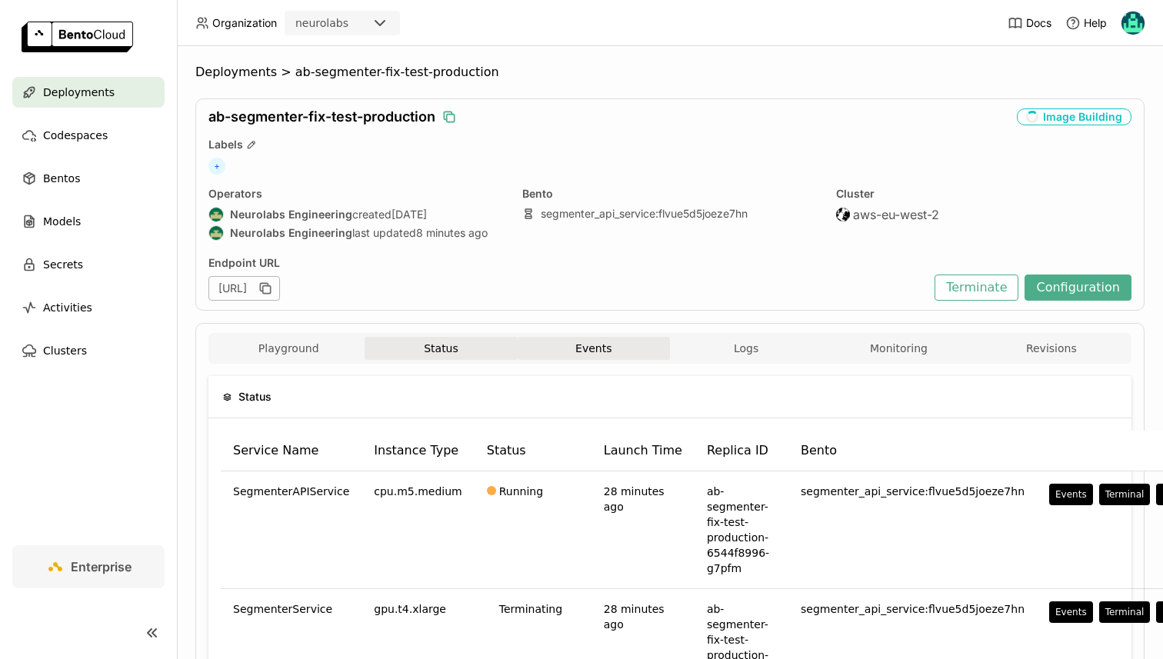
click at [614, 358] on button "Events" at bounding box center [594, 348] width 152 height 23
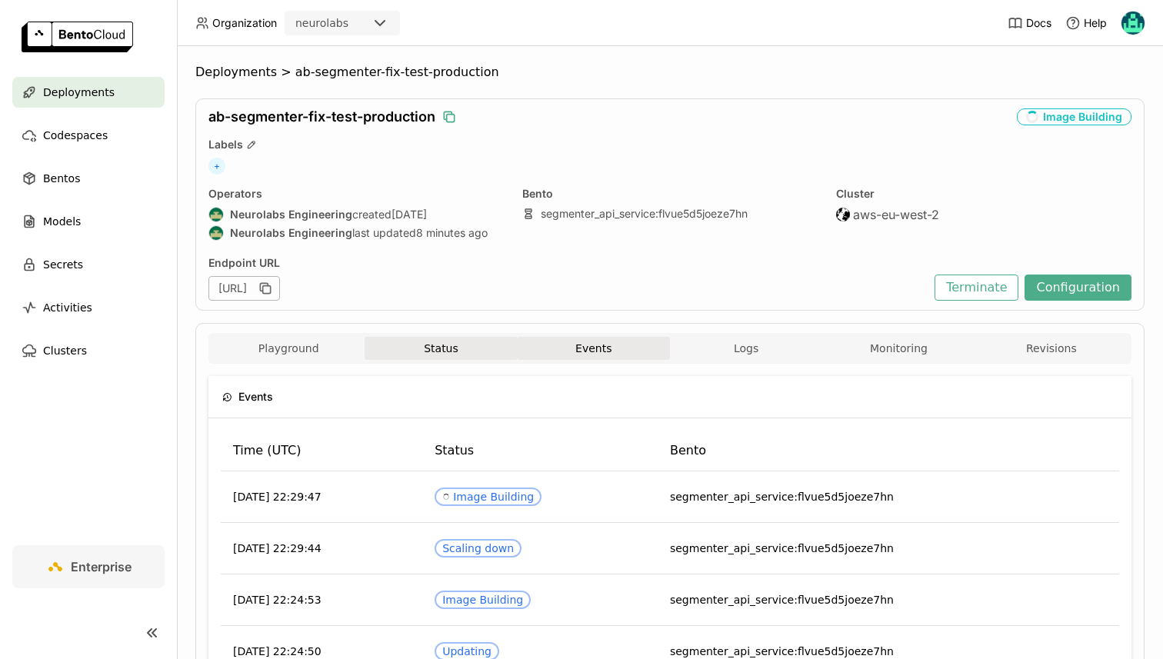
click at [483, 351] on button "Status" at bounding box center [440, 348] width 152 height 23
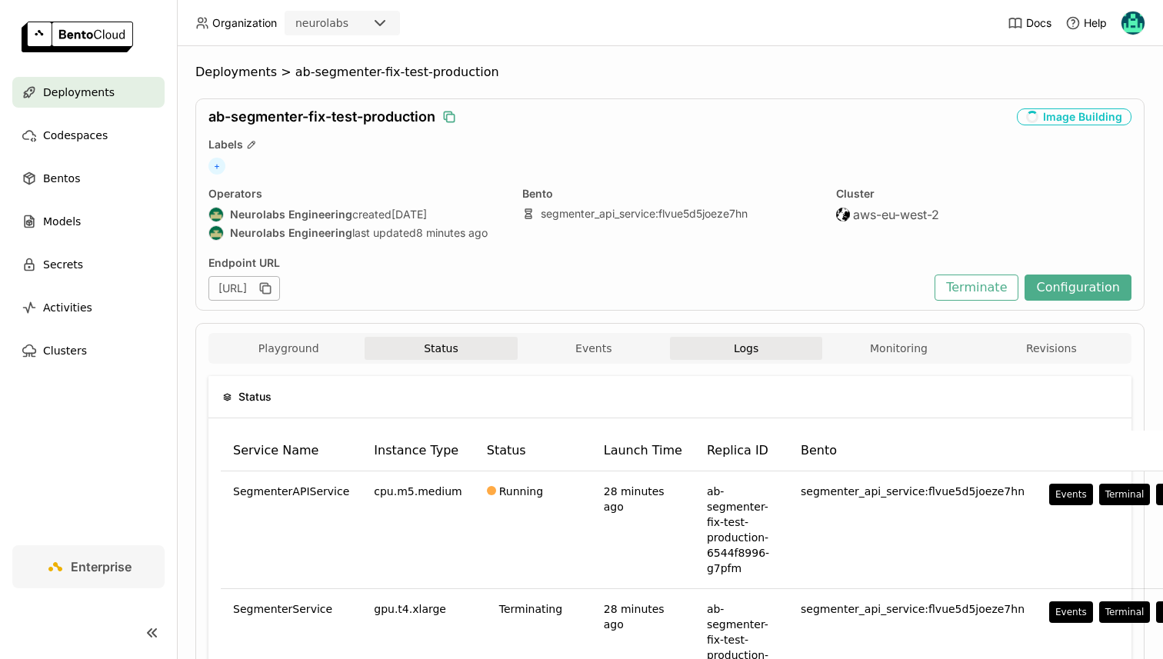
click at [734, 349] on span "Logs" at bounding box center [746, 348] width 25 height 14
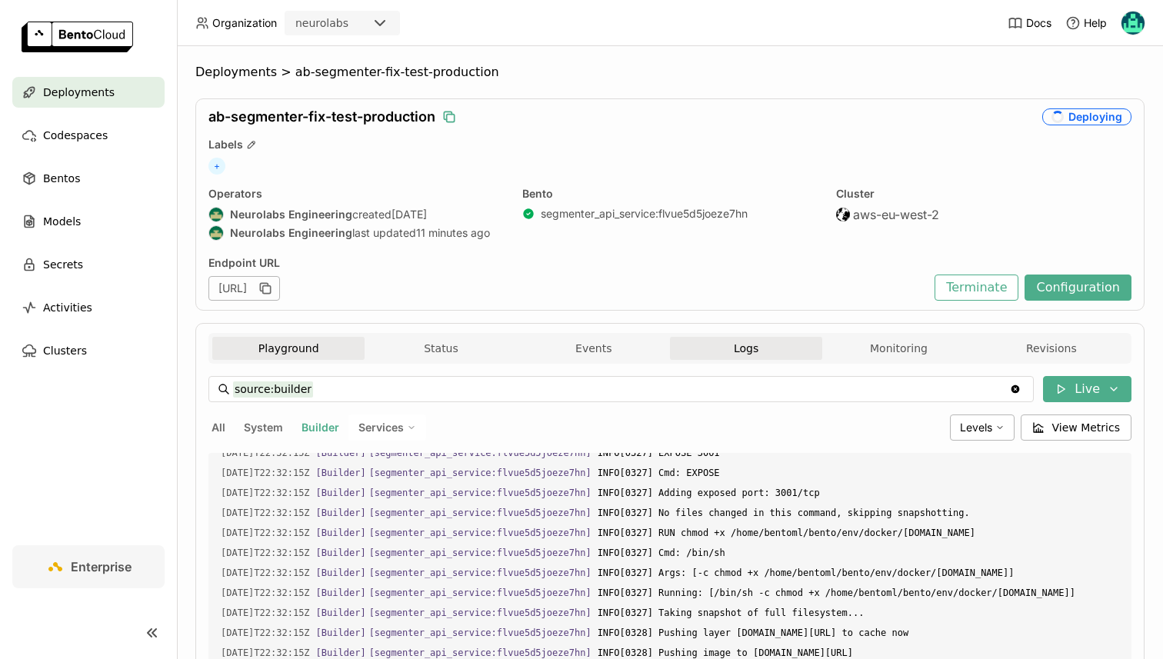
click at [308, 339] on button "Playground" at bounding box center [288, 348] width 152 height 23
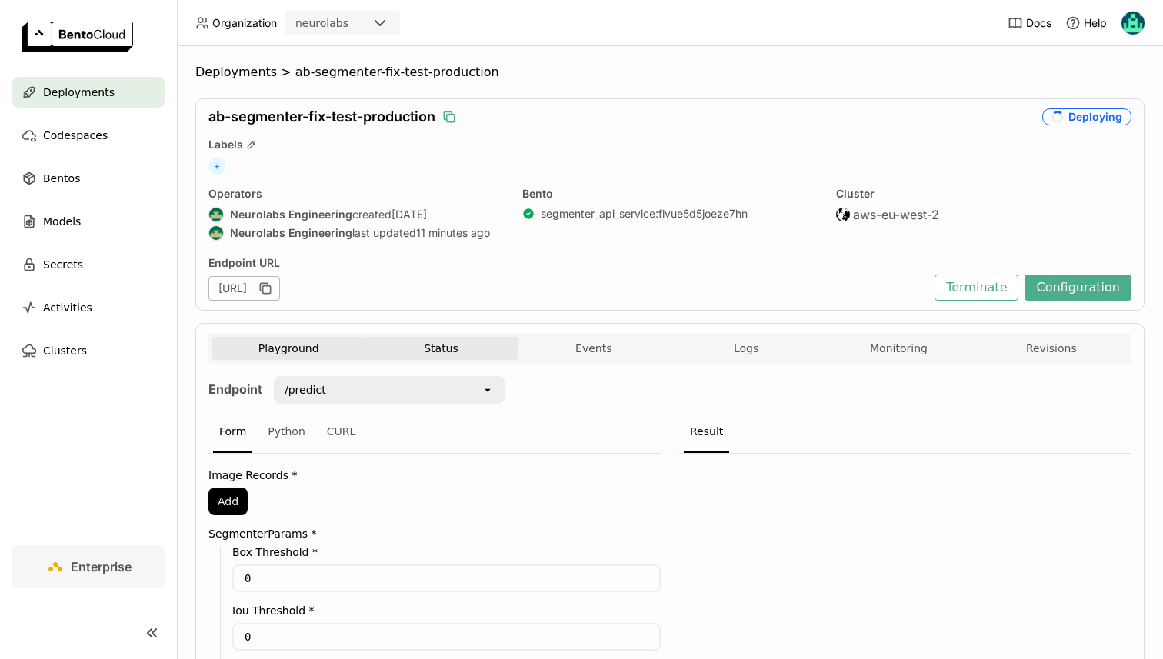
click at [436, 340] on button "Status" at bounding box center [440, 348] width 152 height 23
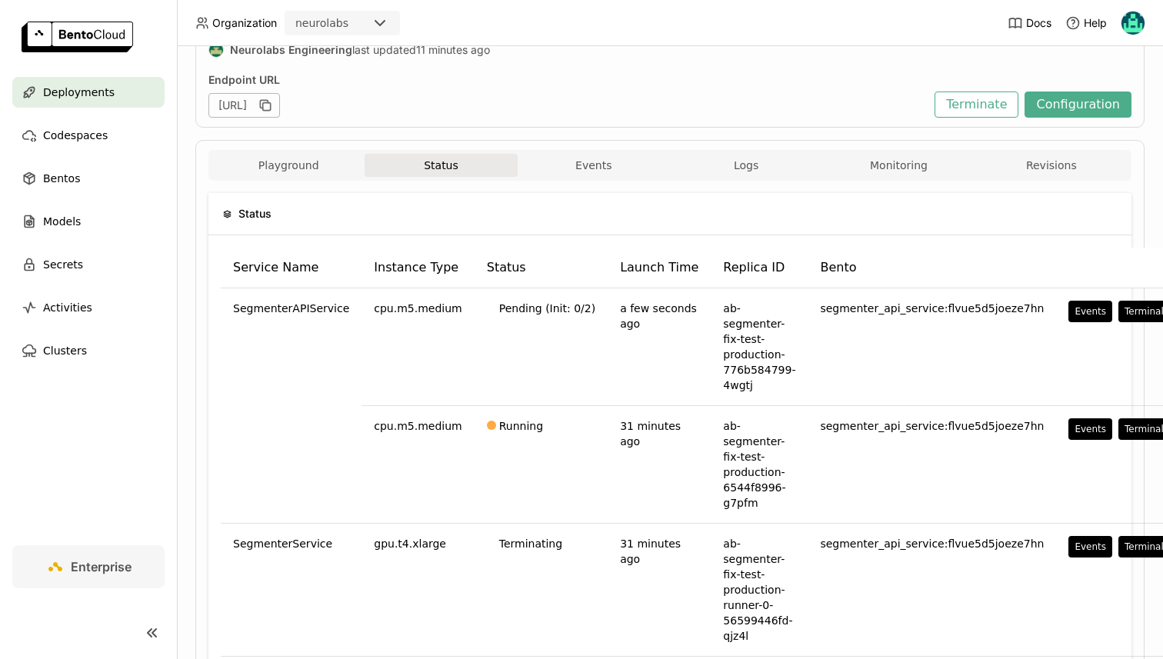
scroll to position [269, 0]
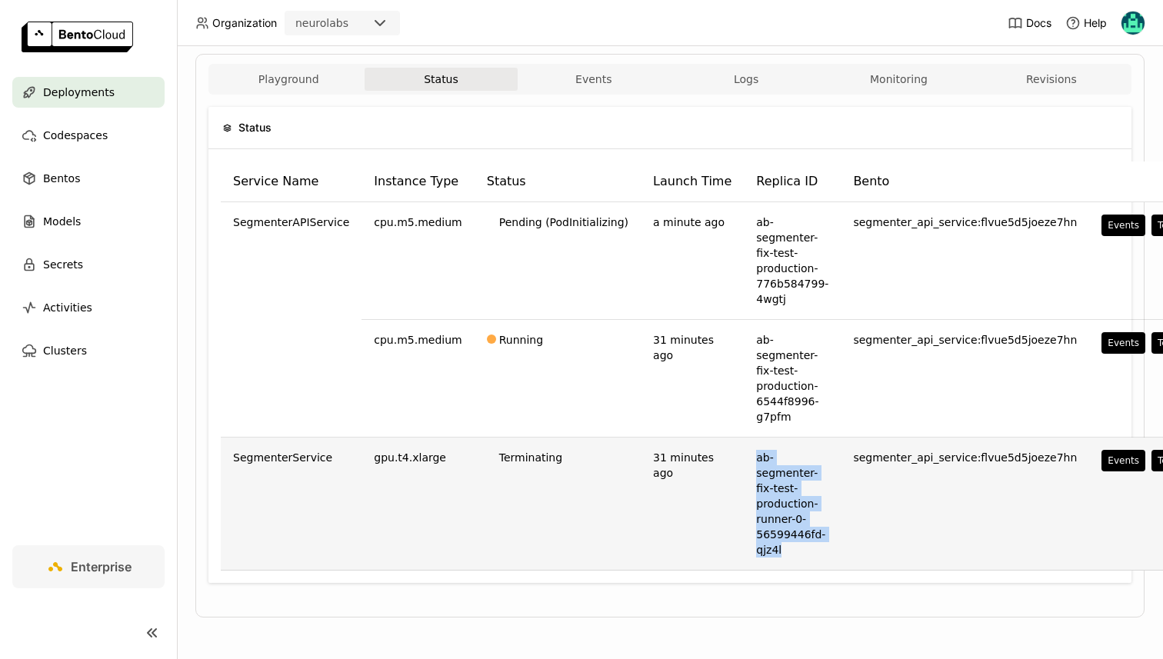
drag, startPoint x: 725, startPoint y: 458, endPoint x: 756, endPoint y: 547, distance: 94.4
click at [756, 547] on td "ab-segmenter-fix-test-production-runner-0-56599446fd-qjz4l" at bounding box center [792, 504] width 97 height 133
copy td "ab-segmenter-fix-test-production-runner-0-56599446fd-qjz4l"
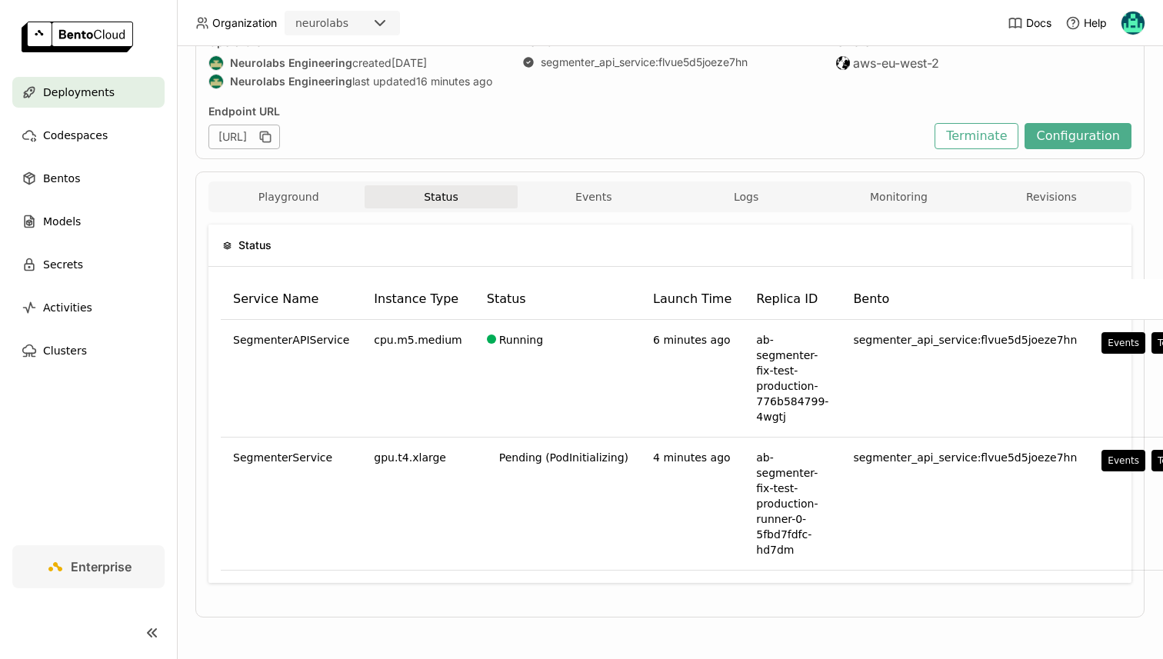
scroll to position [151, 0]
click at [726, 197] on button "Logs" at bounding box center [746, 196] width 152 height 23
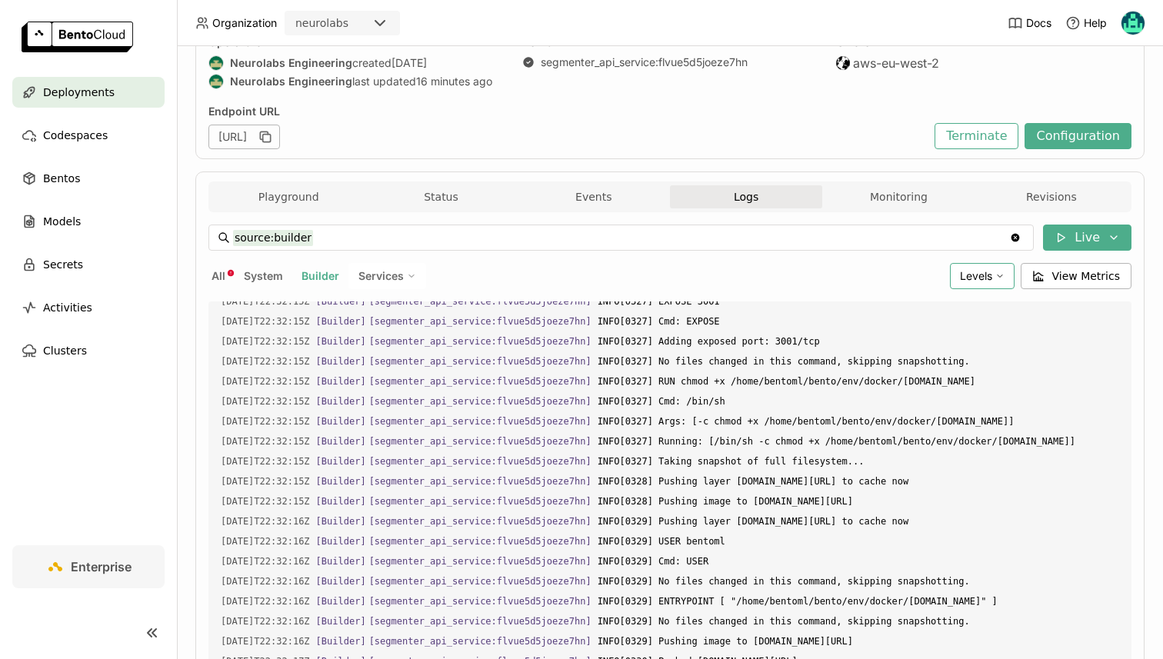
click at [984, 269] on span "Levels" at bounding box center [976, 276] width 32 height 14
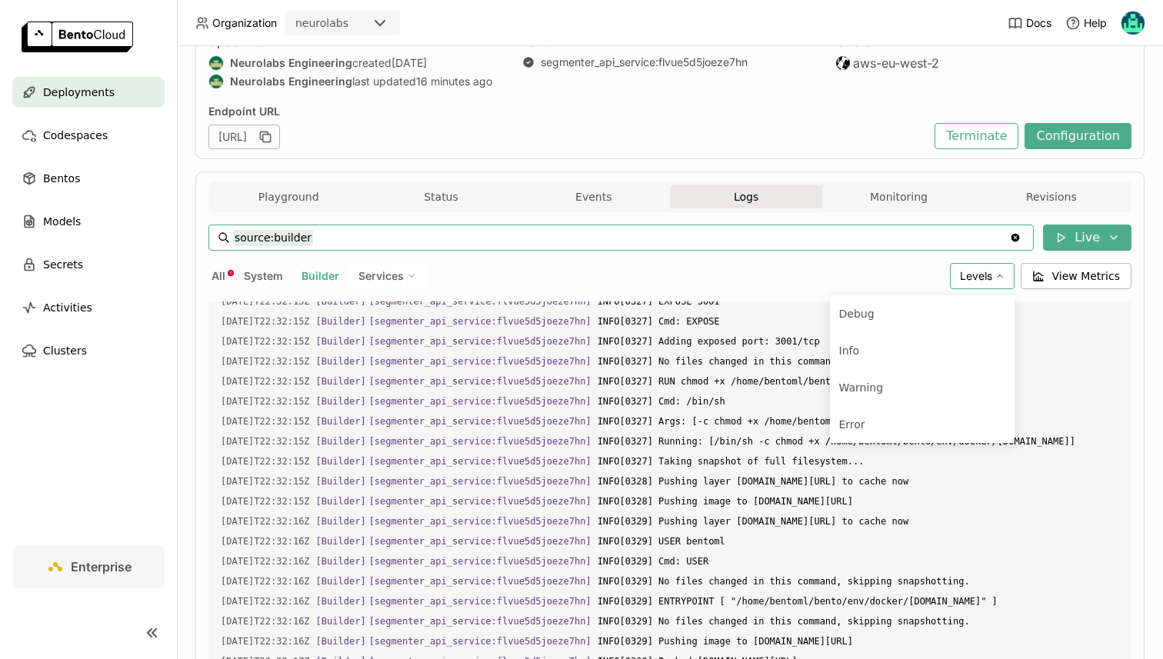
click at [847, 247] on input "source:builder" at bounding box center [621, 237] width 776 height 25
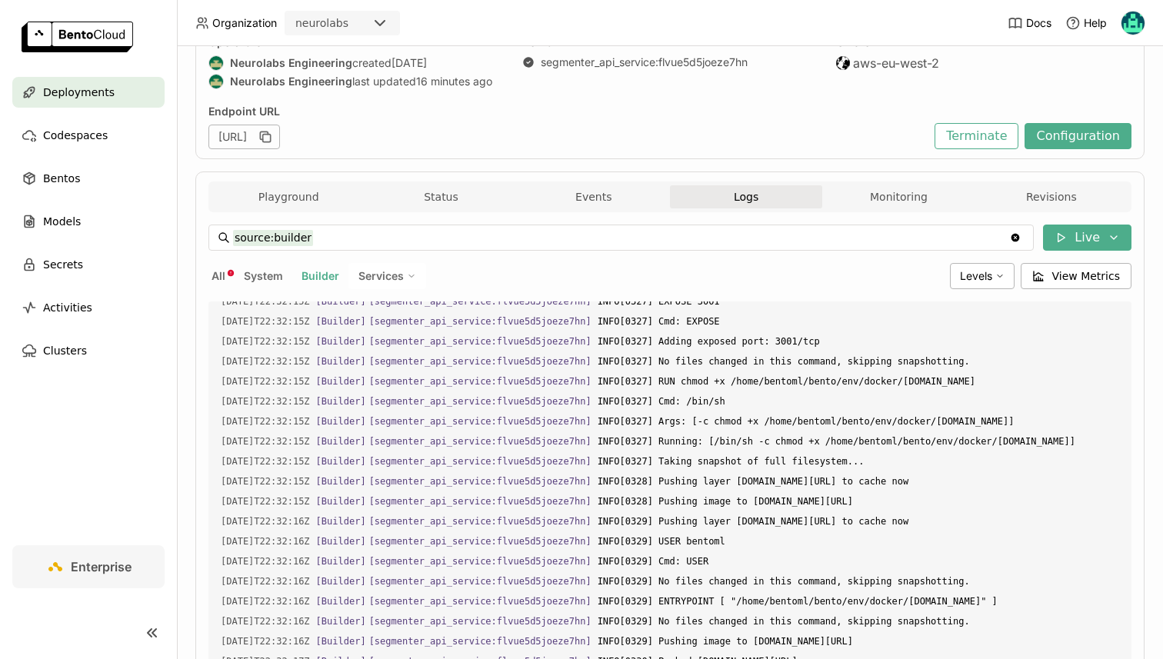
click at [236, 271] on div "All System Builder Services" at bounding box center [575, 276] width 735 height 26
click at [224, 271] on span "All" at bounding box center [218, 275] width 14 height 13
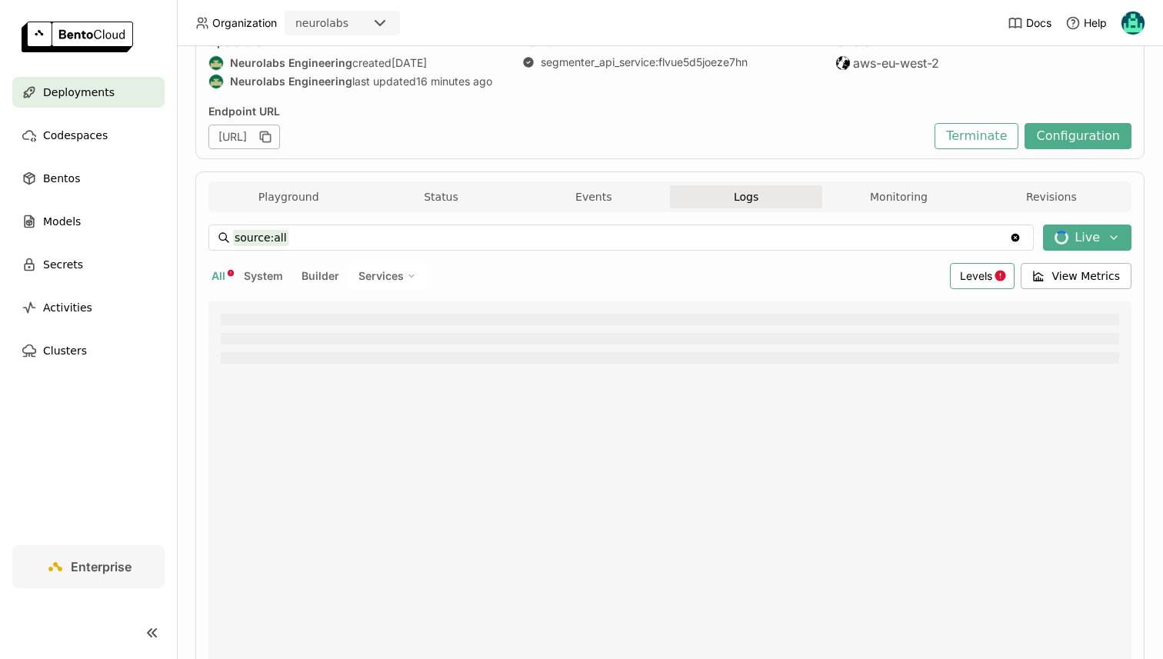
click at [967, 271] on span "Levels" at bounding box center [976, 275] width 32 height 13
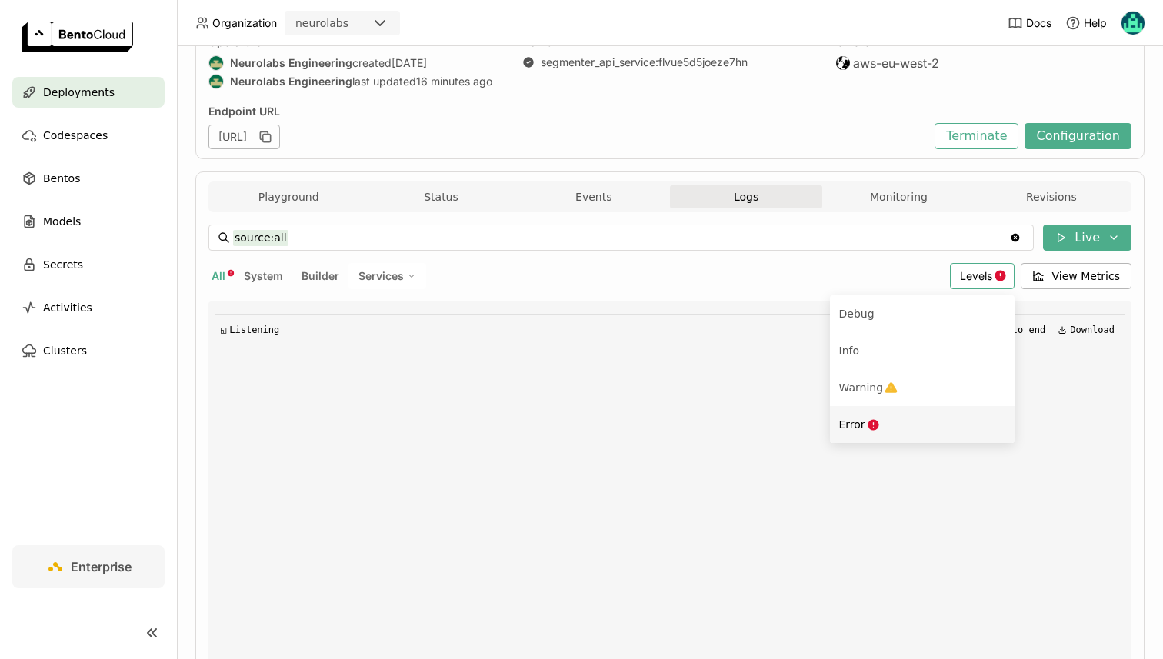
click at [883, 420] on div "Error" at bounding box center [922, 424] width 166 height 18
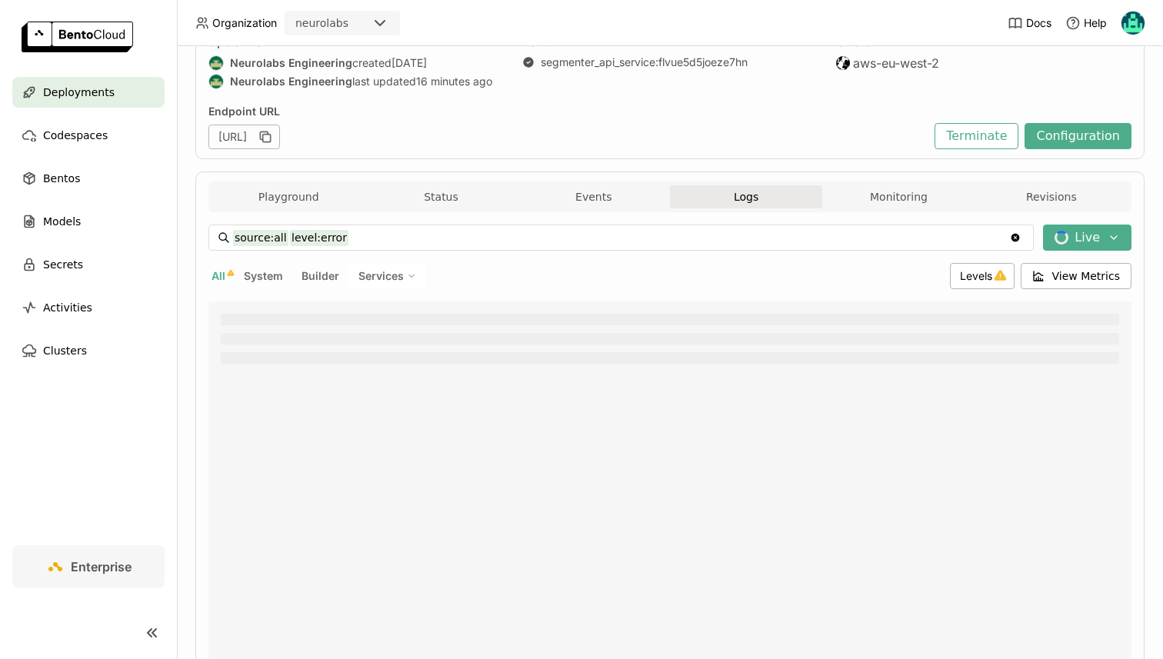
click at [987, 260] on div "source:all level:error source:all level:error Clear value Live All System Build…" at bounding box center [669, 494] width 923 height 538
click at [987, 272] on span "Levels" at bounding box center [976, 275] width 32 height 13
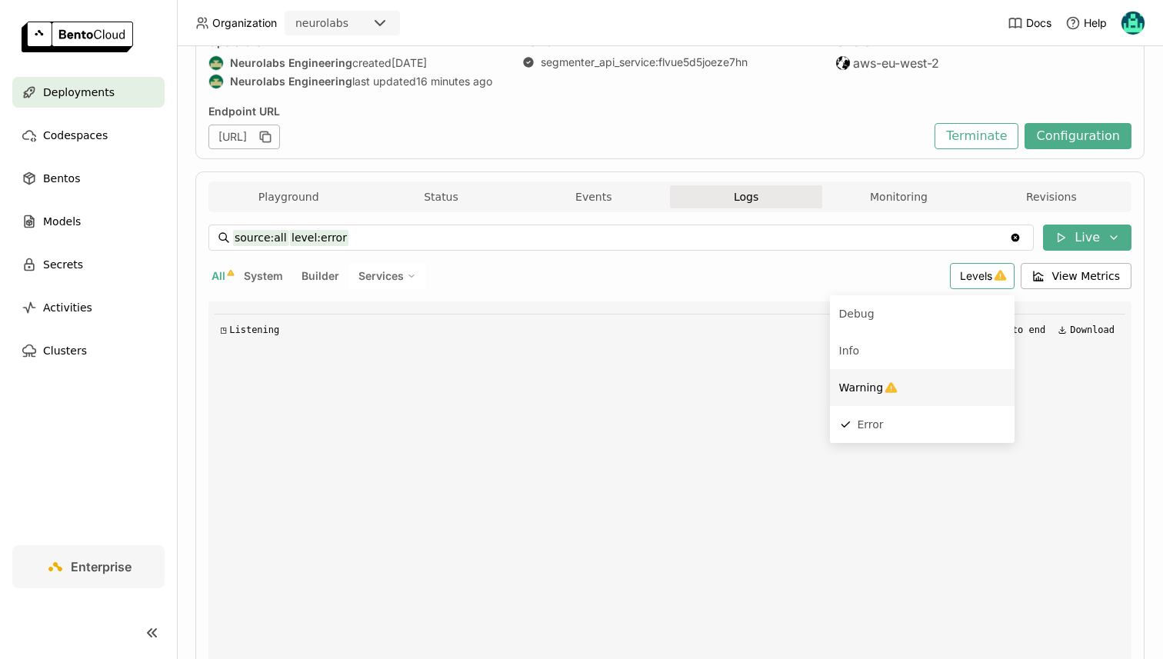
click at [866, 396] on div "Warning" at bounding box center [922, 387] width 166 height 18
type input "source:all level:error level:warning"
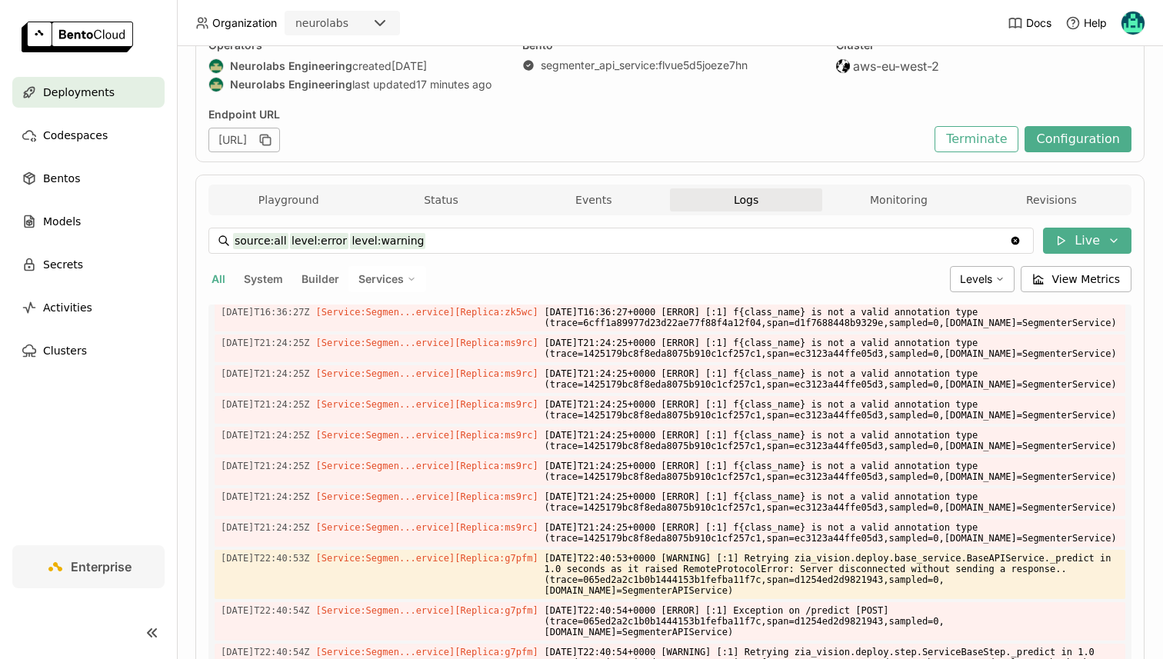
scroll to position [85, 0]
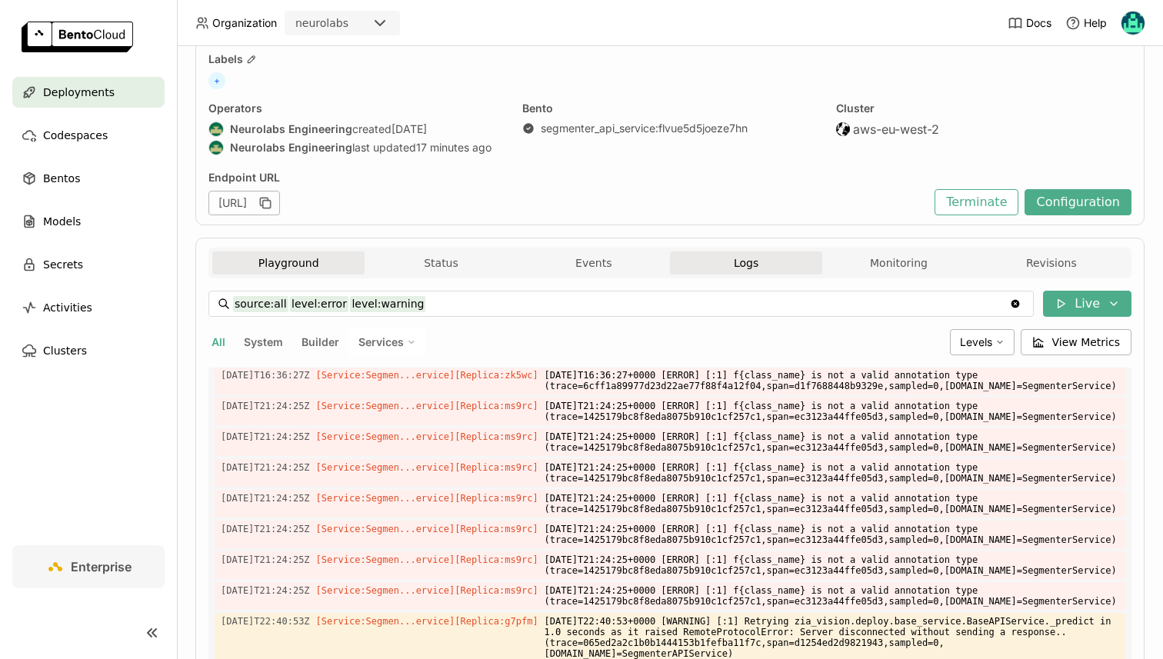
click at [281, 259] on button "Playground" at bounding box center [288, 262] width 152 height 23
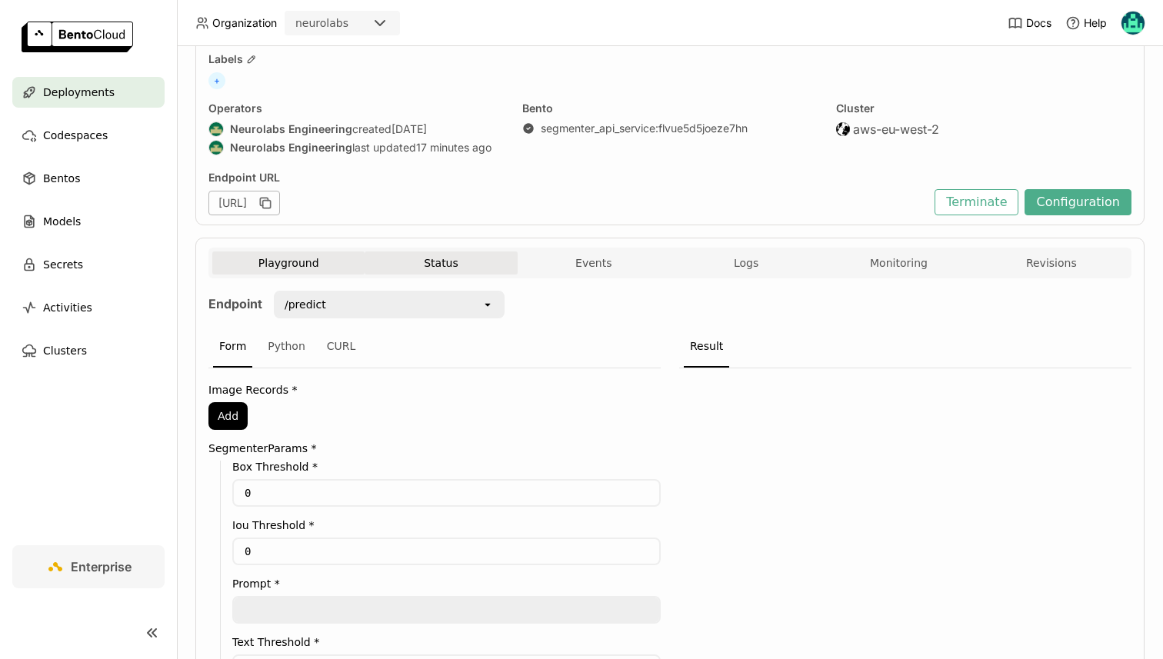
click at [453, 251] on button "Status" at bounding box center [440, 262] width 152 height 23
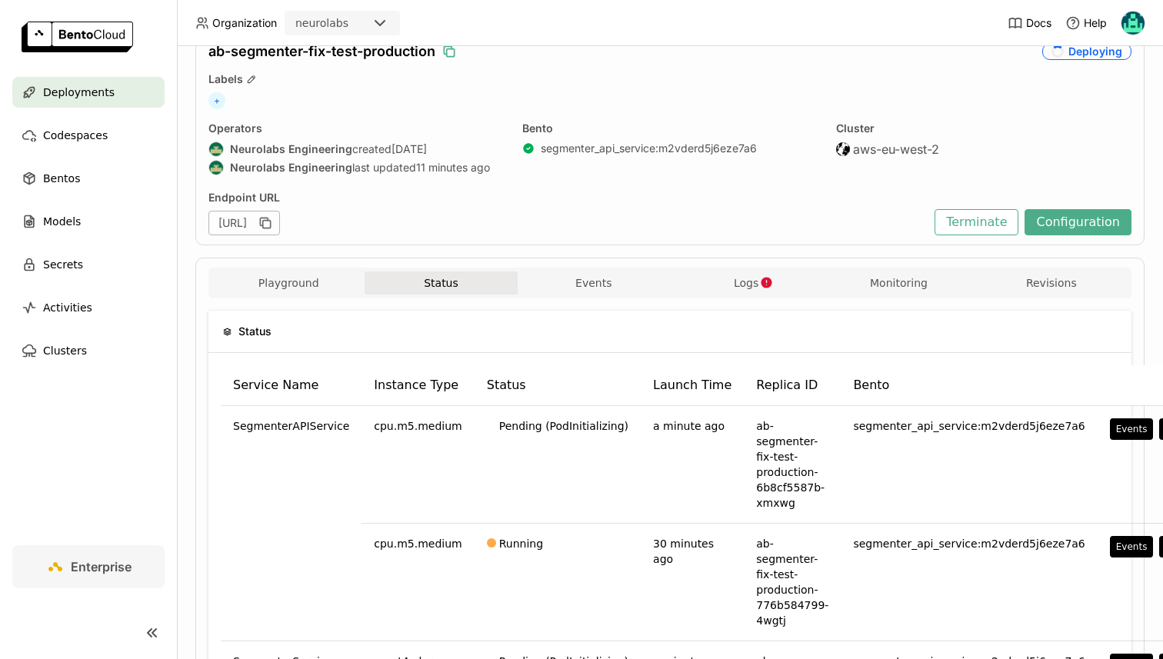
scroll to position [68, 0]
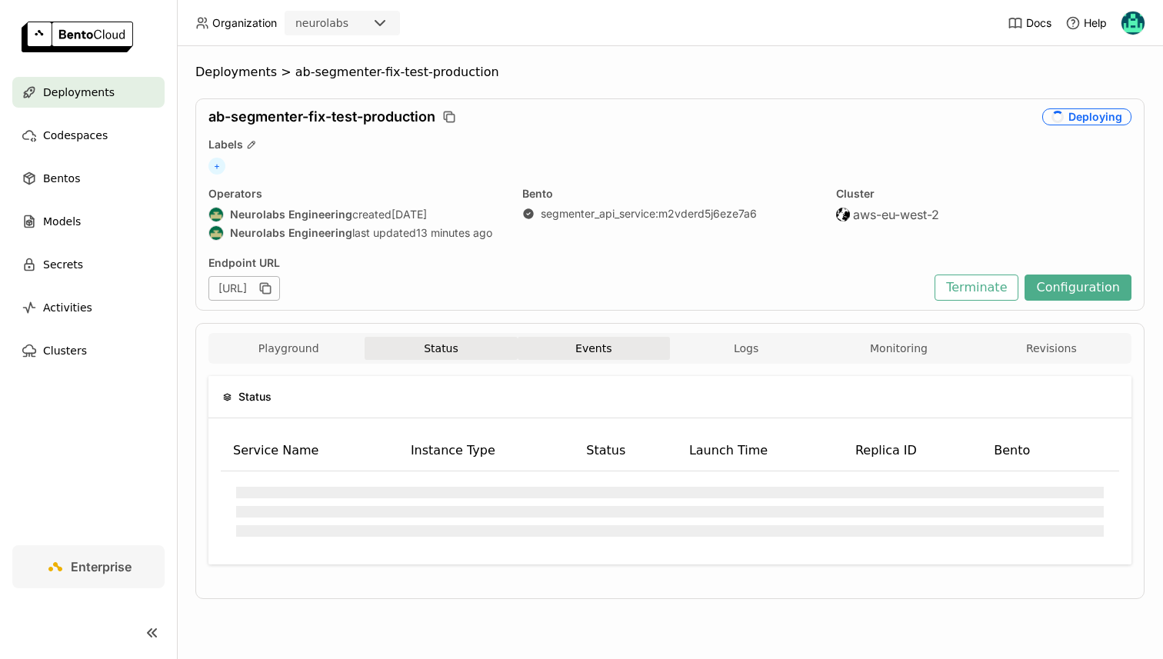
click at [552, 344] on button "Events" at bounding box center [594, 348] width 152 height 23
click at [463, 358] on button "Status" at bounding box center [440, 348] width 152 height 23
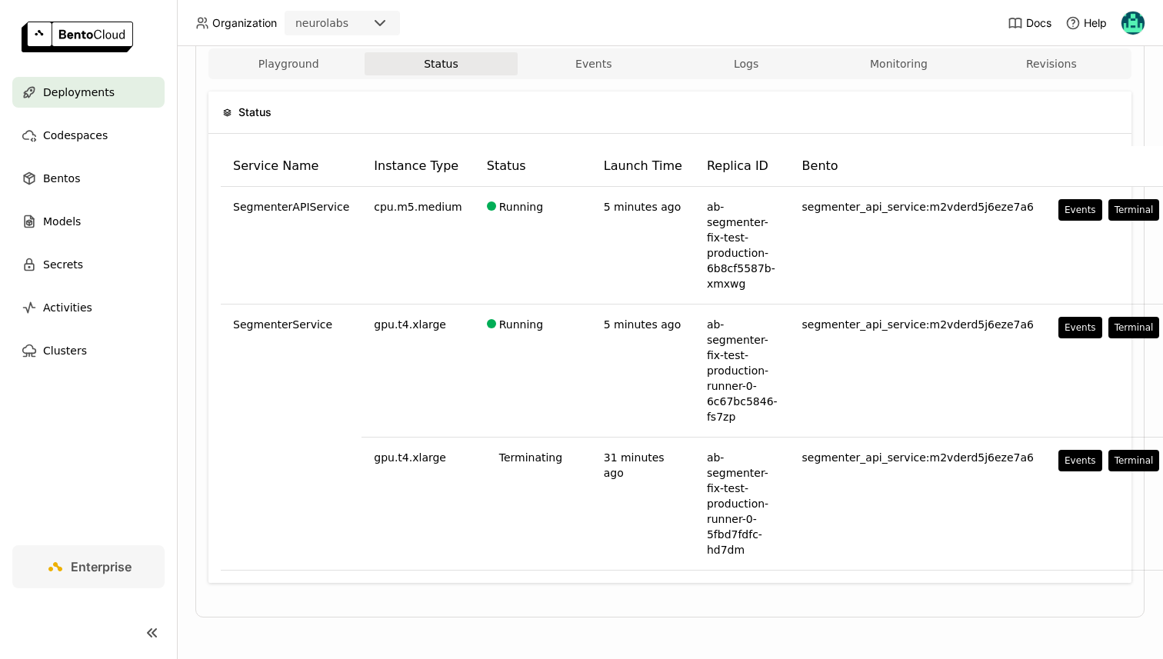
scroll to position [285, 0]
